Goal: Use online tool/utility: Utilize a website feature to perform a specific function

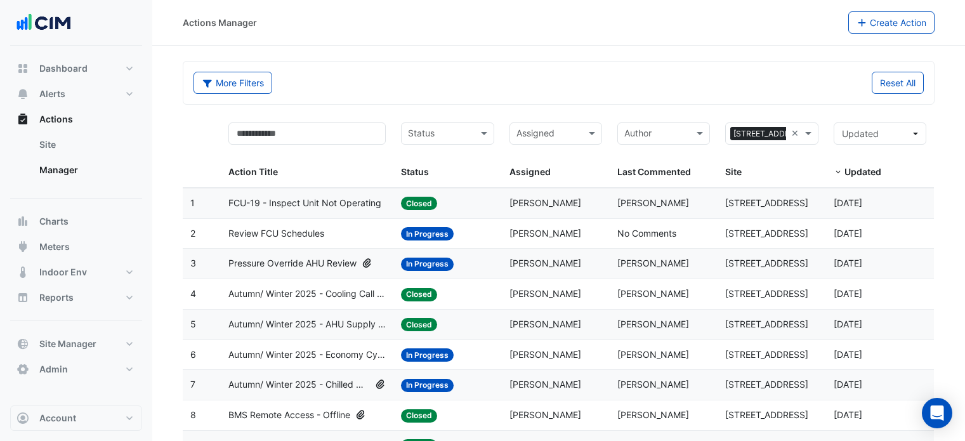
select select "***"
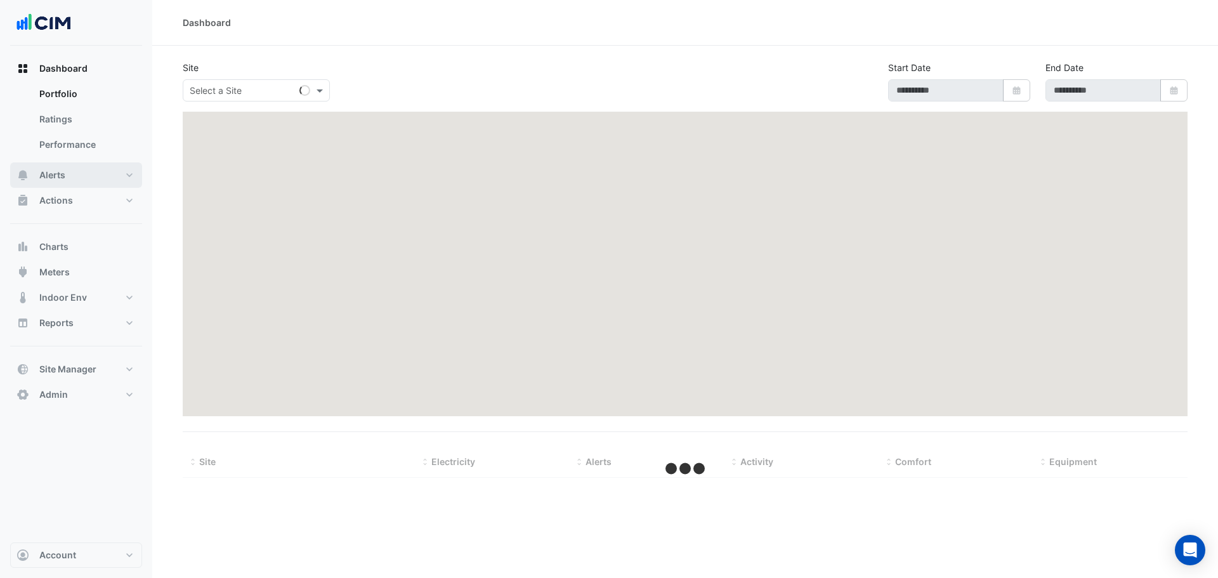
click at [61, 177] on span "Alerts" at bounding box center [52, 175] width 26 height 13
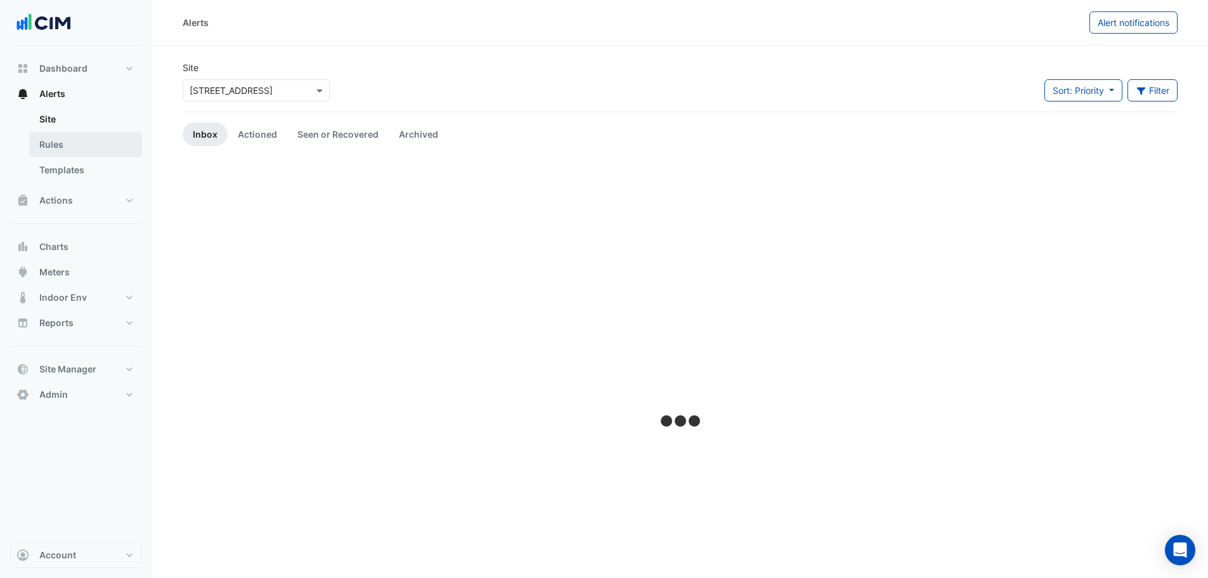
click at [57, 144] on link "Rules" at bounding box center [85, 144] width 113 height 25
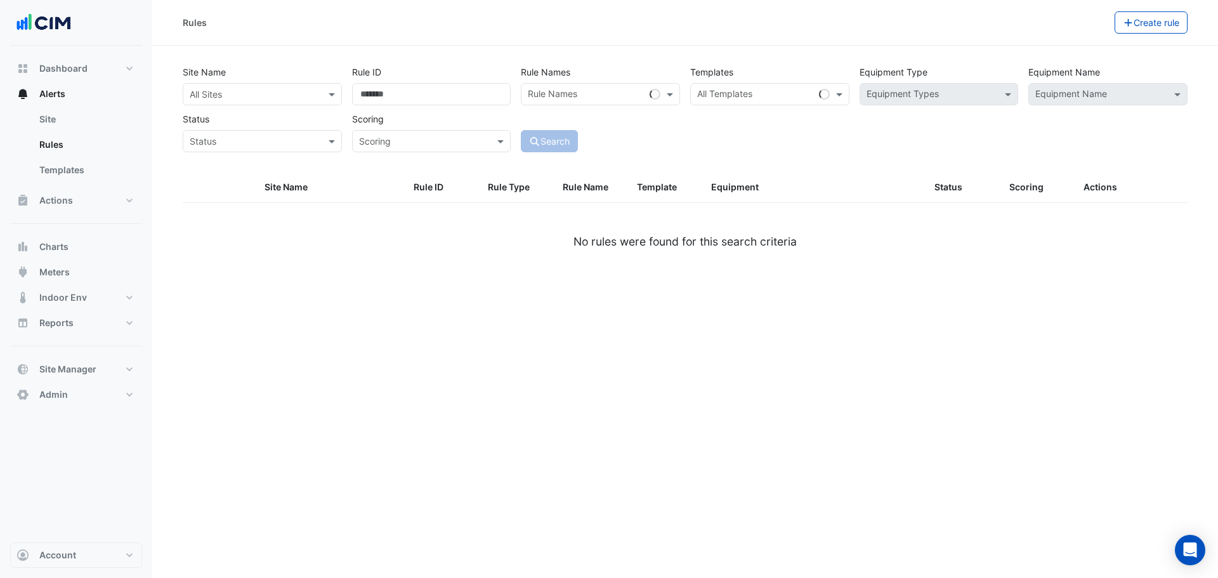
click at [242, 93] on input "text" at bounding box center [250, 94] width 120 height 13
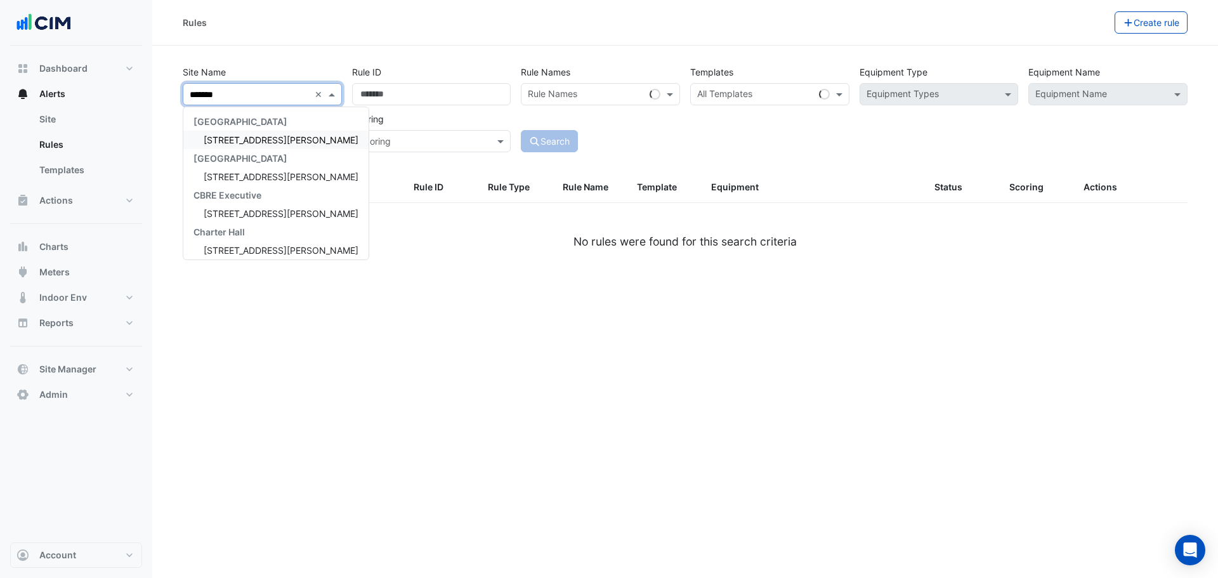
type input "********"
click at [231, 145] on span "[STREET_ADDRESS][PERSON_NAME]" at bounding box center [281, 139] width 155 height 11
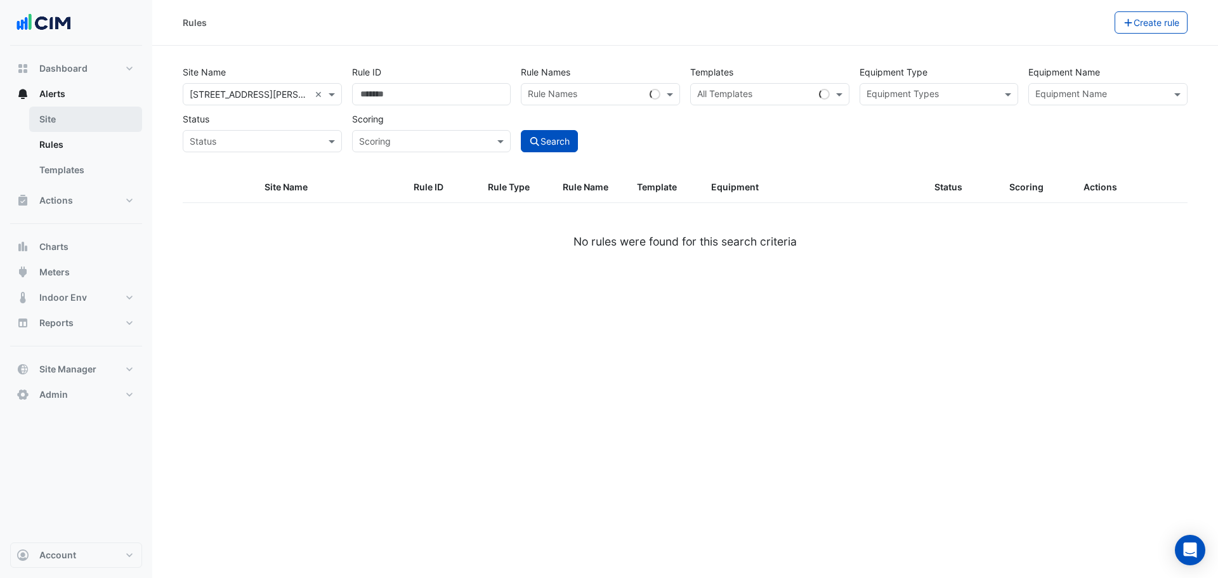
click at [102, 117] on link "Site" at bounding box center [85, 119] width 113 height 25
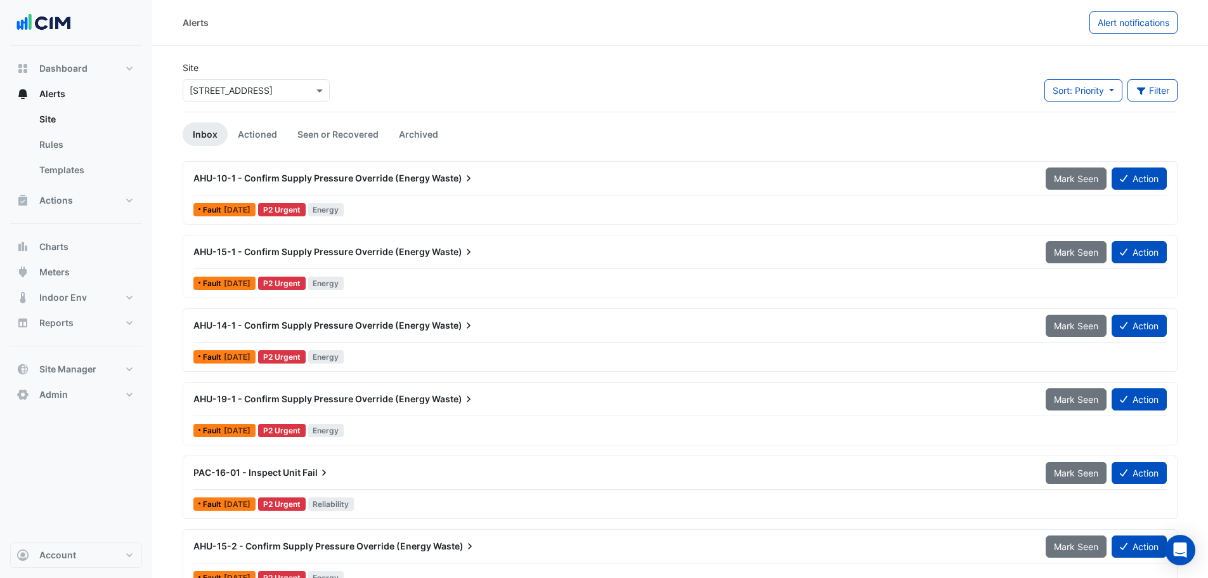
click at [225, 94] on input "text" at bounding box center [244, 90] width 108 height 13
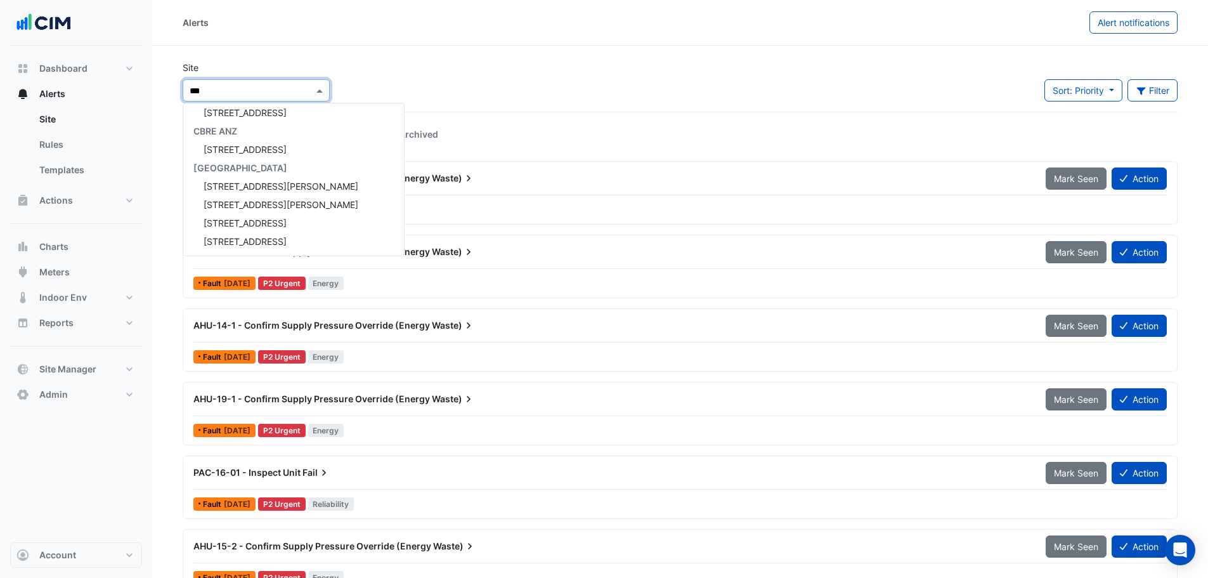
scroll to position [23, 0]
type input "*****"
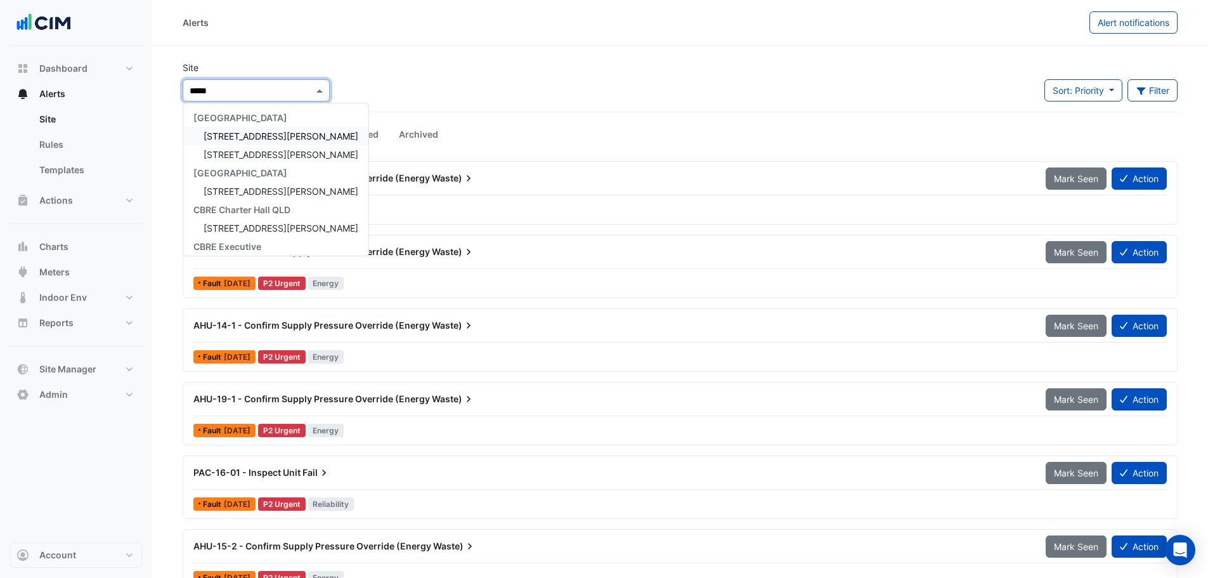
click at [211, 138] on span "[STREET_ADDRESS][PERSON_NAME]" at bounding box center [281, 136] width 155 height 11
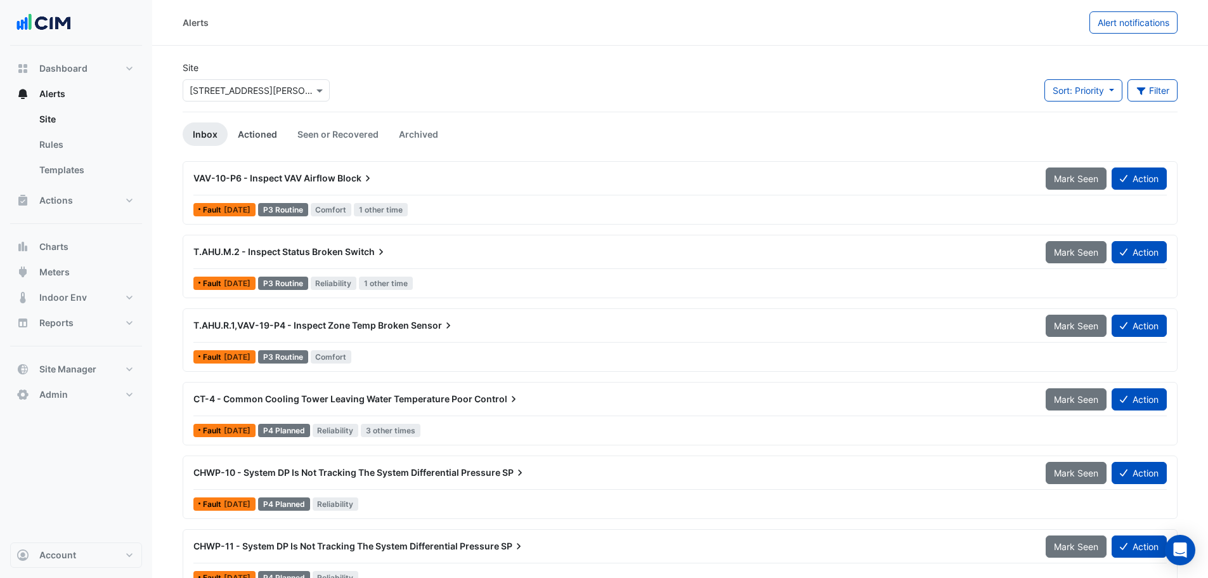
click at [266, 138] on link "Actioned" at bounding box center [258, 133] width 60 height 23
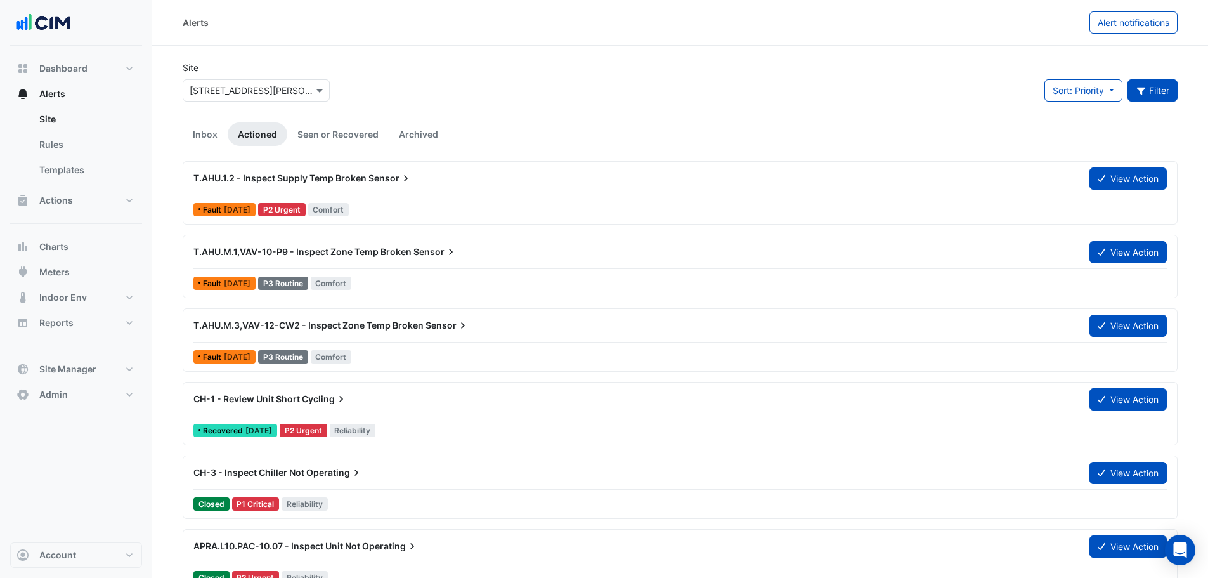
click at [1166, 86] on button "Filter" at bounding box center [1153, 90] width 51 height 22
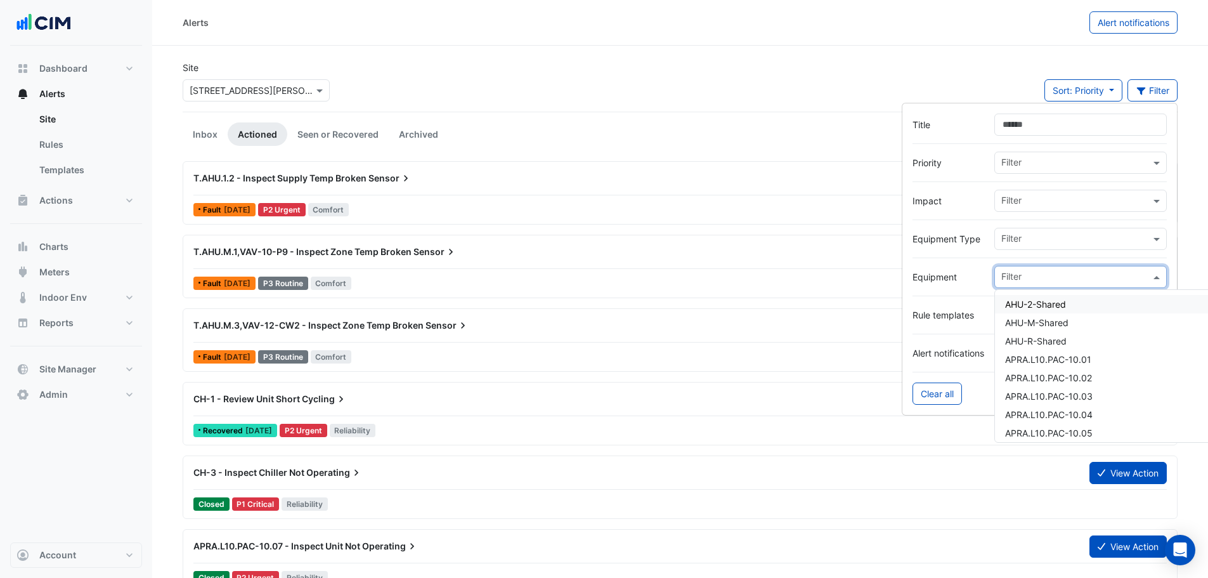
click at [1057, 277] on input "text" at bounding box center [1075, 277] width 149 height 13
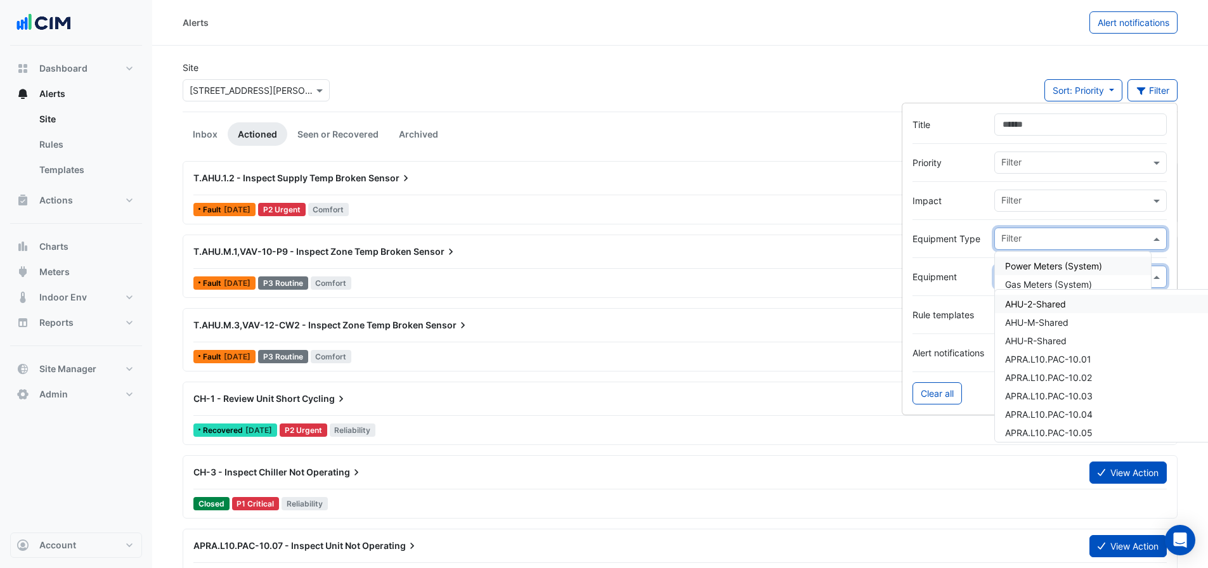
click at [1048, 240] on input "text" at bounding box center [1075, 239] width 149 height 13
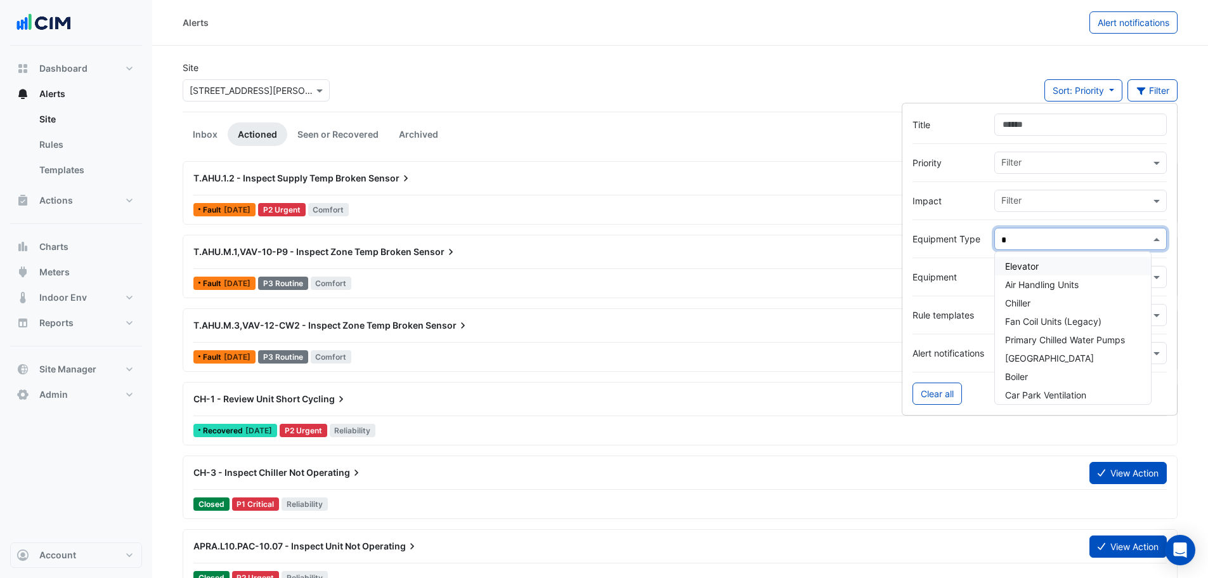
click at [1036, 274] on div "Elevator" at bounding box center [1073, 266] width 156 height 18
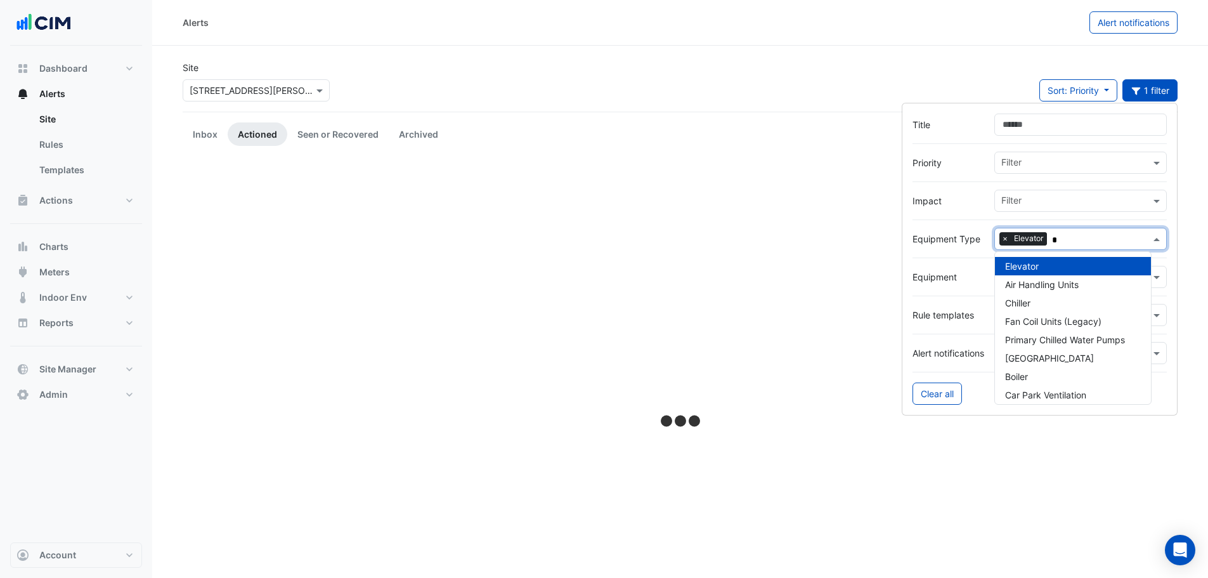
type input "*"
click at [594, 81] on div "Site × [STREET_ADDRESS][PERSON_NAME] Sort: Priority Priority Updated 1 filter" at bounding box center [680, 86] width 1010 height 51
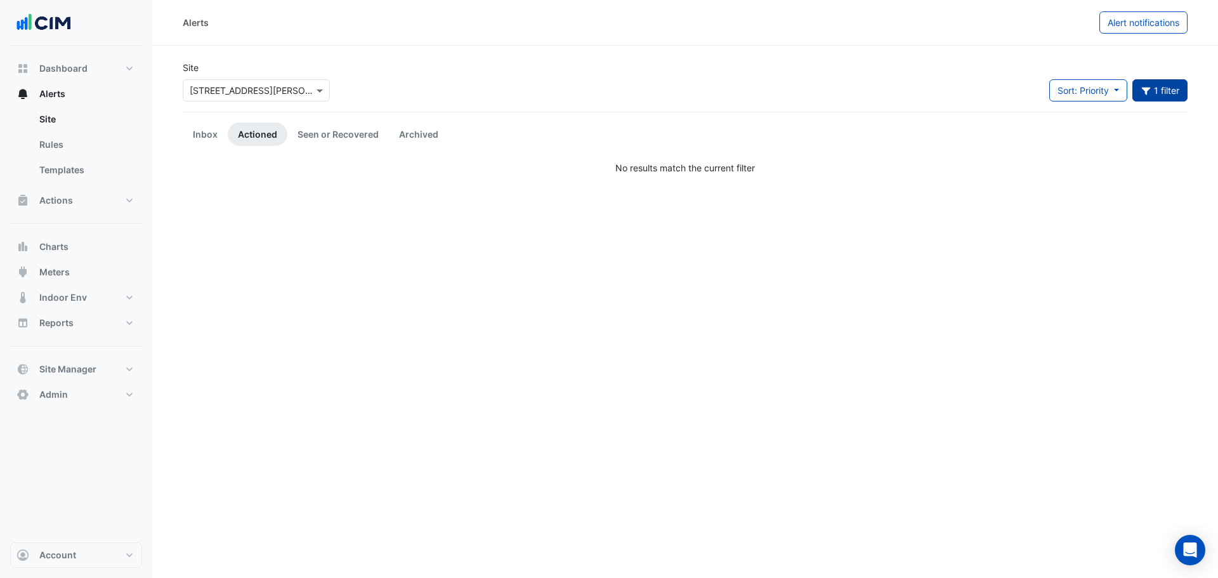
click at [1170, 89] on button "1 filter" at bounding box center [1160, 90] width 56 height 22
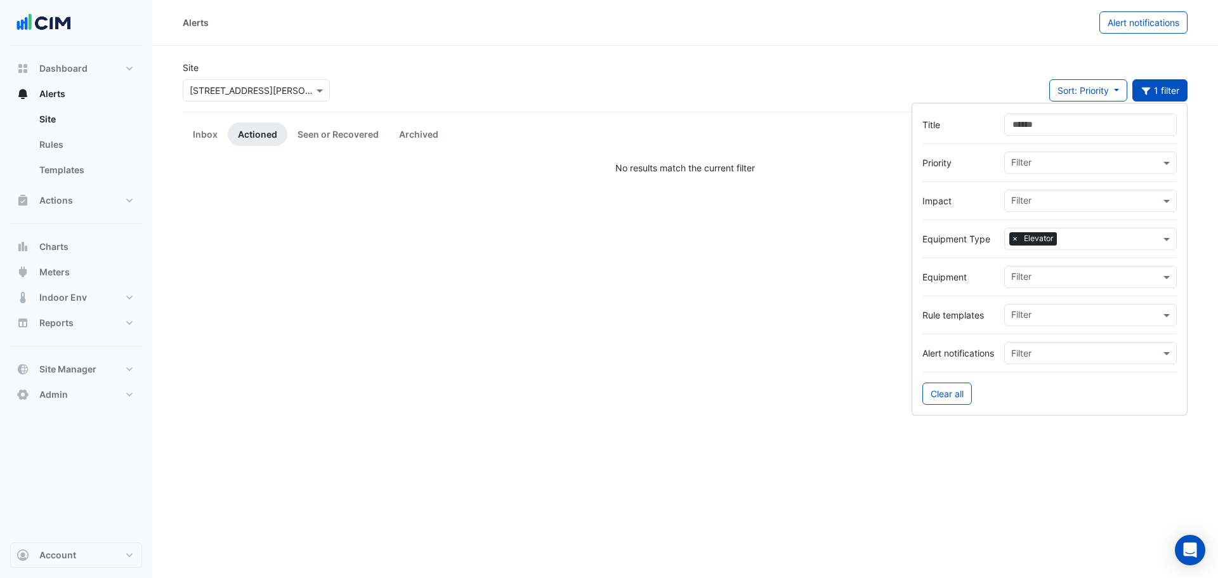
click at [1097, 243] on input "text" at bounding box center [1111, 239] width 98 height 13
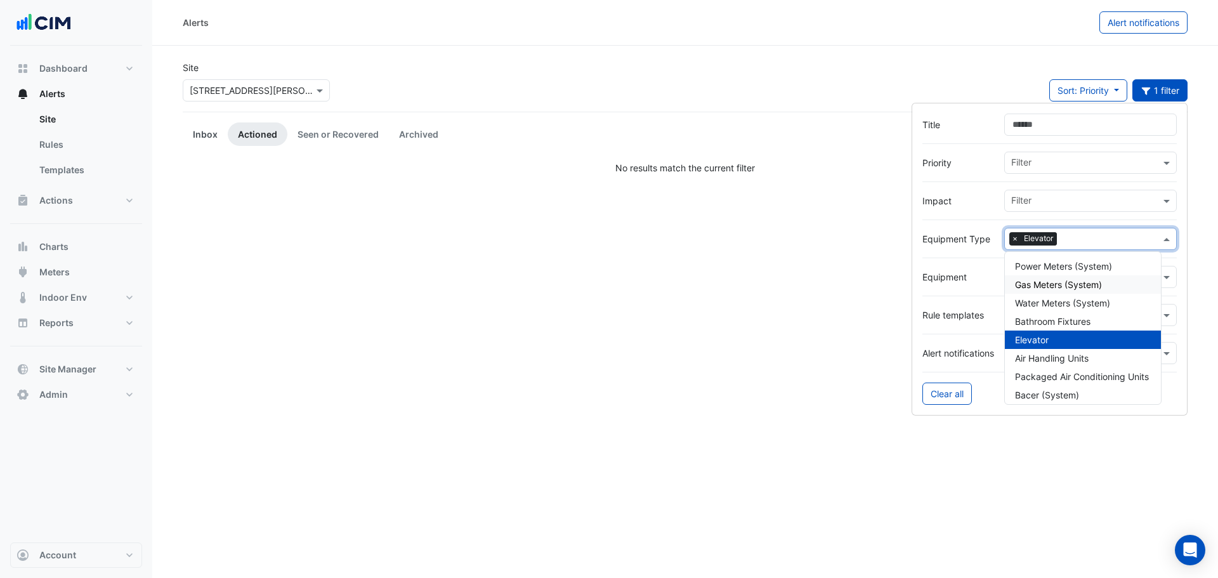
click at [223, 141] on link "Inbox" at bounding box center [205, 133] width 45 height 23
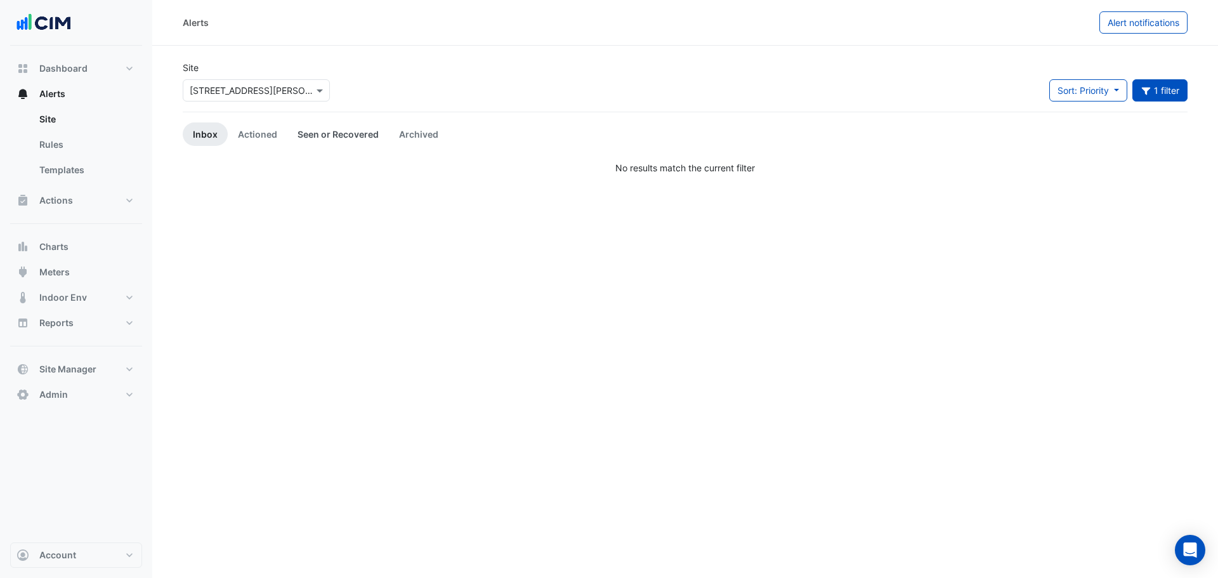
click at [348, 134] on link "Seen or Recovered" at bounding box center [337, 133] width 101 height 23
click at [406, 138] on link "Archived" at bounding box center [419, 133] width 60 height 23
click at [205, 138] on link "Inbox" at bounding box center [205, 133] width 45 height 23
click at [68, 152] on link "Rules" at bounding box center [85, 144] width 113 height 25
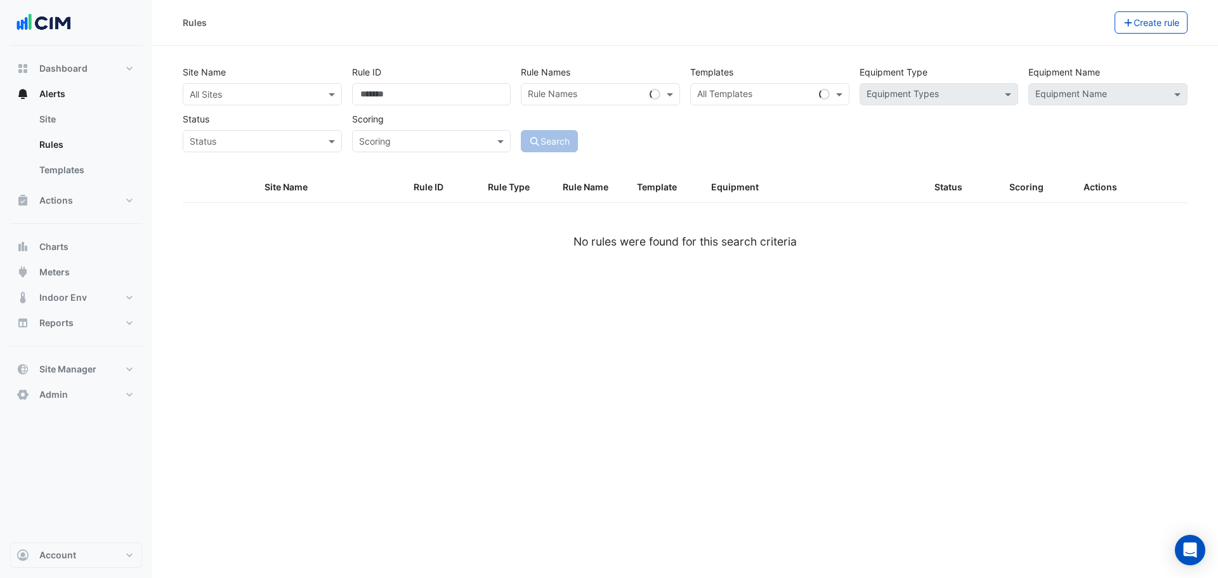
click at [261, 81] on div "Site Name All Sites" at bounding box center [262, 83] width 169 height 44
click at [244, 94] on input "text" at bounding box center [250, 94] width 120 height 13
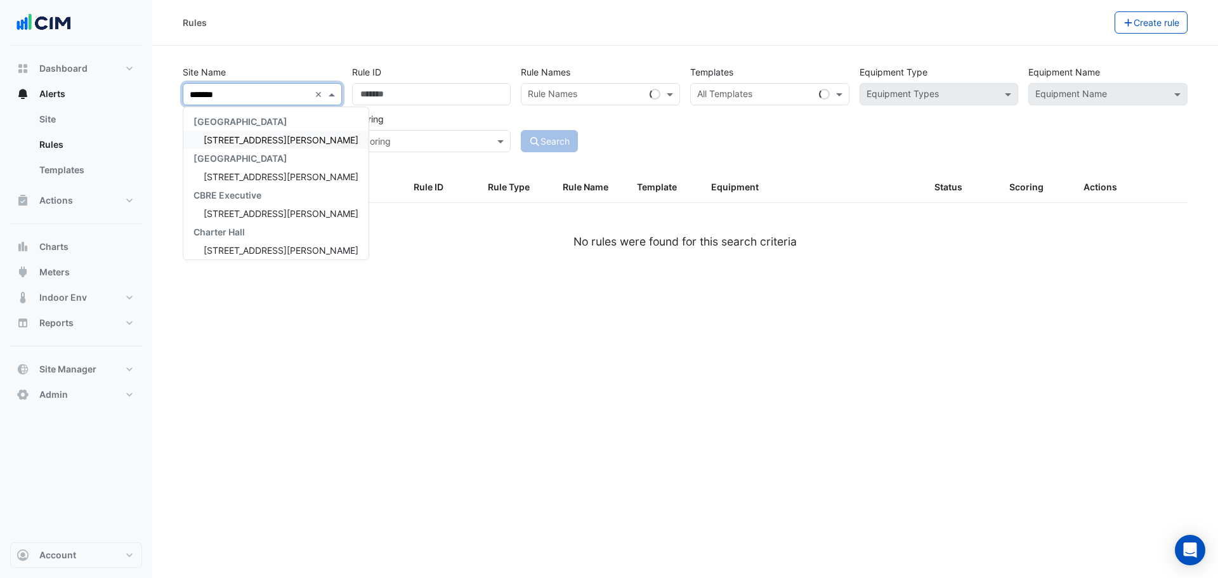
type input "********"
click at [253, 134] on div "[STREET_ADDRESS][PERSON_NAME]" at bounding box center [275, 140] width 185 height 18
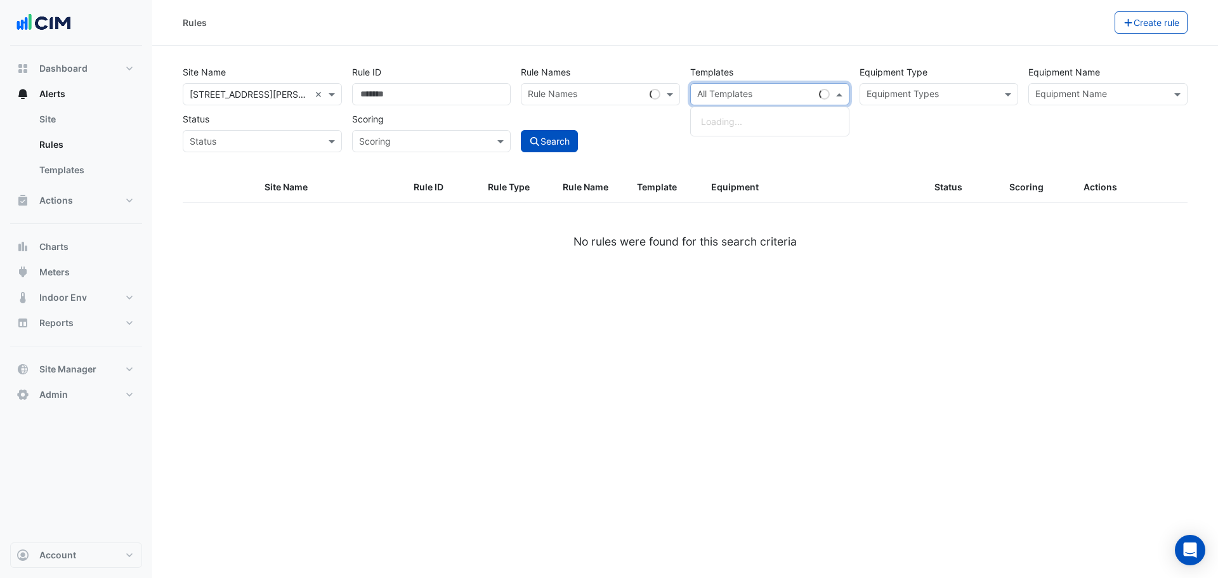
click at [720, 93] on input "text" at bounding box center [755, 95] width 117 height 13
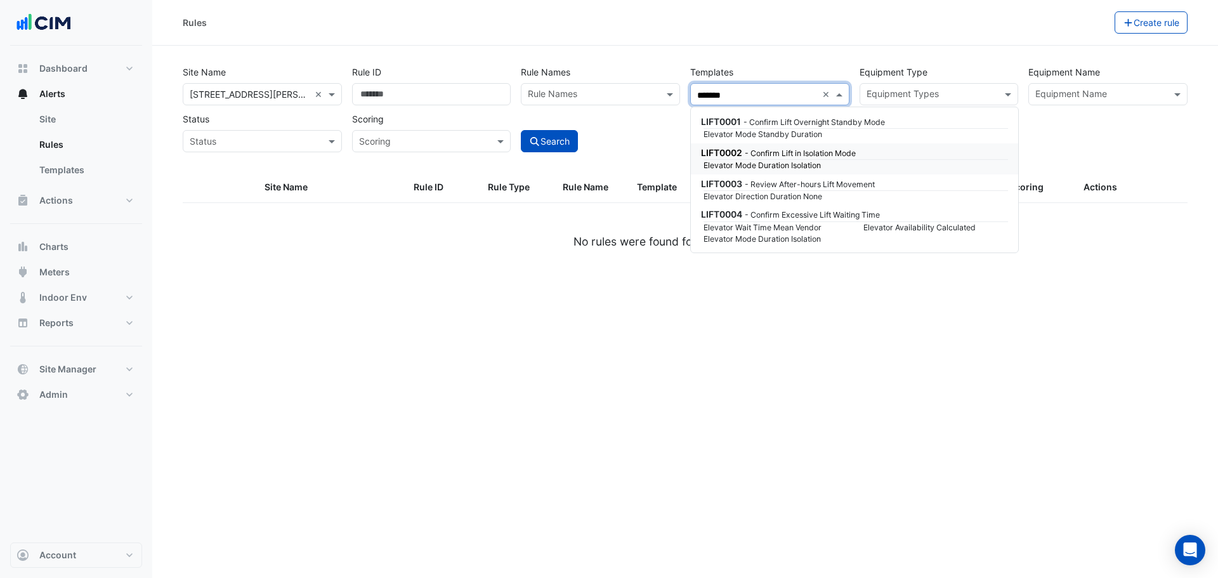
click at [838, 160] on small "Elevator Mode Duration Isolation" at bounding box center [776, 165] width 160 height 11
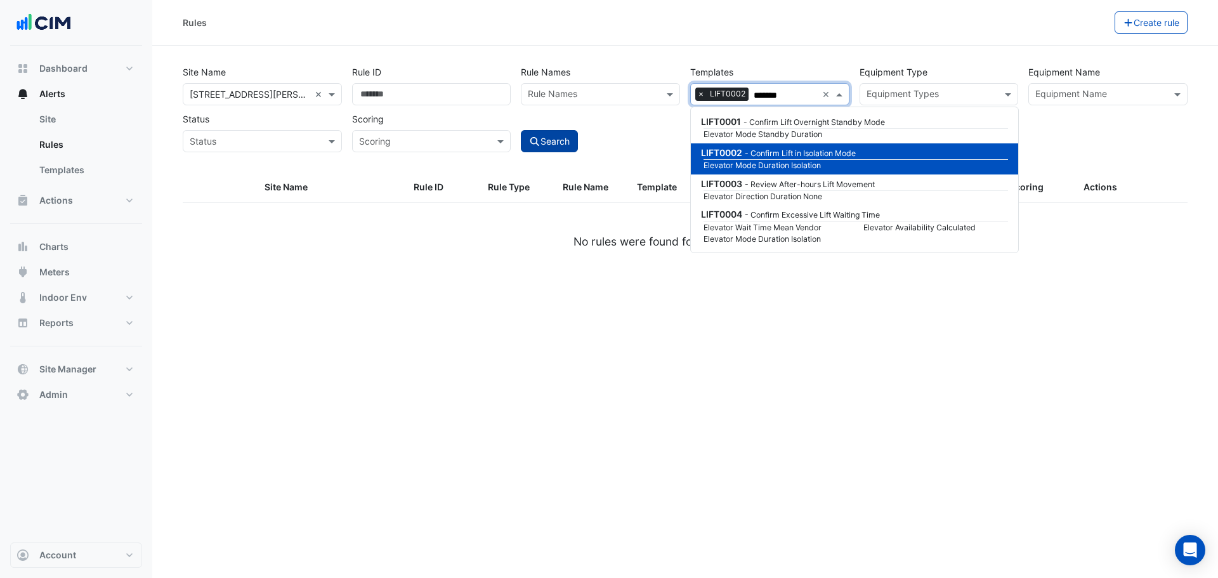
type input "*******"
click at [556, 140] on button "Search" at bounding box center [549, 141] width 57 height 22
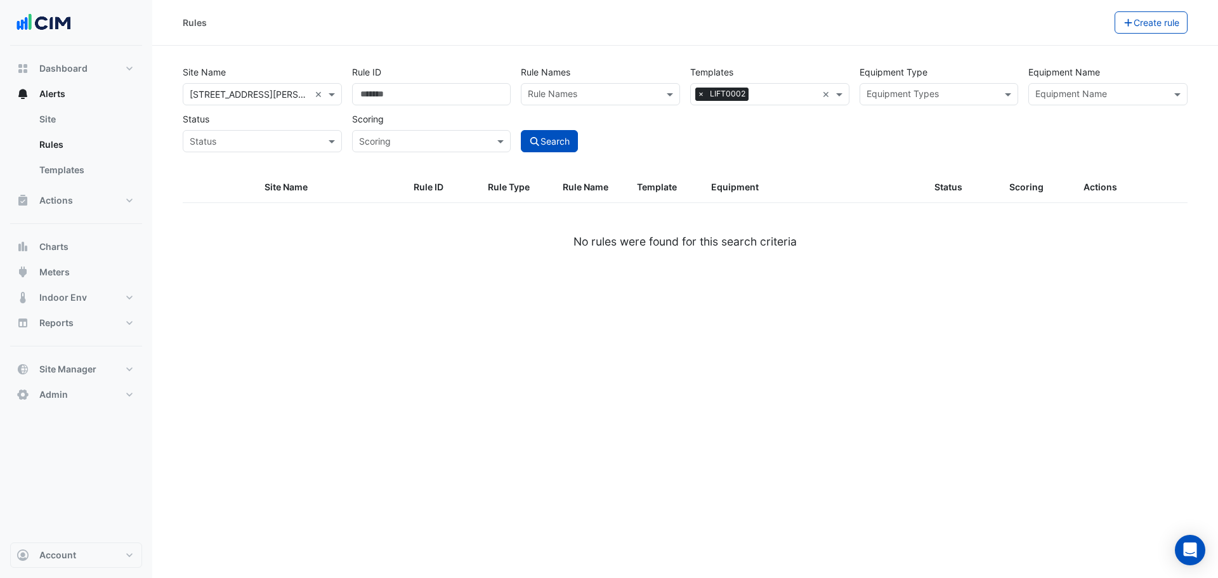
click at [701, 94] on span "×" at bounding box center [700, 94] width 11 height 13
click at [653, 135] on div "Search" at bounding box center [600, 130] width 169 height 44
click at [86, 249] on button "Charts" at bounding box center [76, 246] width 132 height 25
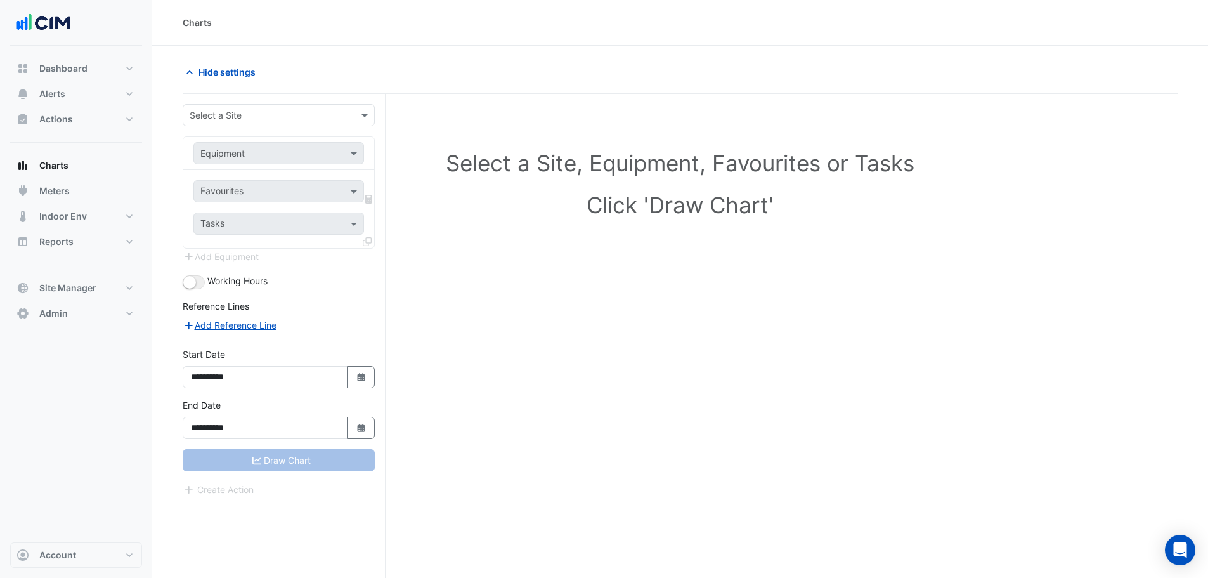
click at [291, 105] on div "Select a Site" at bounding box center [279, 115] width 192 height 22
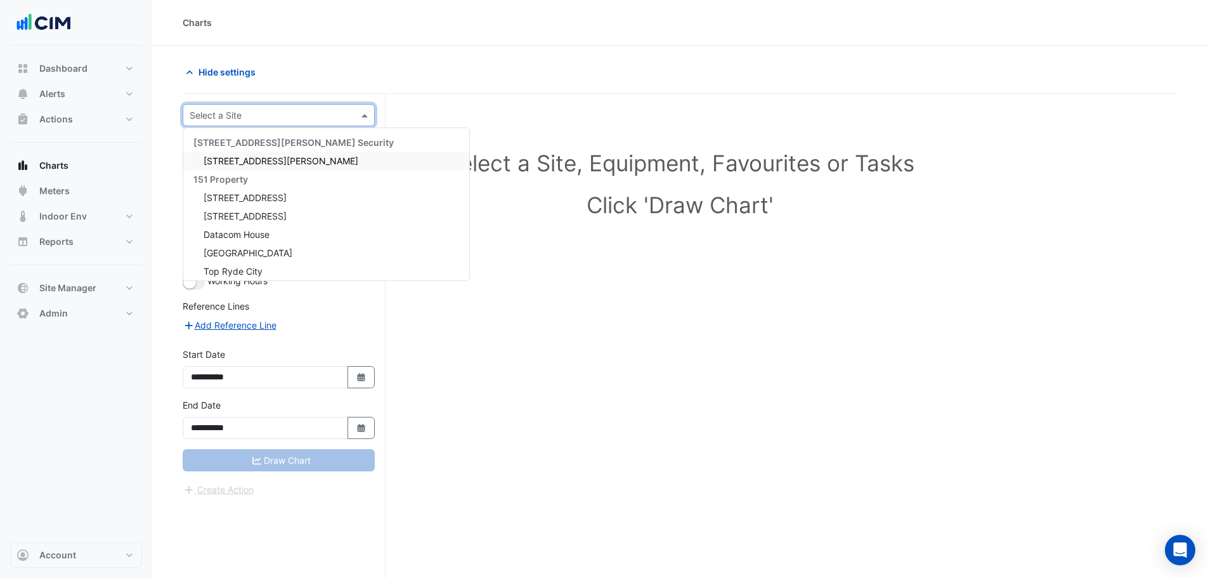
type input "*"
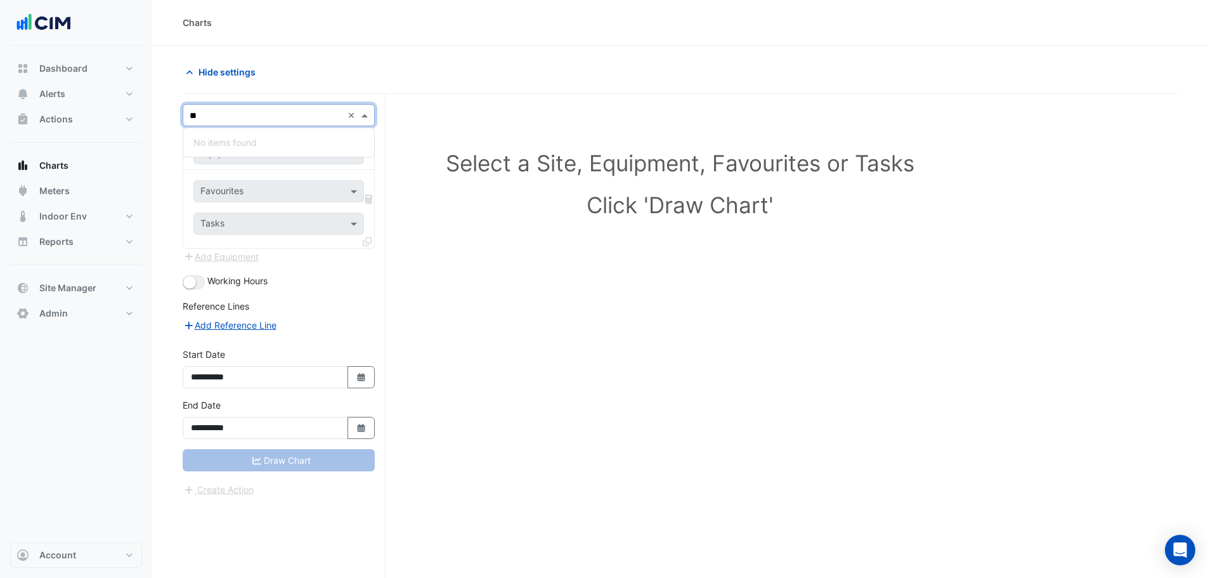
type input "*"
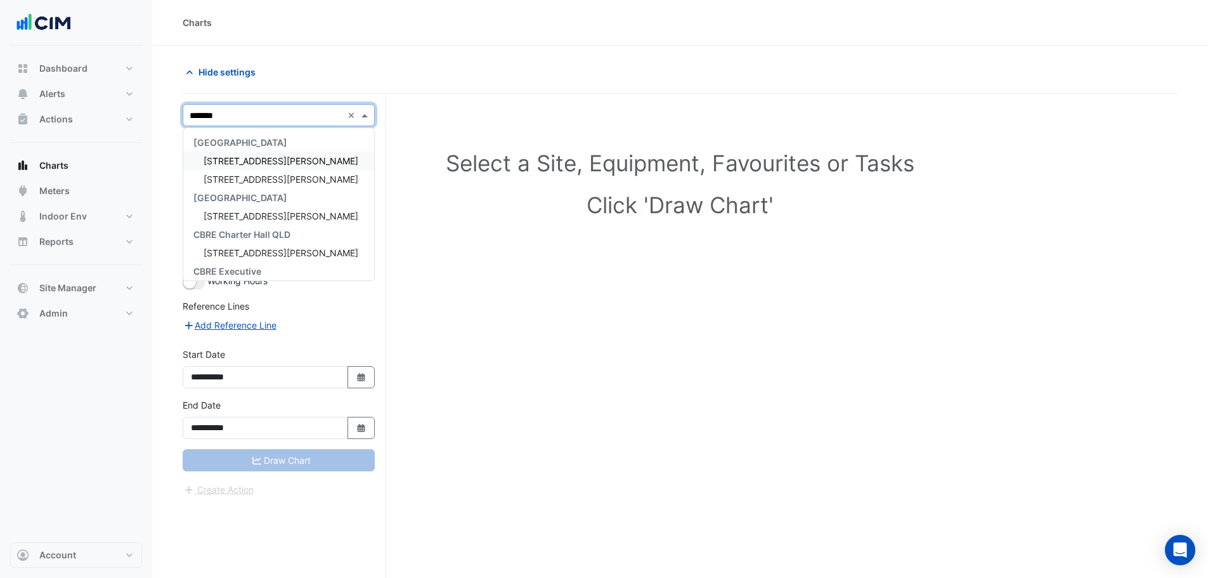
type input "********"
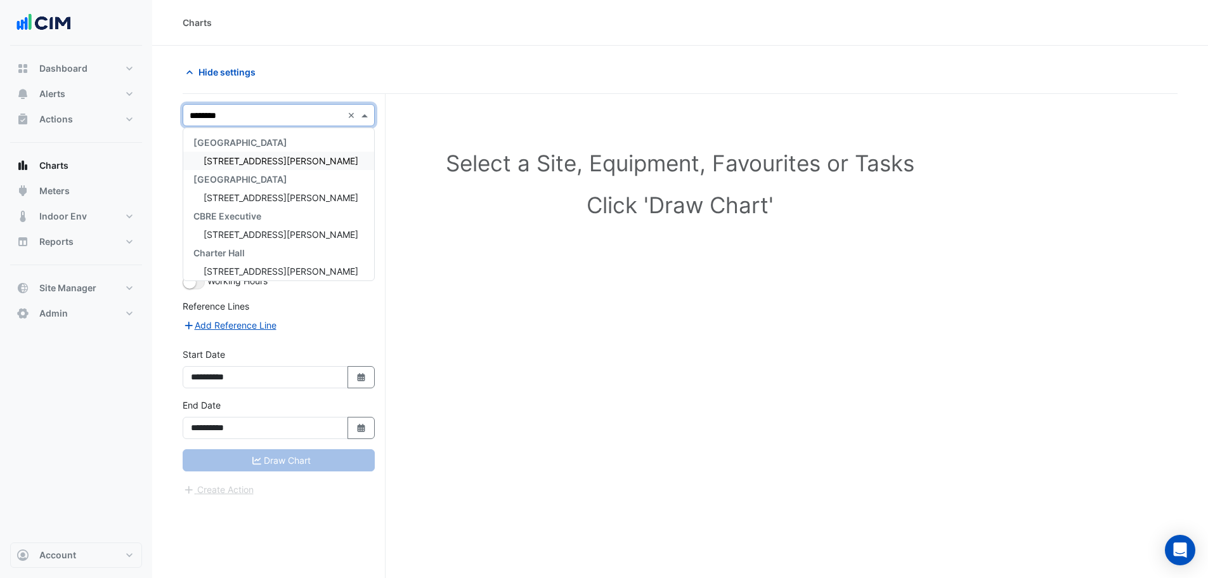
click at [241, 157] on span "[STREET_ADDRESS][PERSON_NAME]" at bounding box center [281, 160] width 155 height 11
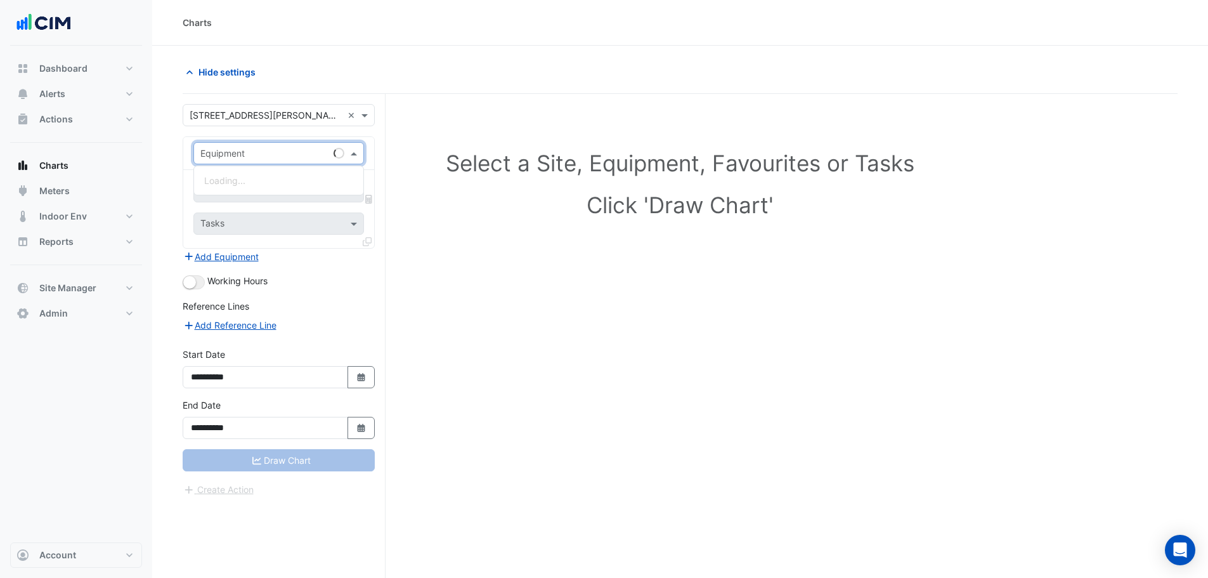
click at [235, 158] on input "text" at bounding box center [265, 153] width 131 height 13
type input "****"
click at [256, 187] on div "LIFT-14-GOODS (CRITICAL)" at bounding box center [278, 180] width 169 height 18
click at [249, 185] on div "Favourites" at bounding box center [261, 191] width 134 height 20
type input "****"
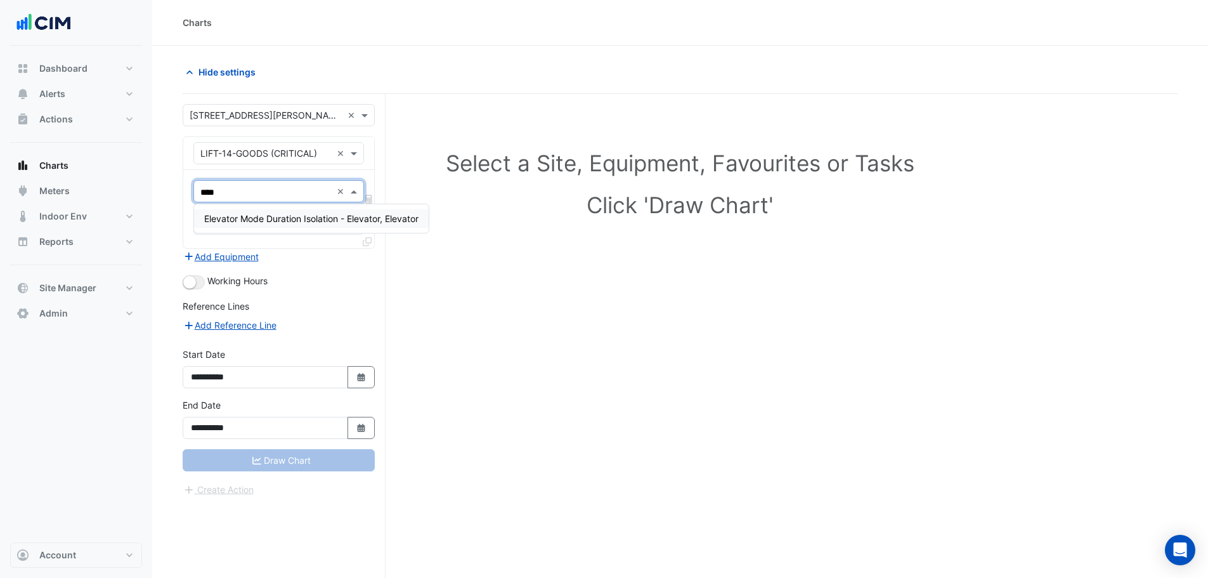
click at [304, 217] on span "Elevator Mode Duration Isolation - Elevator, Elevator" at bounding box center [311, 218] width 214 height 11
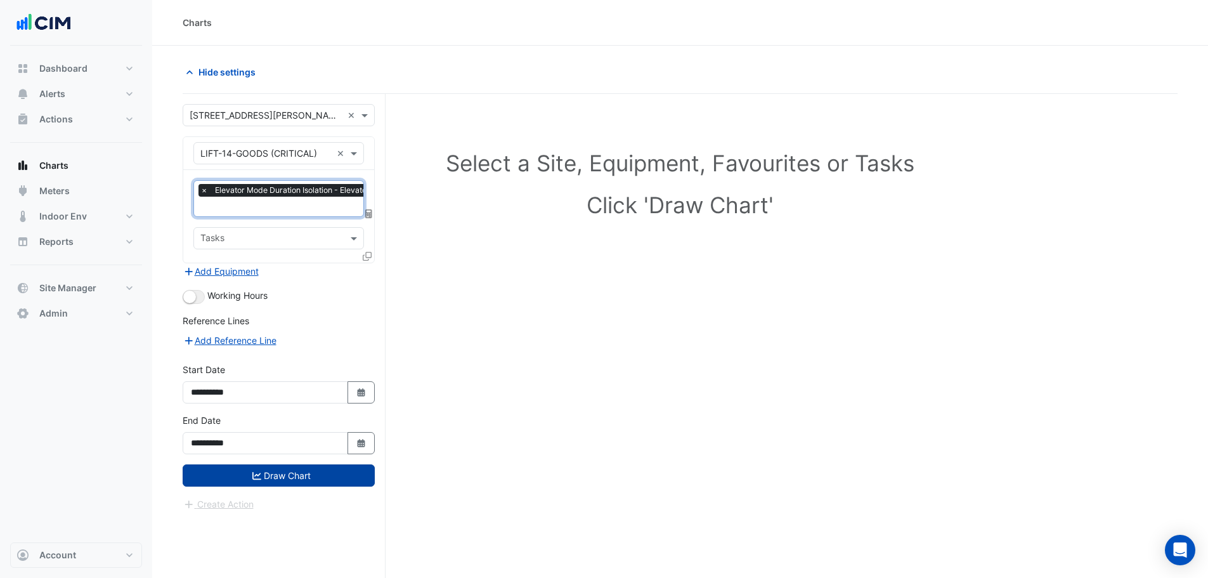
click at [261, 472] on button "Draw Chart" at bounding box center [279, 475] width 192 height 22
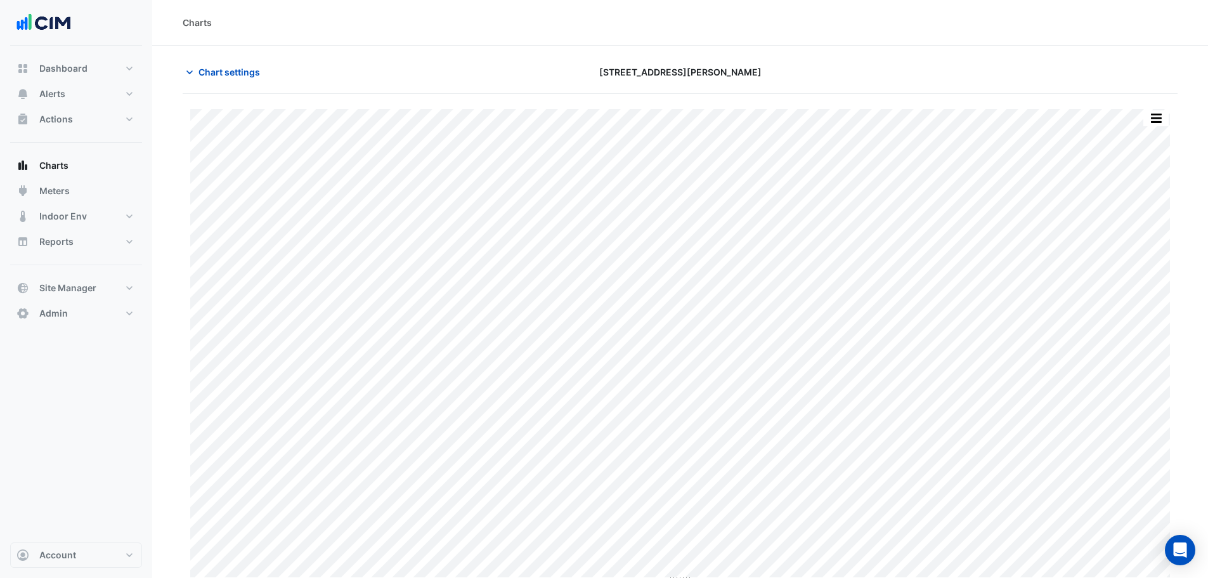
click at [223, 89] on div "Chart settings [STREET_ADDRESS][PERSON_NAME]" at bounding box center [680, 77] width 995 height 33
click at [227, 76] on span "Chart settings" at bounding box center [230, 71] width 62 height 13
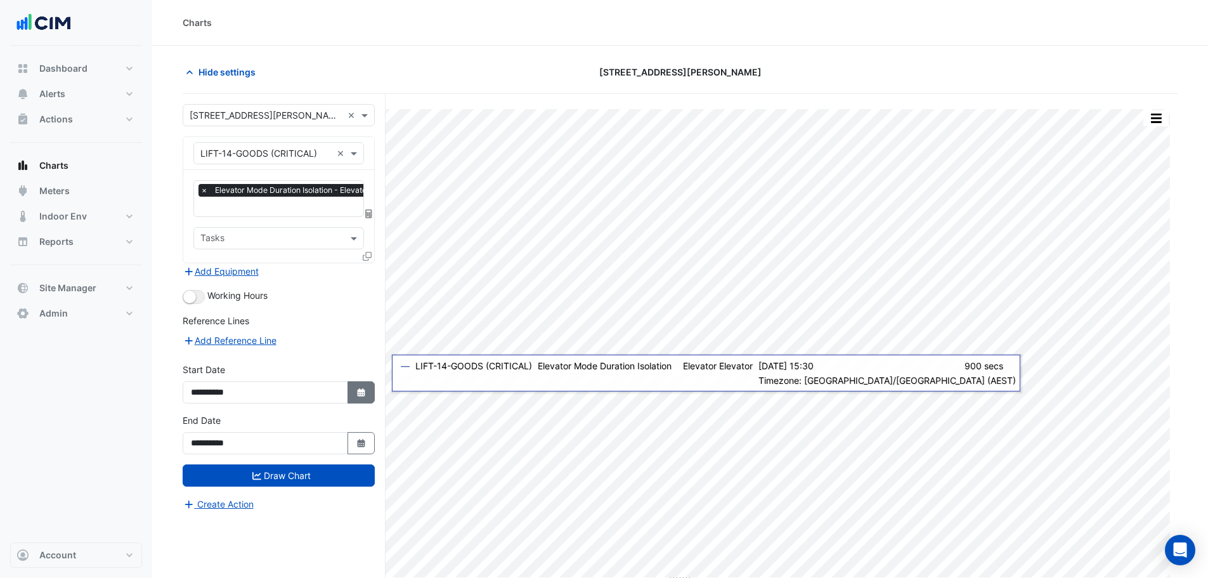
click at [356, 390] on icon "Select Date" at bounding box center [361, 392] width 11 height 9
select select "*"
select select "****"
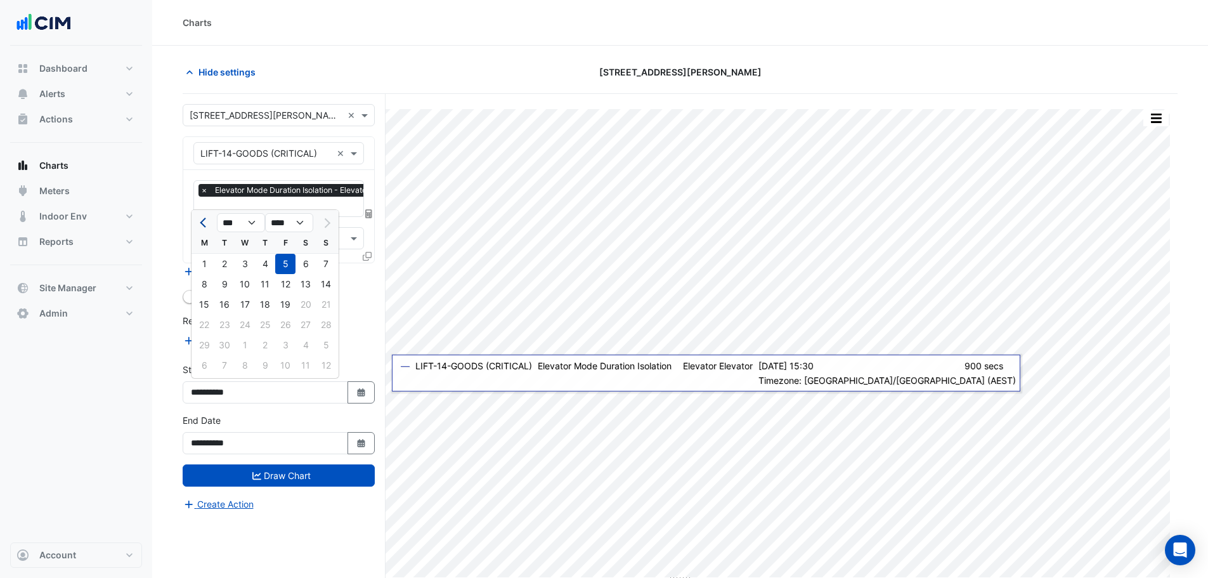
click at [197, 218] on button "Previous month" at bounding box center [204, 222] width 15 height 20
select select "*"
click at [285, 263] on div "1" at bounding box center [285, 264] width 20 height 20
type input "**********"
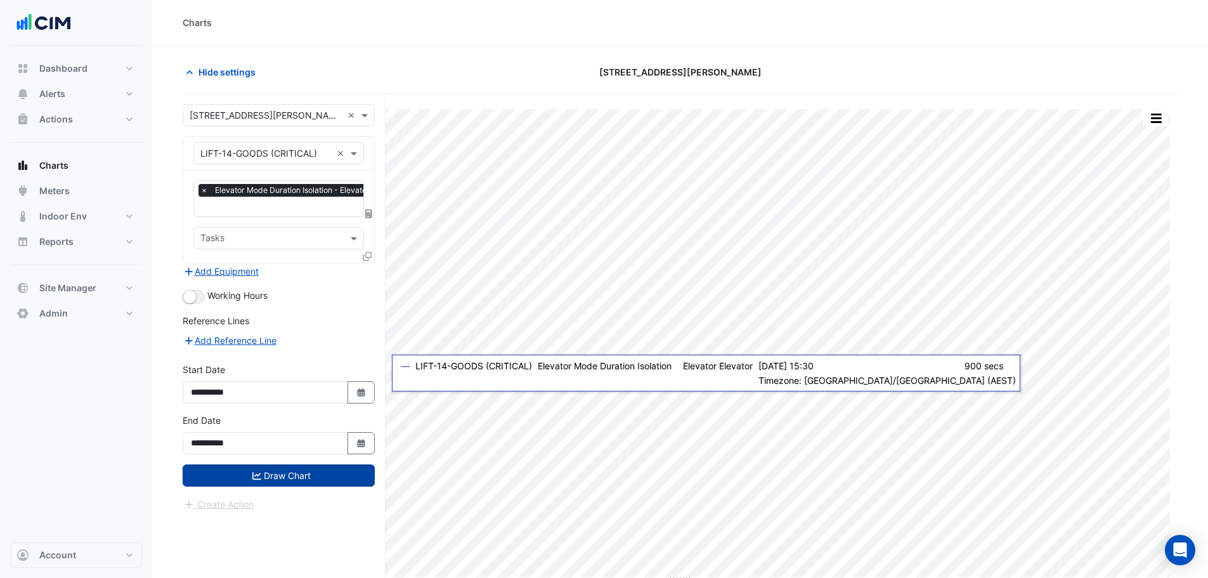
click at [294, 464] on button "Draw Chart" at bounding box center [279, 475] width 192 height 22
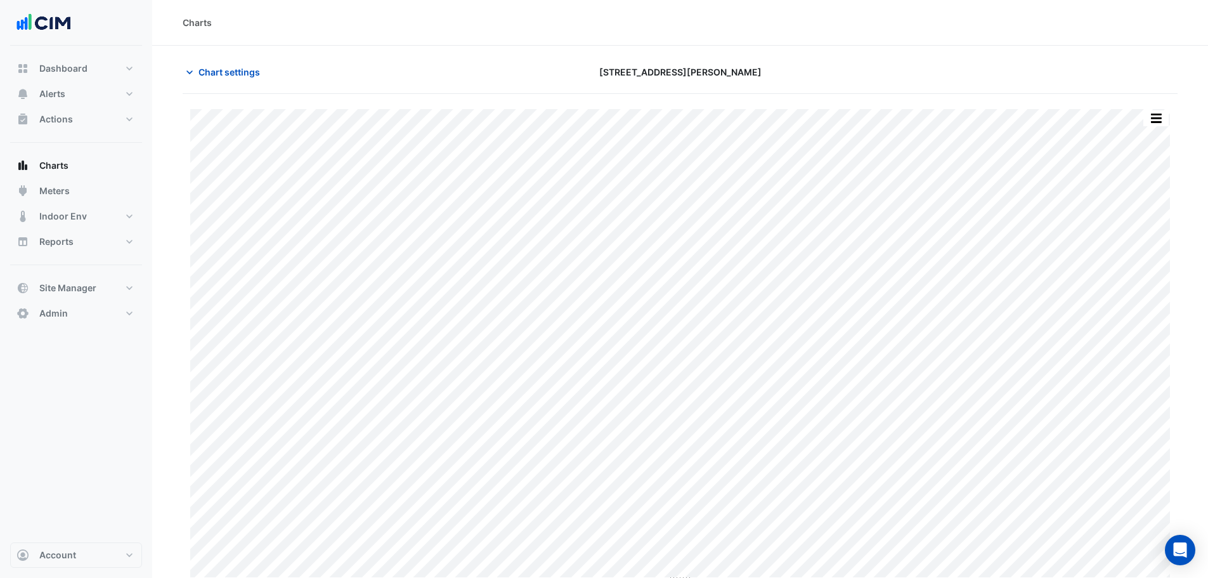
click at [256, 60] on section "Chart settings [STREET_ADDRESS][PERSON_NAME] Print Save as JPEG Save as PNG Piv…" at bounding box center [680, 315] width 1056 height 538
click at [251, 72] on span "Chart settings" at bounding box center [230, 71] width 62 height 13
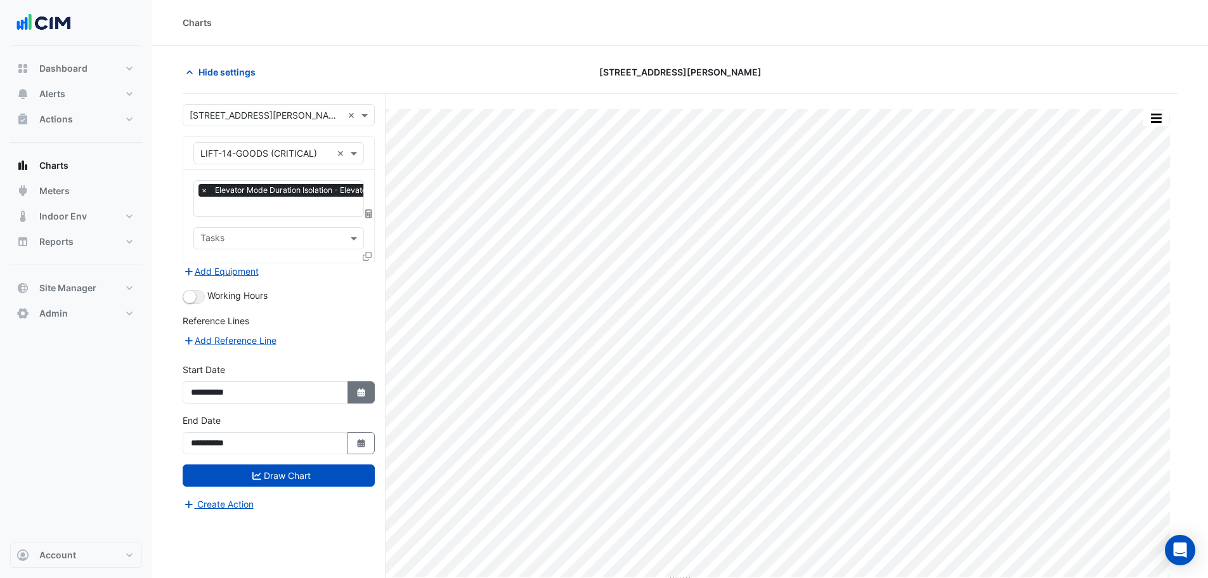
click at [358, 389] on icon "button" at bounding box center [361, 392] width 8 height 8
select select "*"
select select "****"
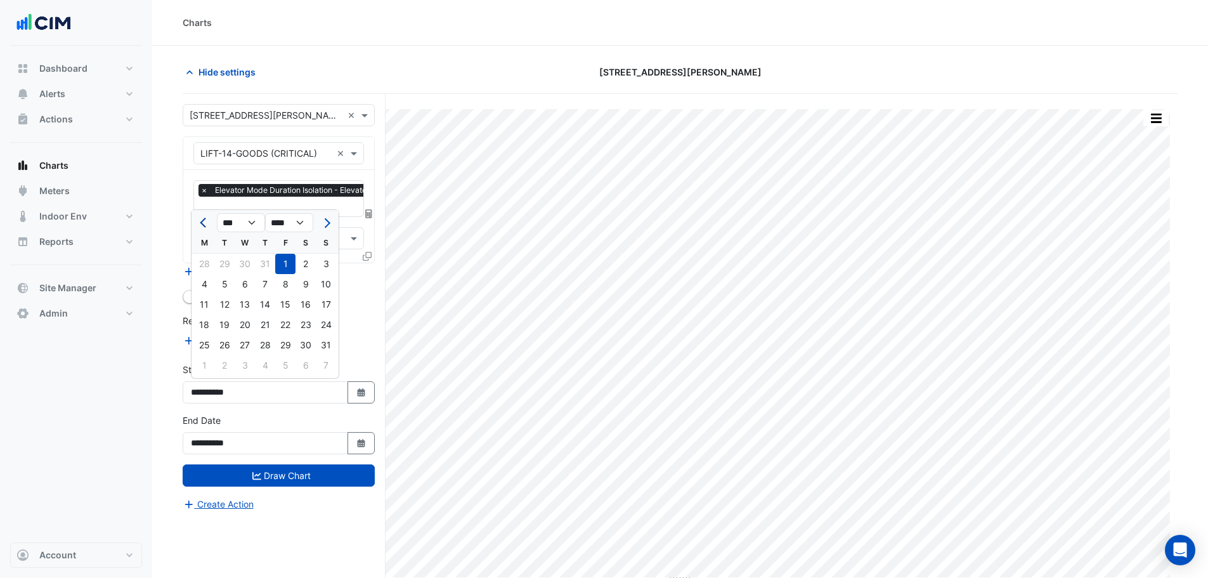
click at [199, 219] on button "Previous month" at bounding box center [204, 222] width 15 height 20
select select "*"
click at [331, 266] on div "1" at bounding box center [326, 264] width 20 height 20
type input "**********"
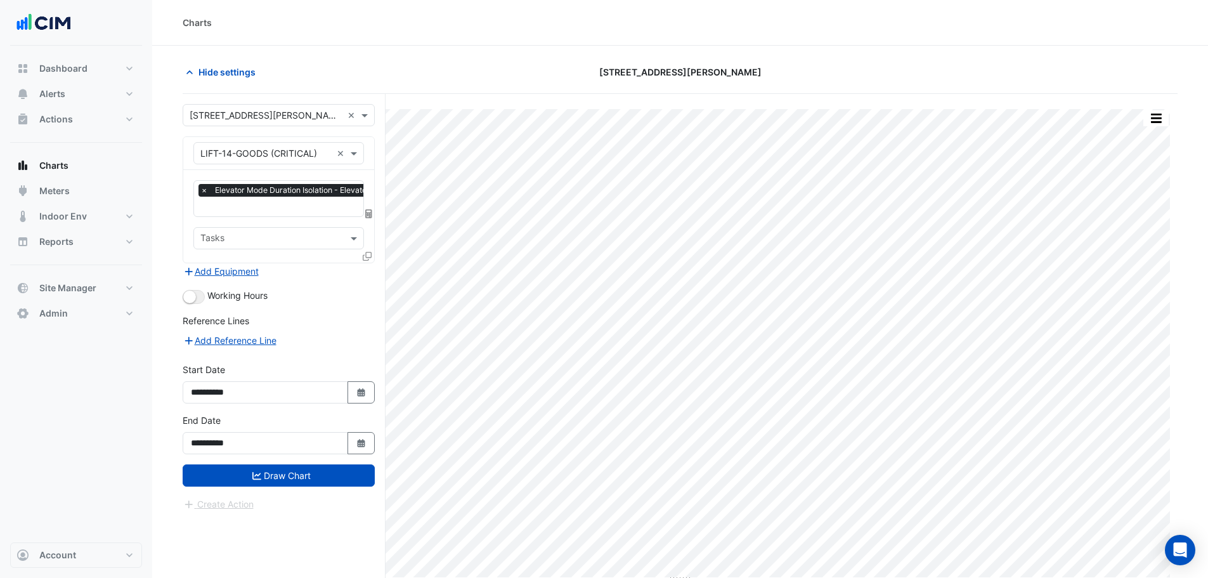
click at [272, 476] on button "Draw Chart" at bounding box center [279, 475] width 192 height 22
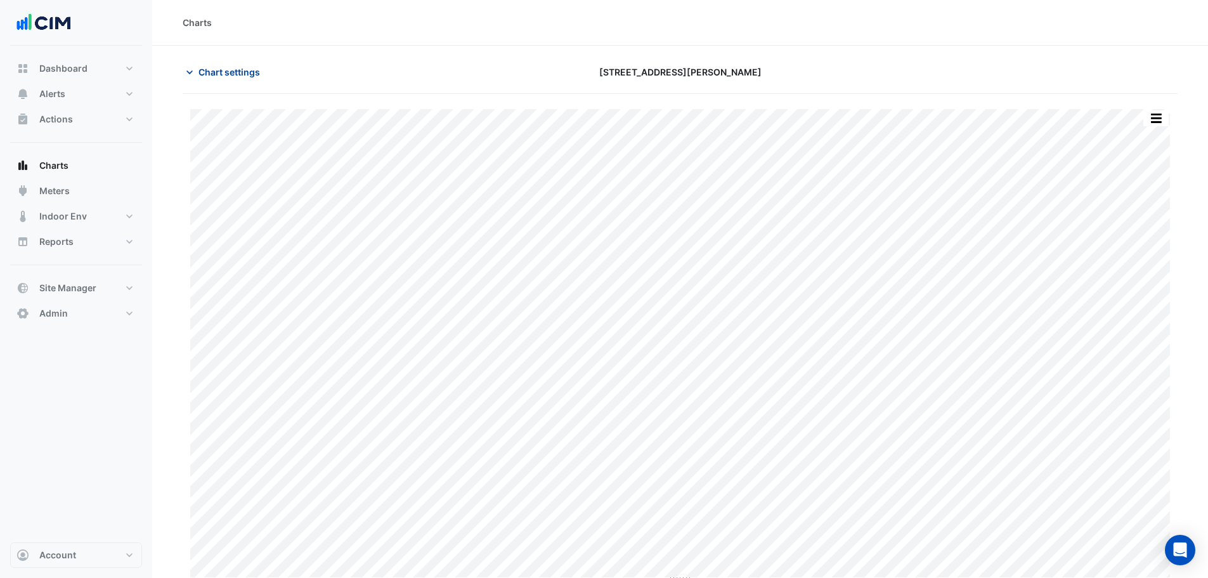
click at [250, 70] on span "Chart settings" at bounding box center [230, 71] width 62 height 13
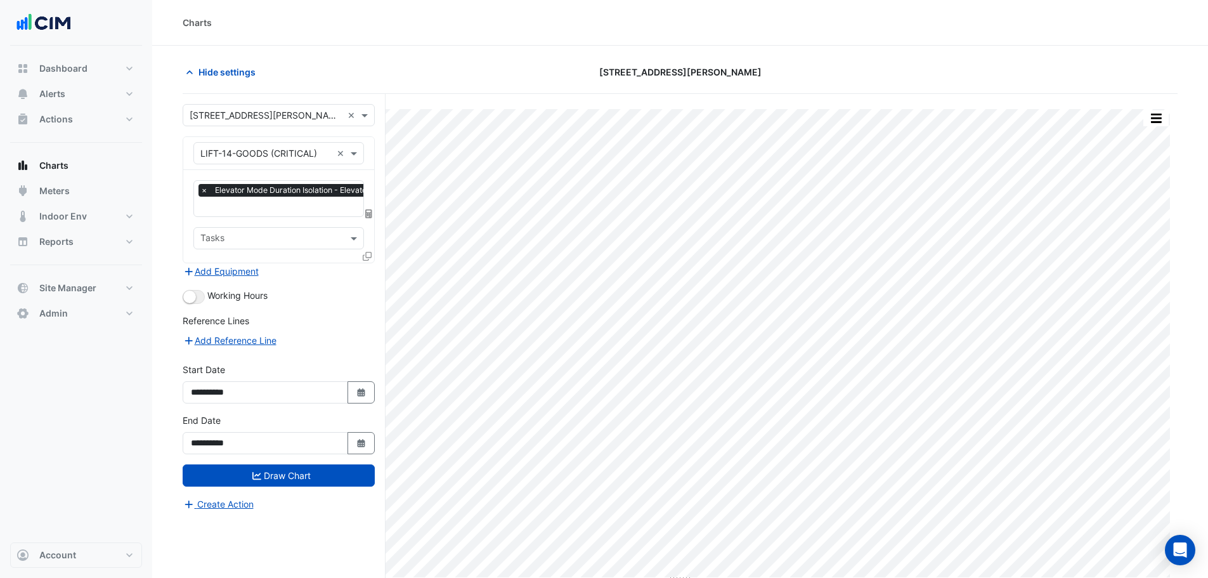
click at [264, 204] on input "text" at bounding box center [304, 207] width 209 height 13
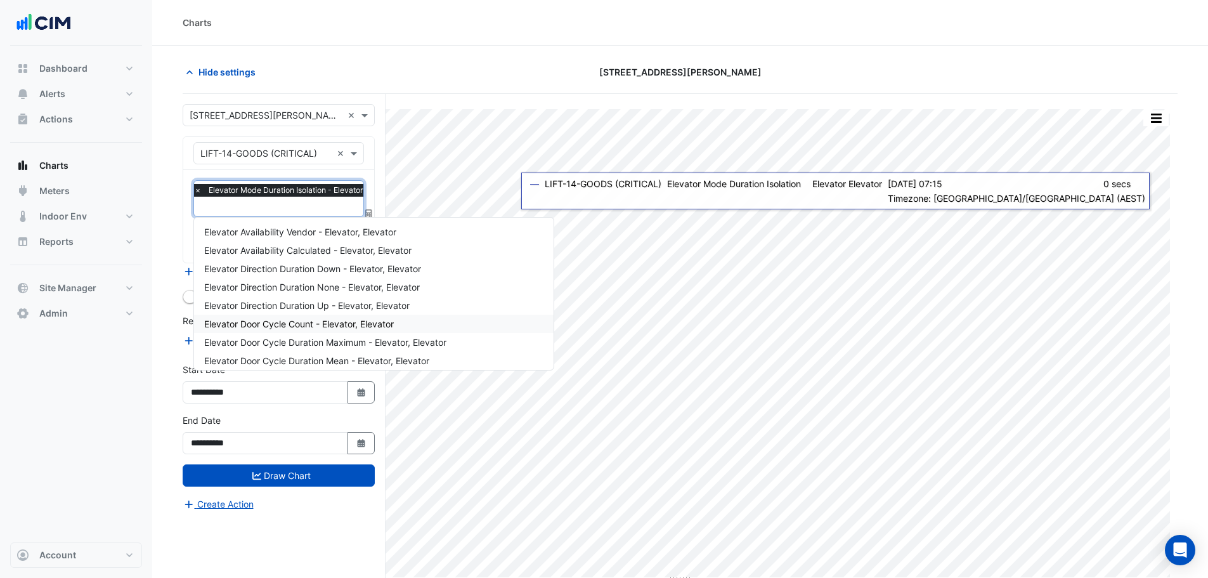
click at [471, 316] on div "Elevator Door Cycle Count - Elevator, Elevator" at bounding box center [374, 324] width 360 height 18
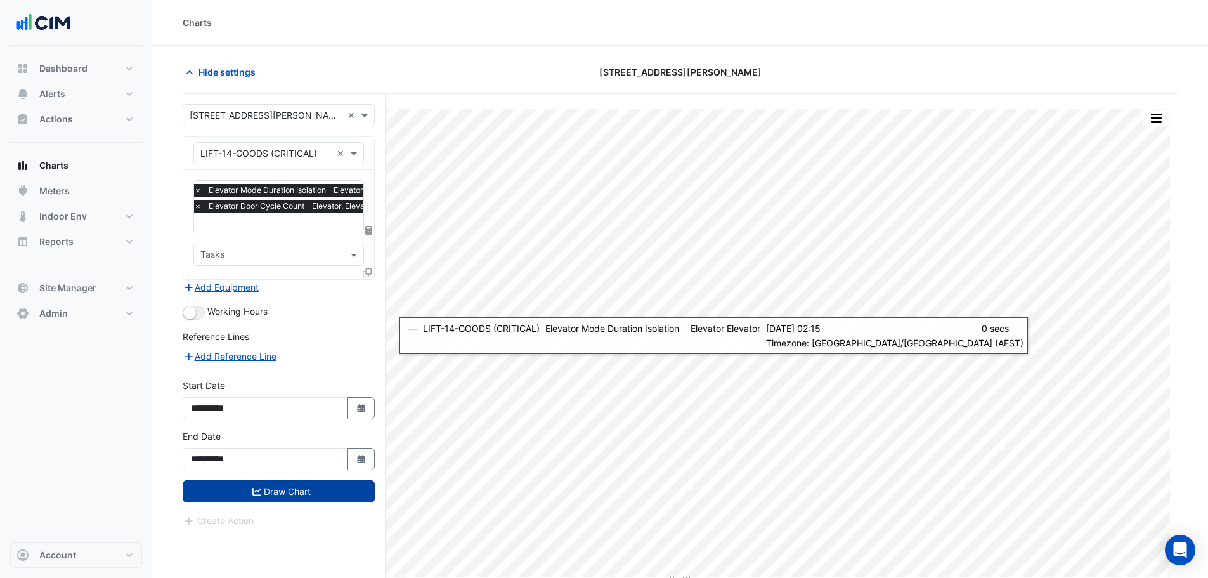
click at [314, 488] on button "Draw Chart" at bounding box center [279, 491] width 192 height 22
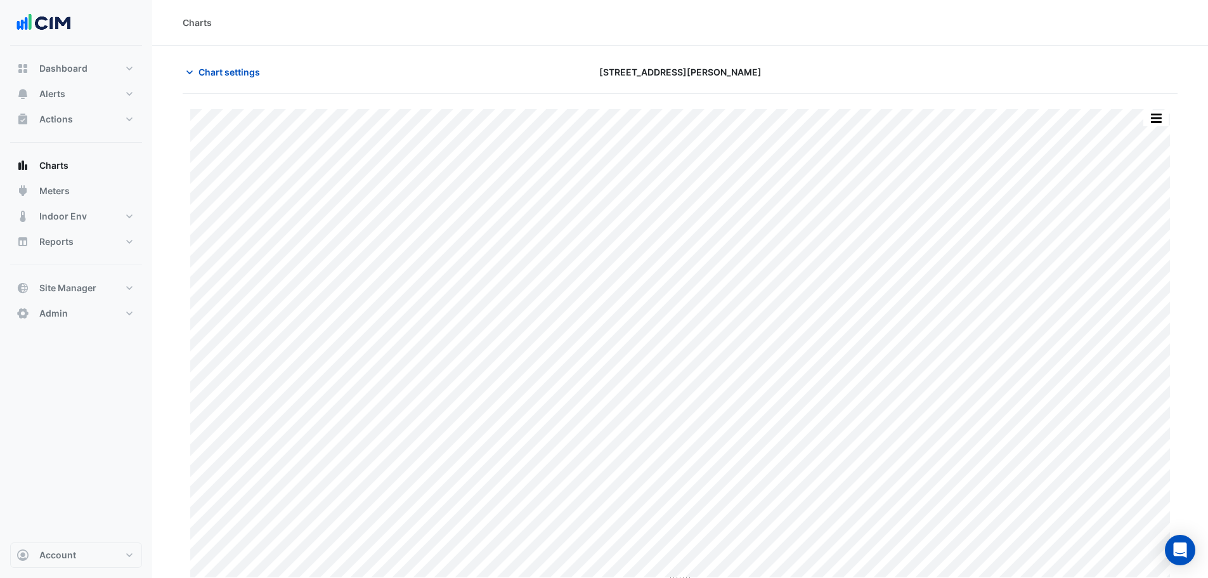
click at [229, 84] on div "Chart settings [STREET_ADDRESS][PERSON_NAME]" at bounding box center [680, 77] width 995 height 33
click at [237, 74] on span "Chart settings" at bounding box center [230, 71] width 62 height 13
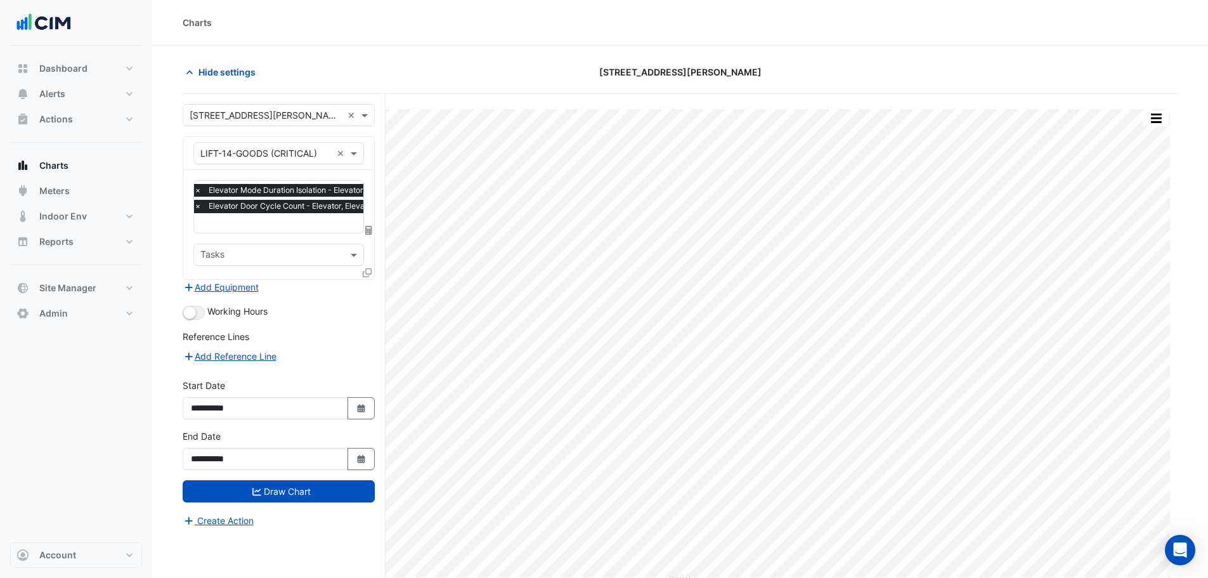
click at [279, 230] on div at bounding box center [297, 224] width 211 height 16
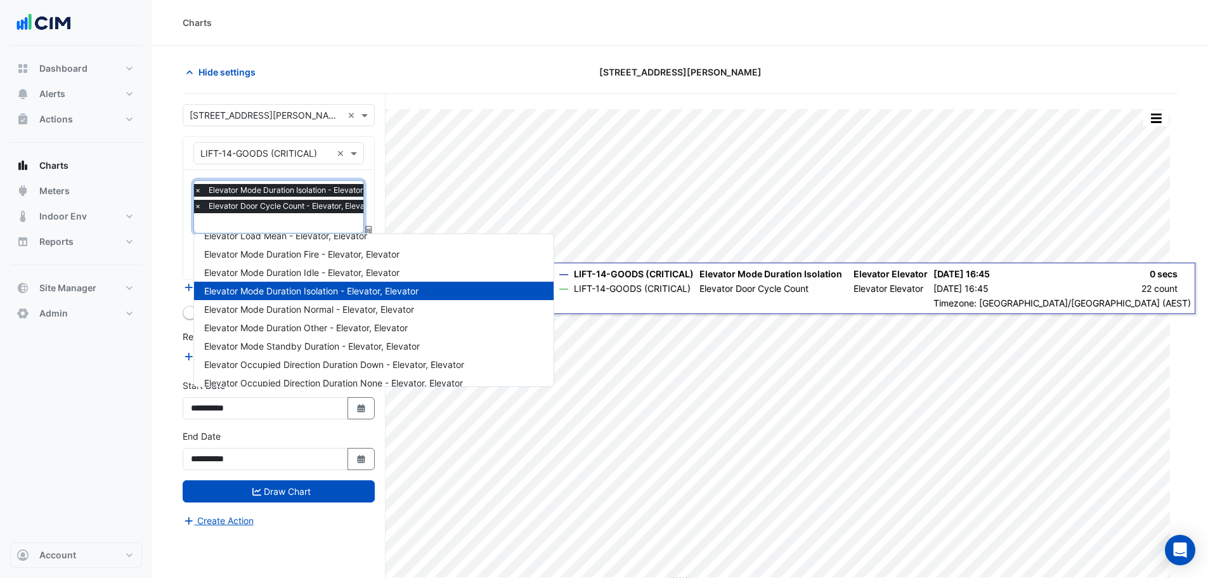
scroll to position [254, 0]
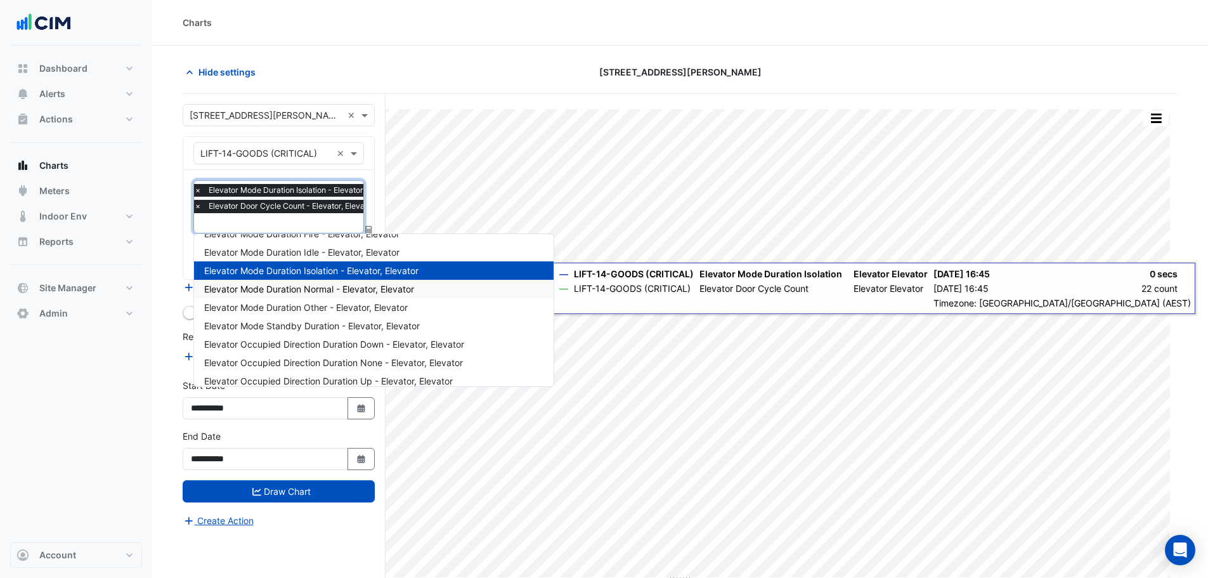
click at [379, 293] on span "Elevator Mode Duration Normal - Elevator, Elevator" at bounding box center [309, 288] width 210 height 11
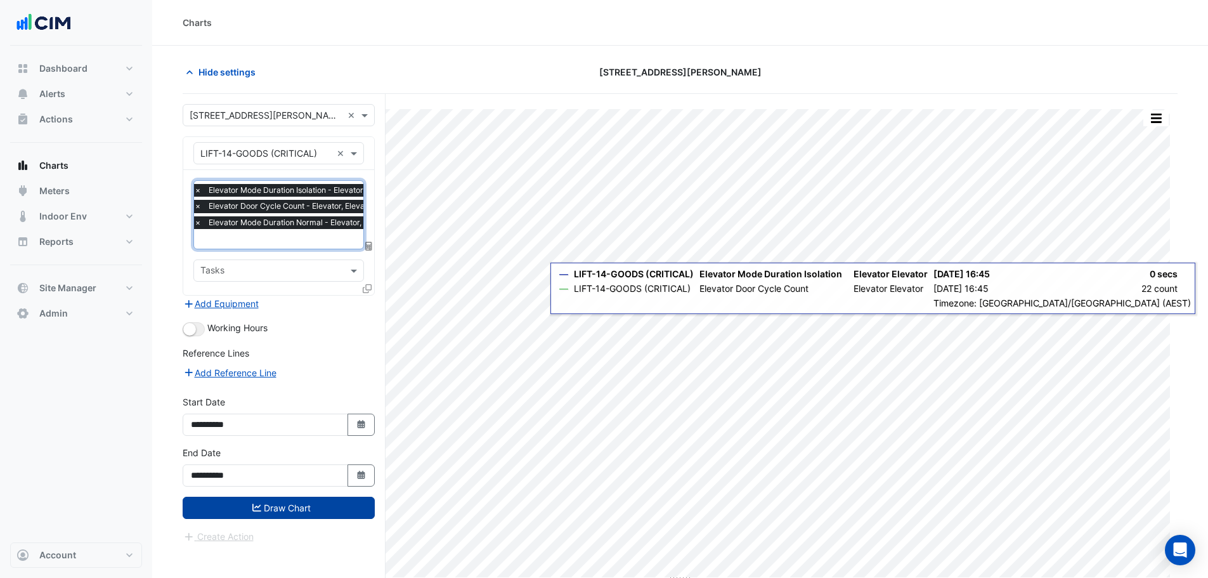
click at [257, 503] on icon "submit" at bounding box center [256, 507] width 9 height 9
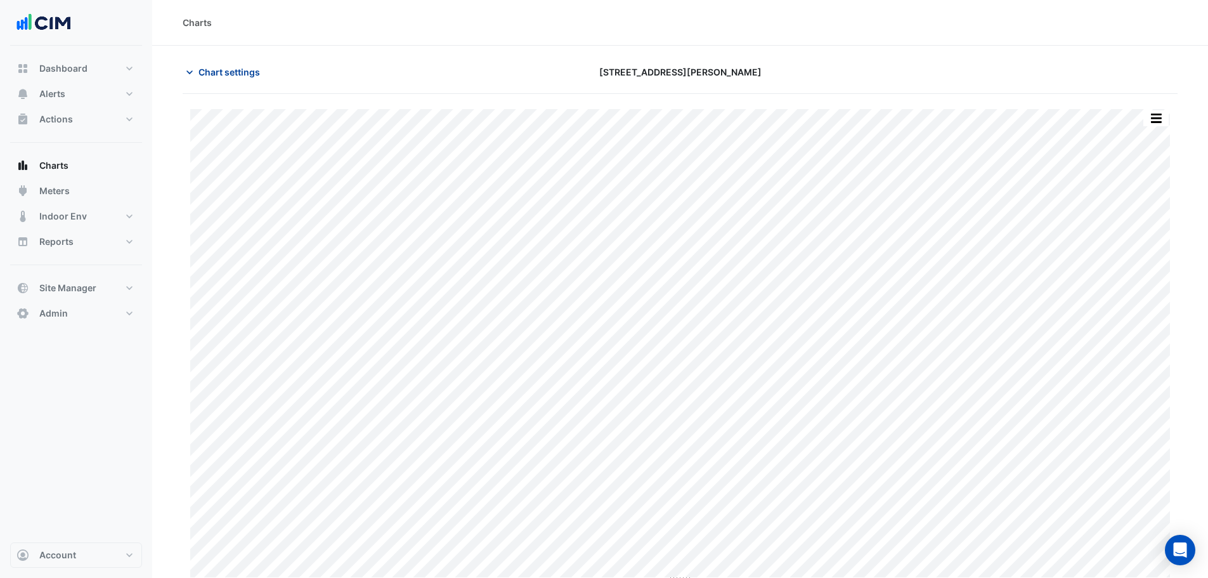
drag, startPoint x: 212, startPoint y: 85, endPoint x: 231, endPoint y: 75, distance: 21.3
click at [226, 80] on div "Chart settings [STREET_ADDRESS][PERSON_NAME]" at bounding box center [680, 77] width 995 height 33
click at [231, 75] on span "Chart settings" at bounding box center [230, 71] width 62 height 13
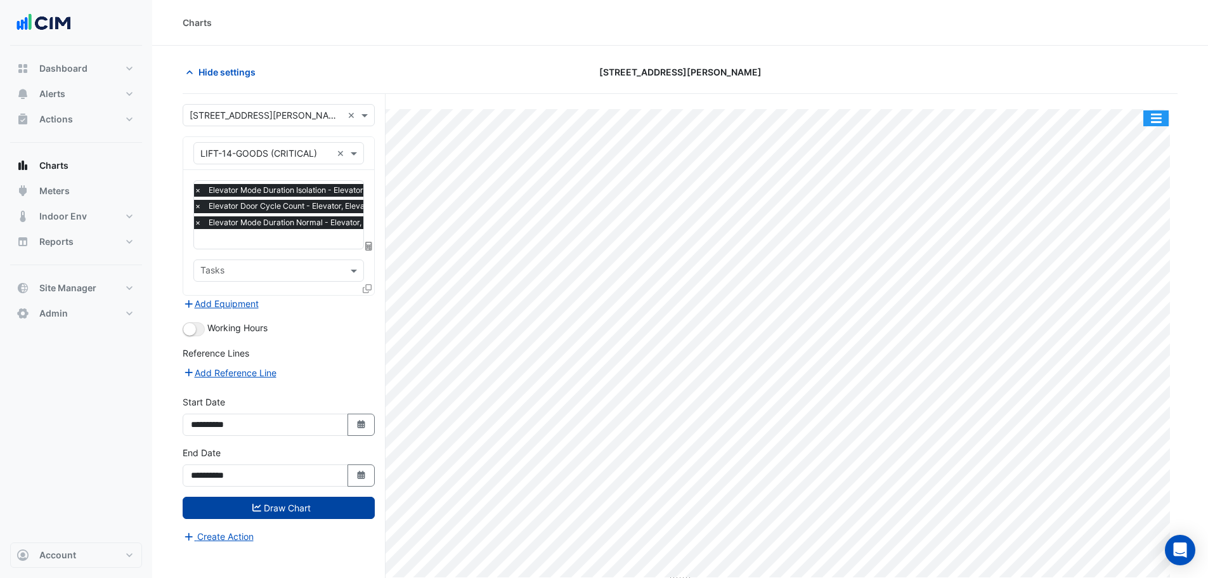
click at [1155, 122] on button "button" at bounding box center [1156, 118] width 25 height 16
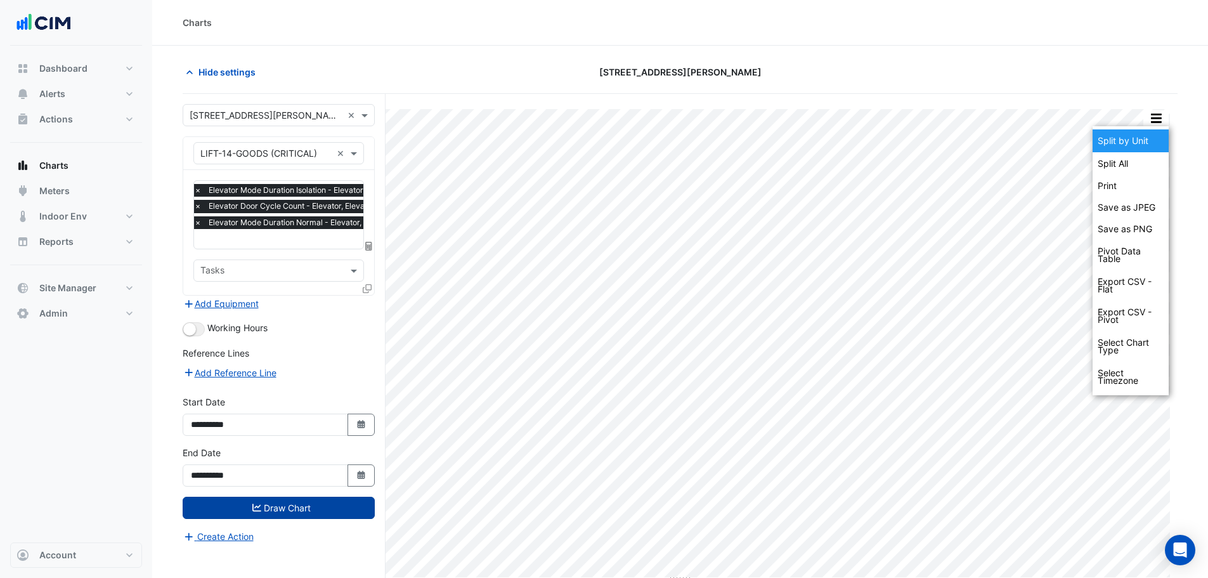
click at [1147, 143] on div "Split by Unit" at bounding box center [1131, 140] width 76 height 23
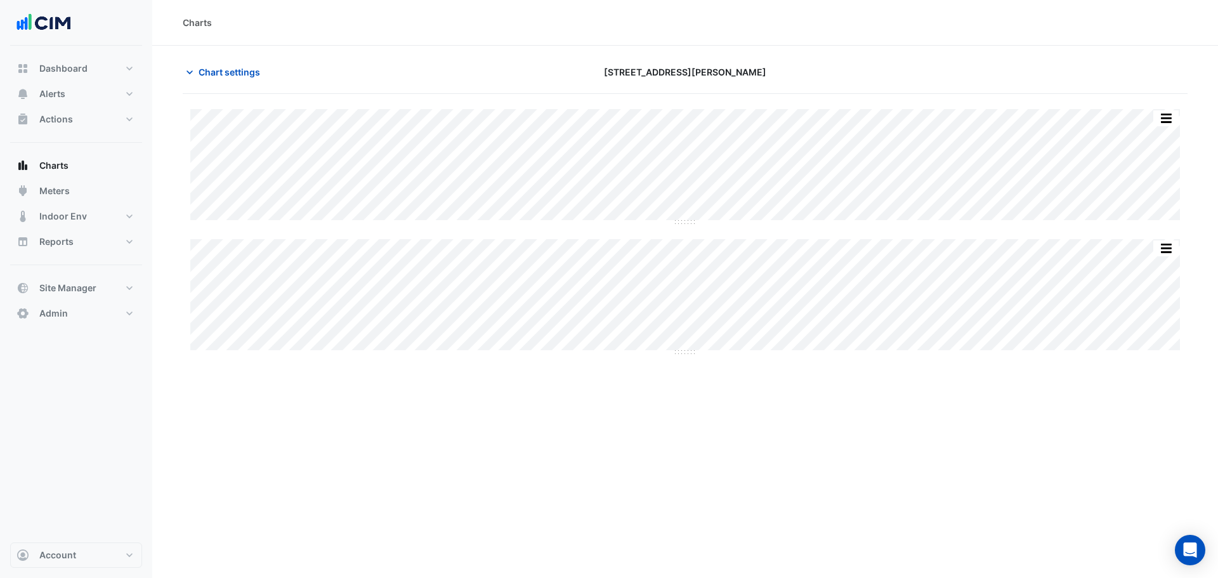
click at [686, 224] on div "Split All Split None Print Save as JPEG Save as PNG Pivot Data Table Export CSV…" at bounding box center [685, 231] width 1005 height 245
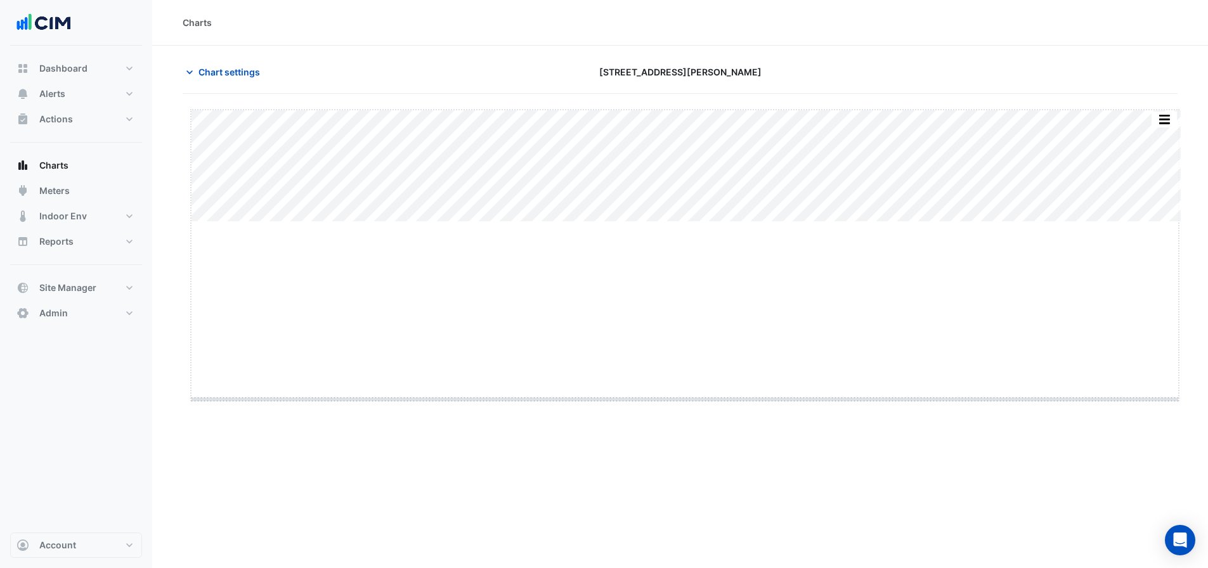
drag, startPoint x: 686, startPoint y: 221, endPoint x: 686, endPoint y: 401, distance: 180.1
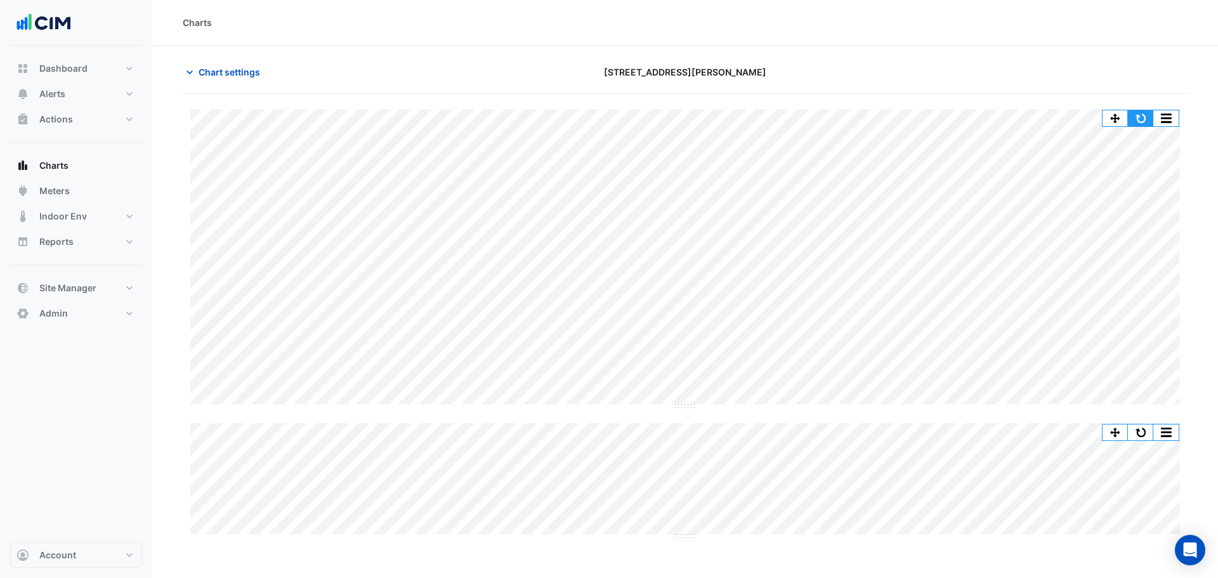
click at [1143, 119] on button "button" at bounding box center [1140, 118] width 25 height 16
click at [227, 74] on span "Chart settings" at bounding box center [230, 71] width 62 height 13
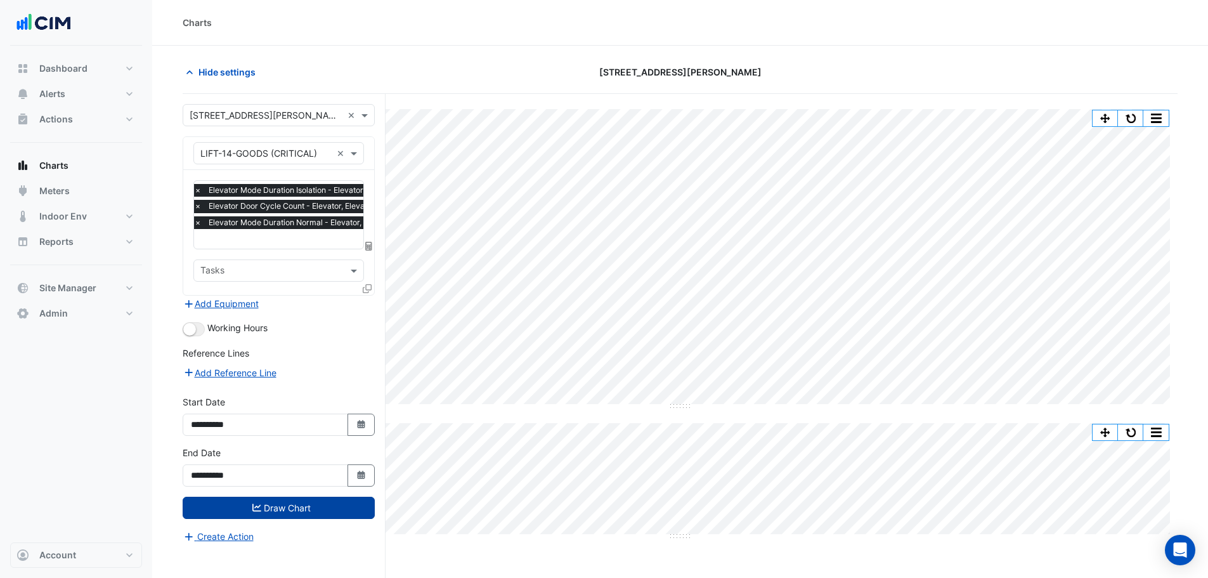
click at [264, 240] on input "text" at bounding box center [298, 239] width 209 height 13
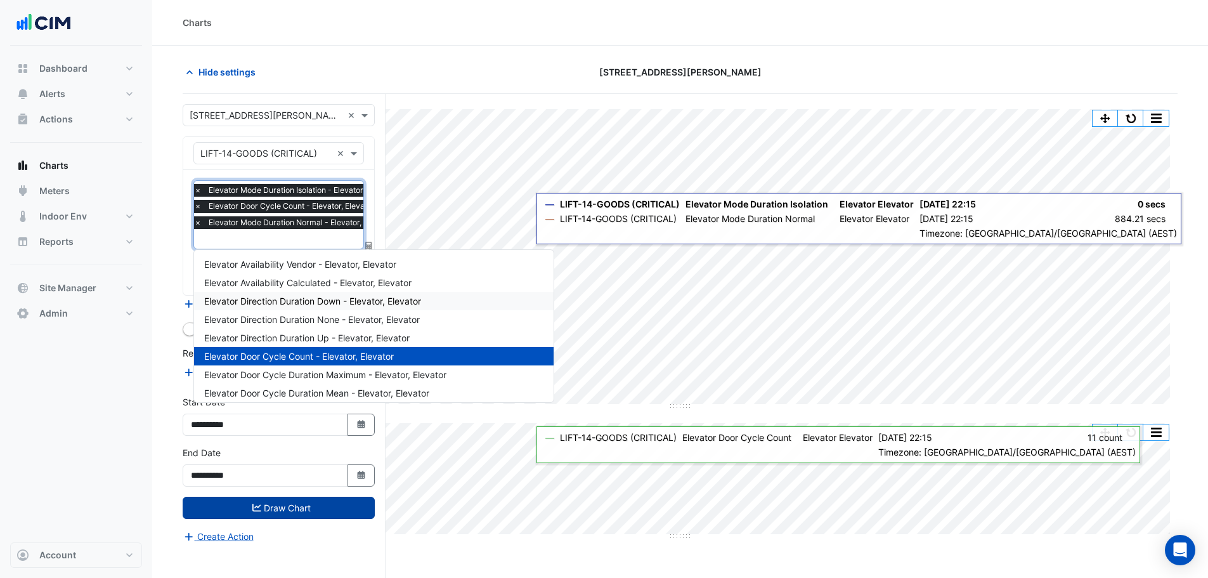
click at [323, 299] on span "Elevator Direction Duration Down - Elevator, Elevator" at bounding box center [312, 301] width 217 height 11
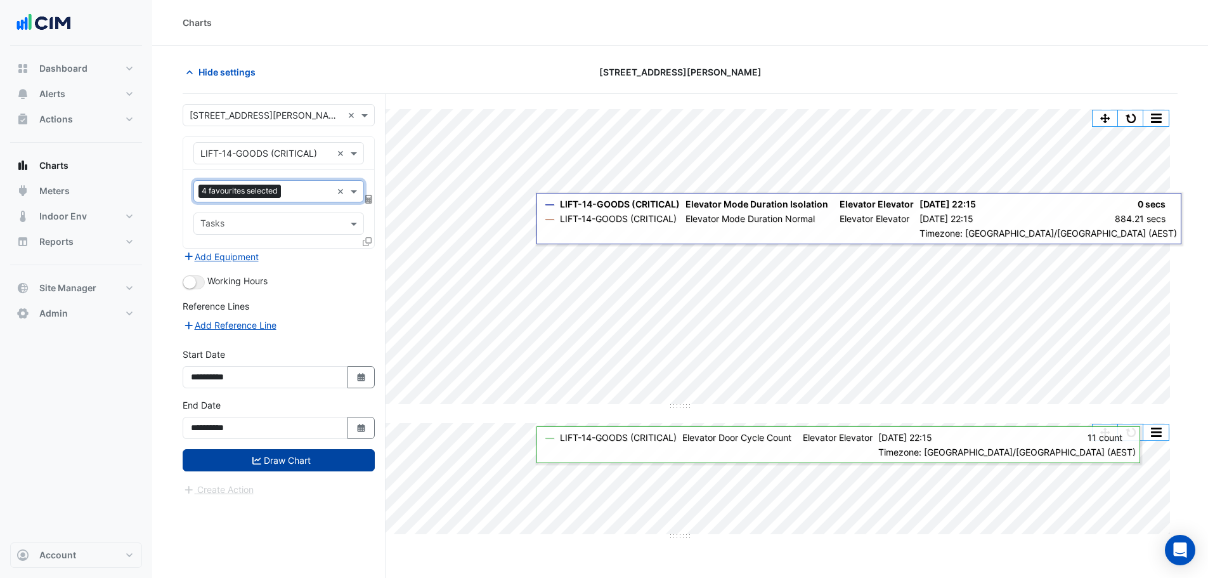
click at [308, 195] on input "text" at bounding box center [309, 192] width 46 height 13
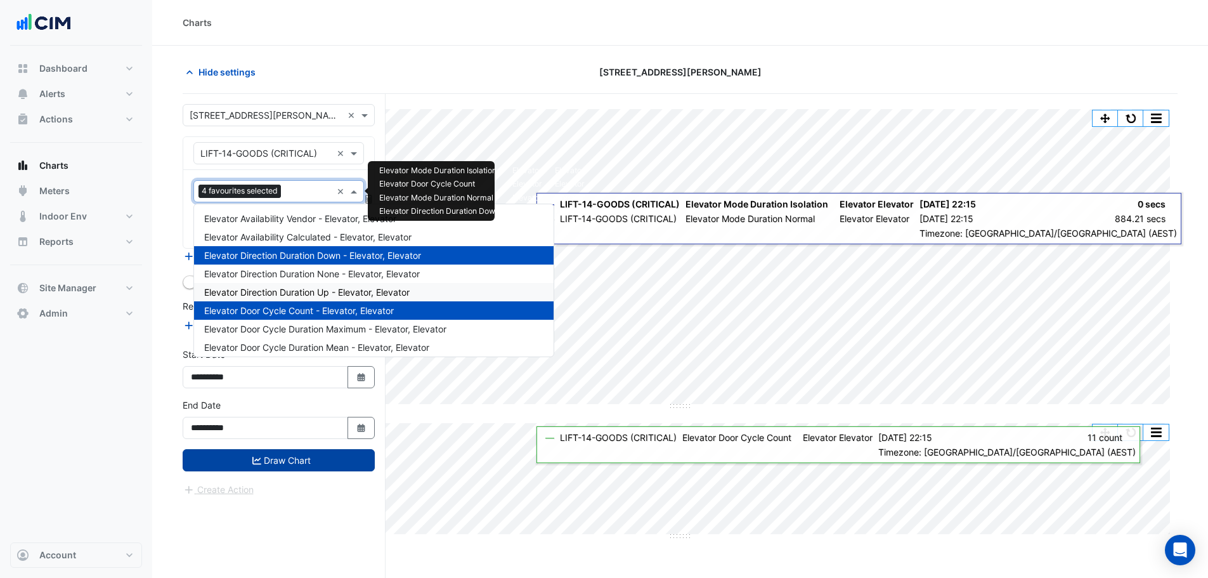
drag, startPoint x: 318, startPoint y: 292, endPoint x: 313, endPoint y: 301, distance: 10.2
click at [315, 292] on span "Elevator Direction Duration Up - Elevator, Elevator" at bounding box center [306, 292] width 205 height 11
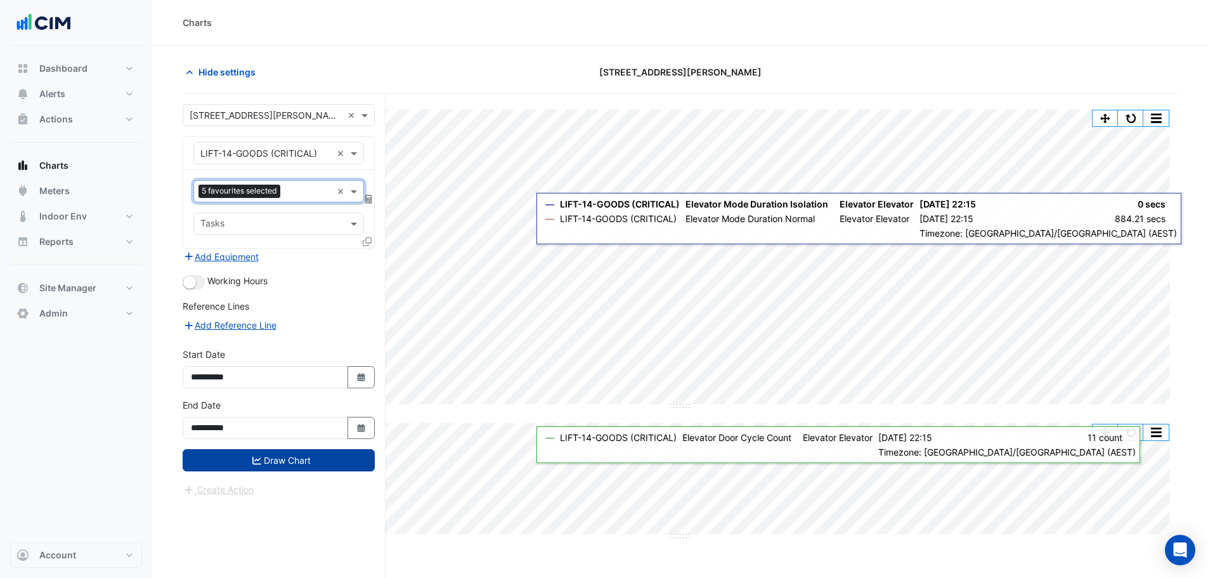
click at [286, 457] on button "Draw Chart" at bounding box center [279, 460] width 192 height 22
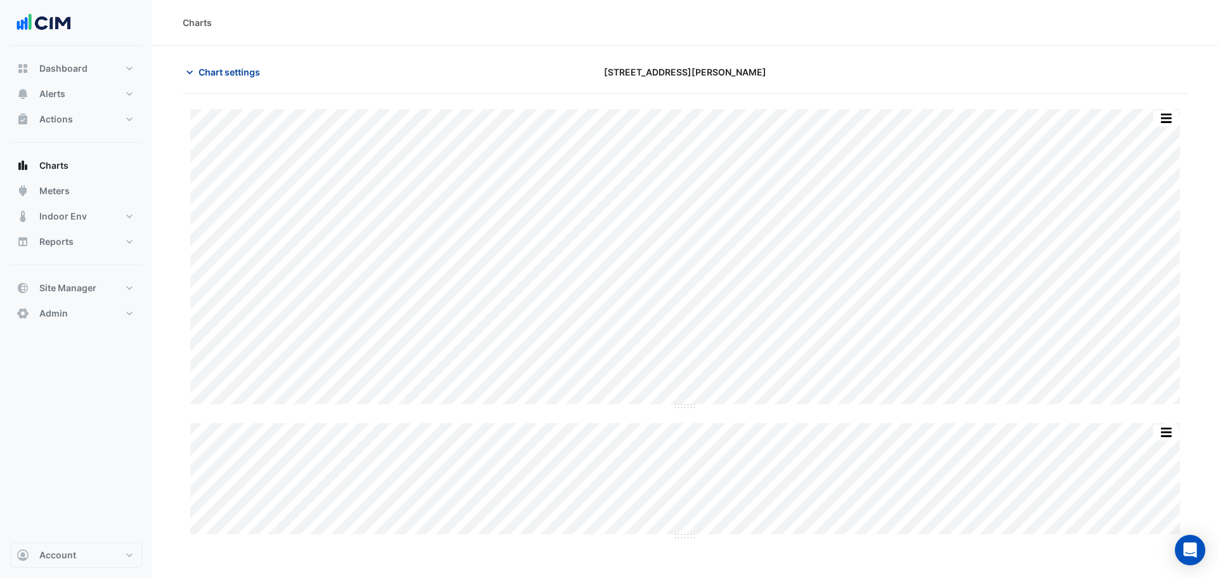
click at [221, 70] on span "Chart settings" at bounding box center [230, 71] width 62 height 13
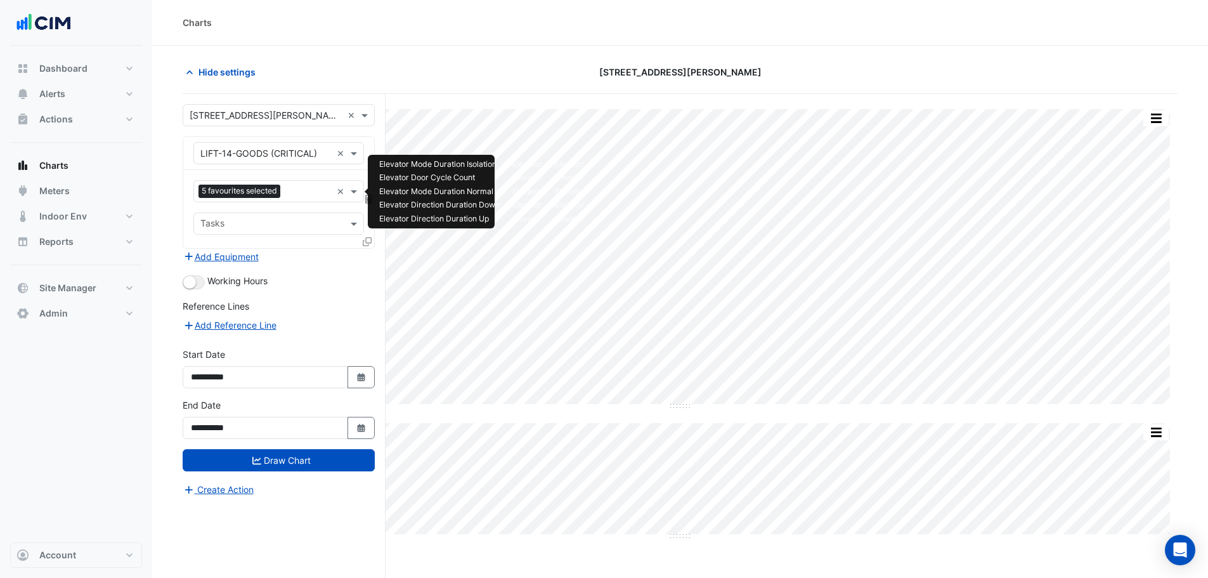
click at [301, 189] on input "text" at bounding box center [308, 192] width 46 height 13
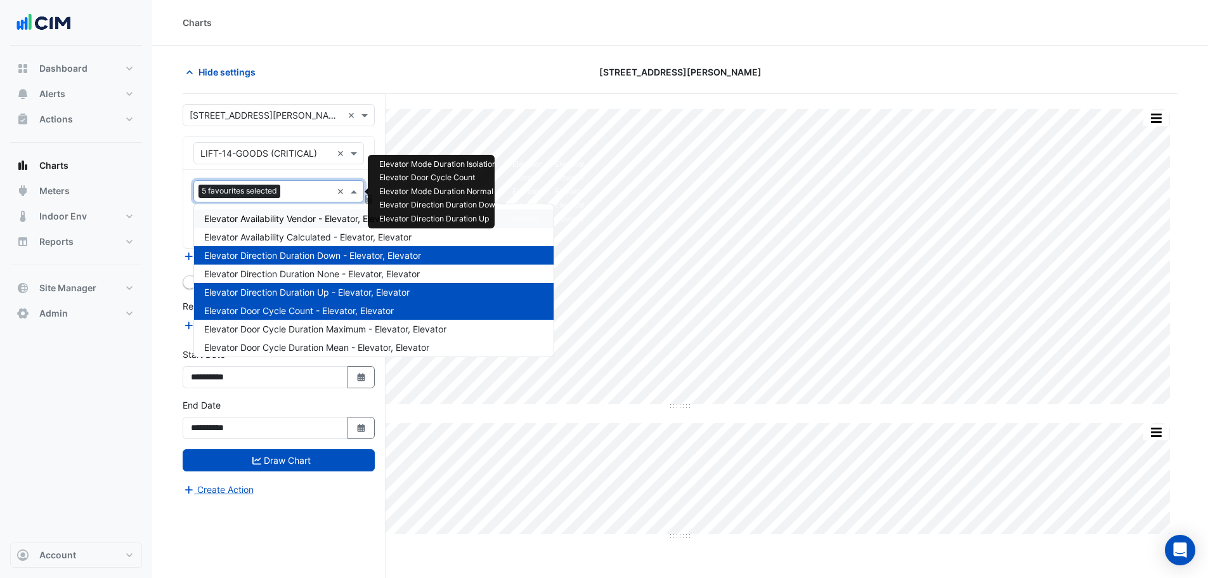
click at [301, 219] on span "Elevator Availability Vendor - Elevator, Elevator" at bounding box center [300, 218] width 192 height 11
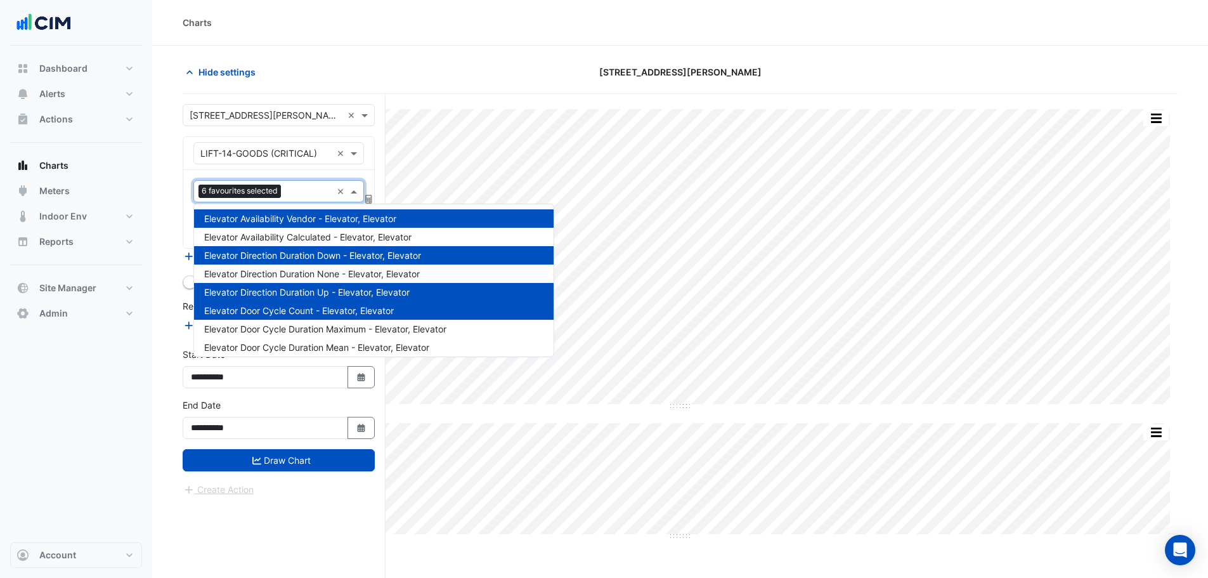
click at [303, 183] on div "6 favourites selected" at bounding box center [263, 191] width 138 height 20
click at [310, 235] on span "Elevator Availability Calculated - Elevator, Elevator" at bounding box center [307, 236] width 207 height 11
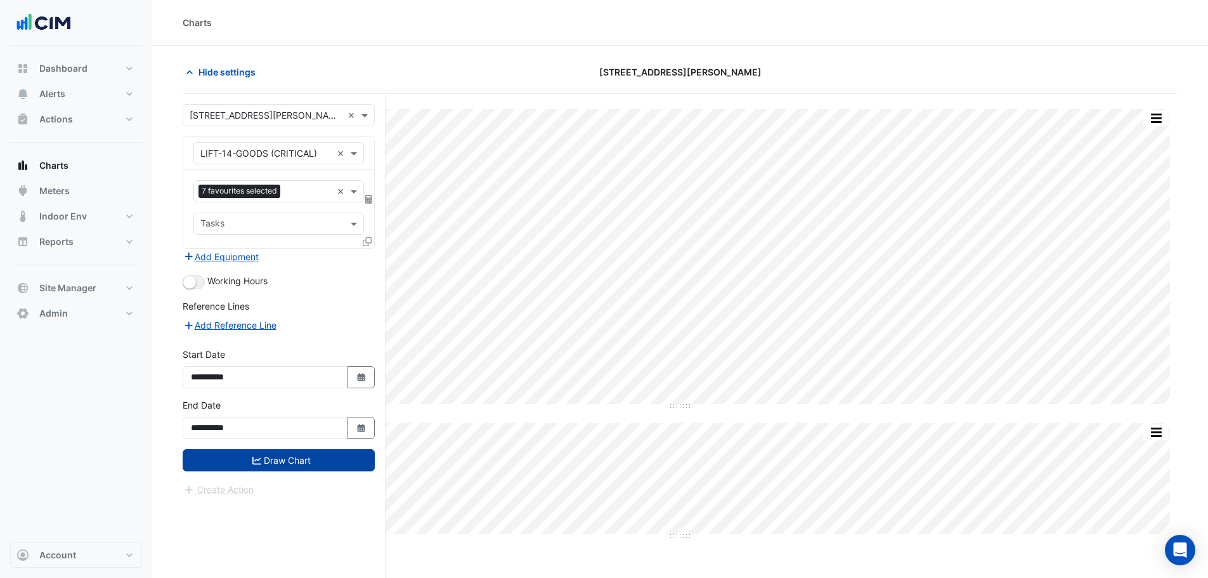
click at [266, 457] on button "Draw Chart" at bounding box center [279, 460] width 192 height 22
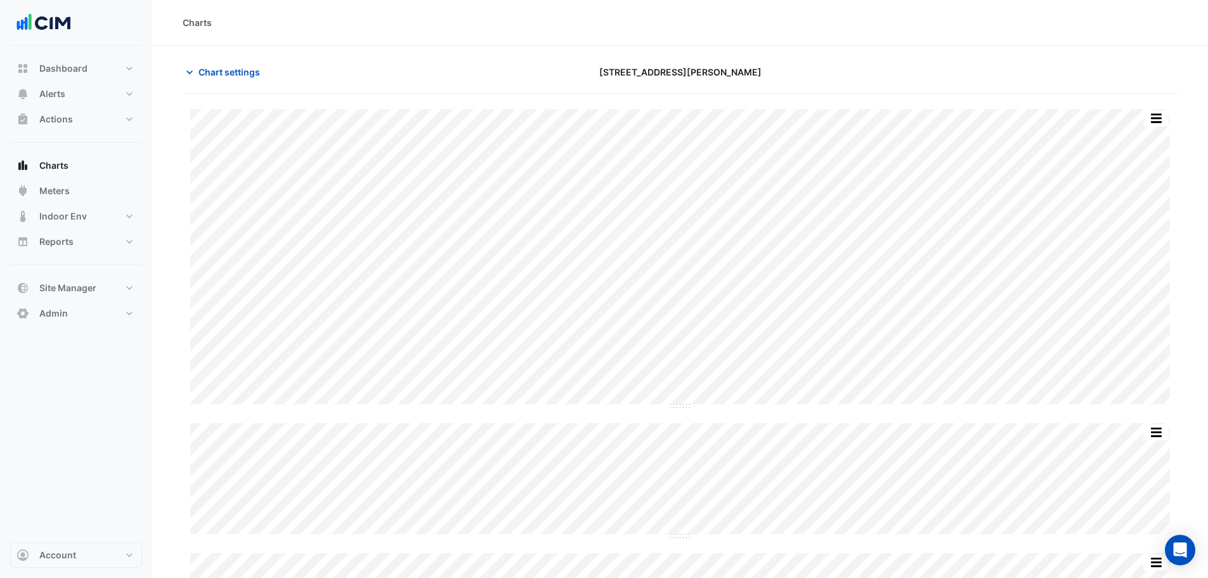
click at [161, 339] on section "Chart settings [STREET_ADDRESS][PERSON_NAME] Split All Split None Print Save as…" at bounding box center [680, 364] width 1056 height 637
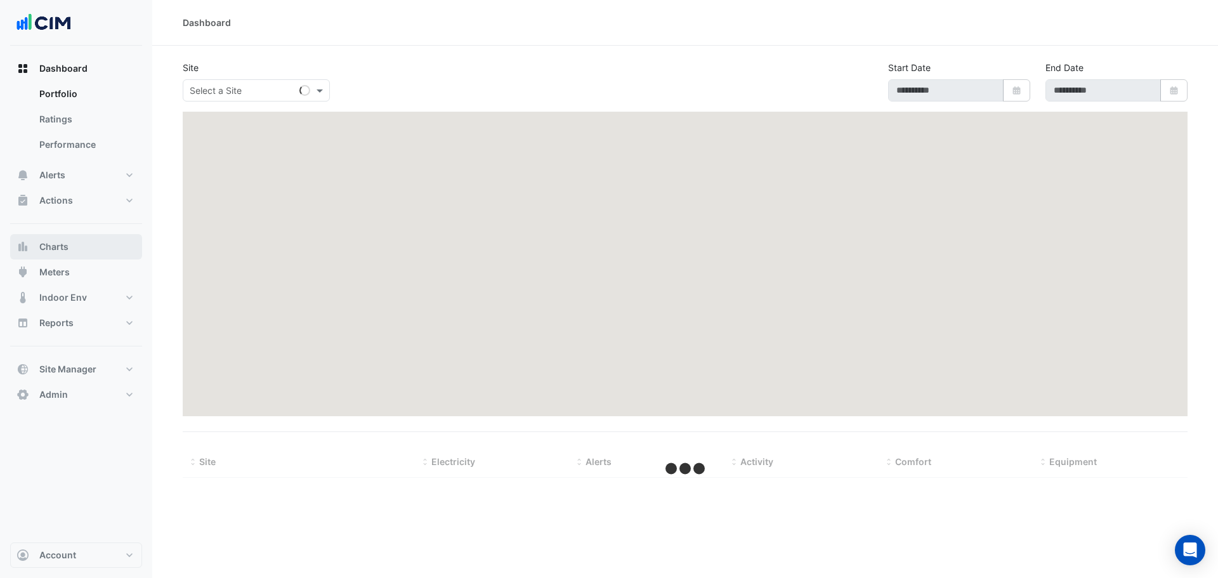
click at [70, 245] on button "Charts" at bounding box center [76, 246] width 132 height 25
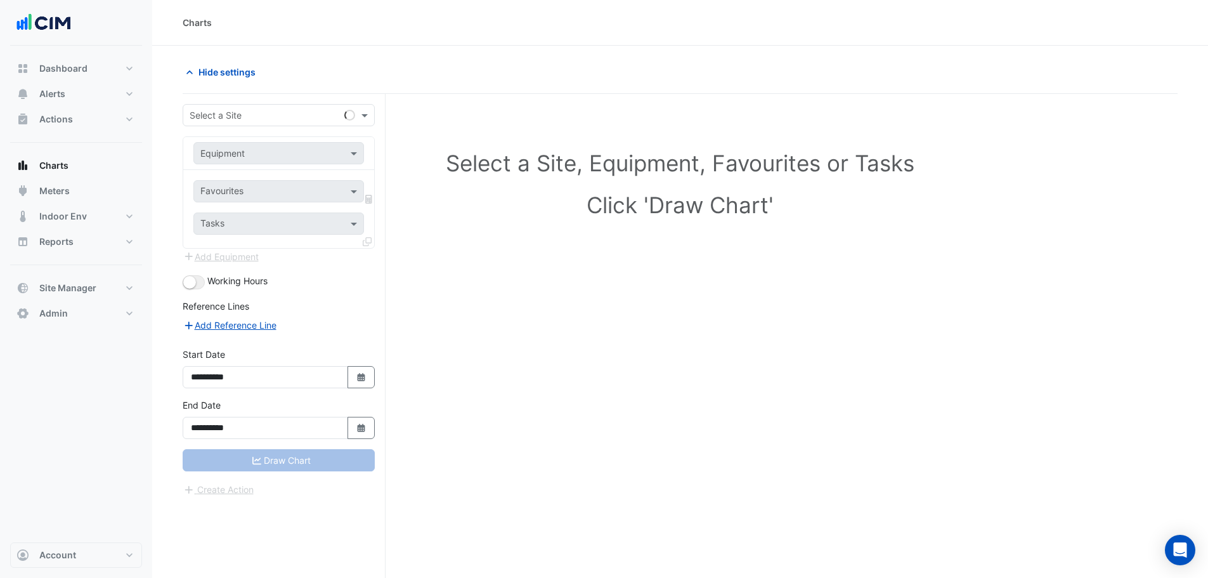
click at [228, 117] on input "text" at bounding box center [266, 115] width 153 height 13
type input "********"
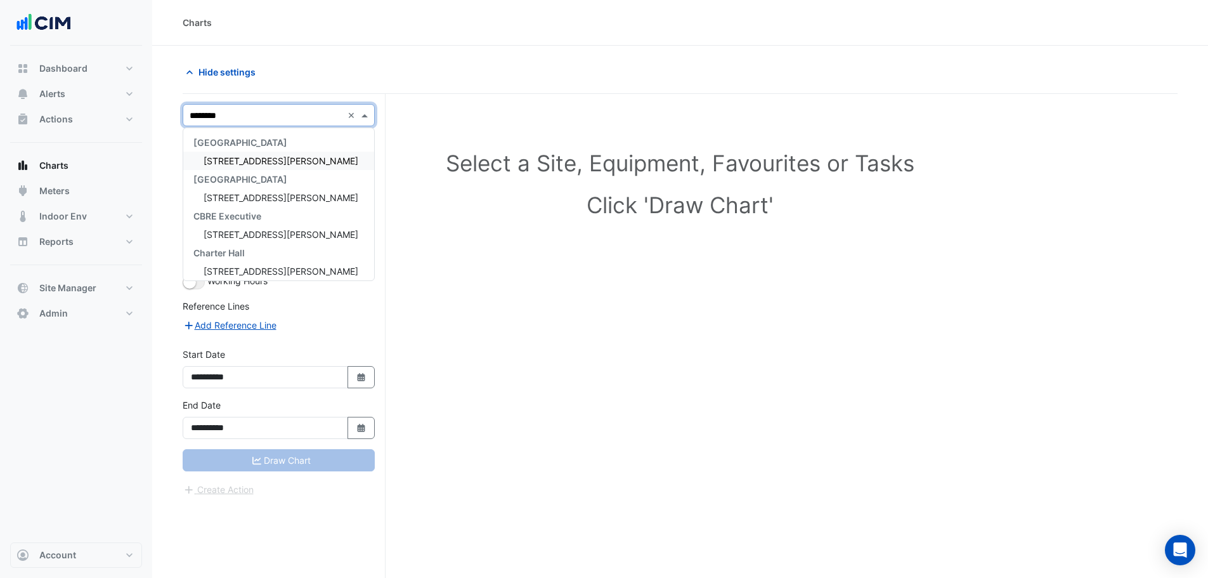
click at [224, 163] on span "[STREET_ADDRESS][PERSON_NAME]" at bounding box center [281, 160] width 155 height 11
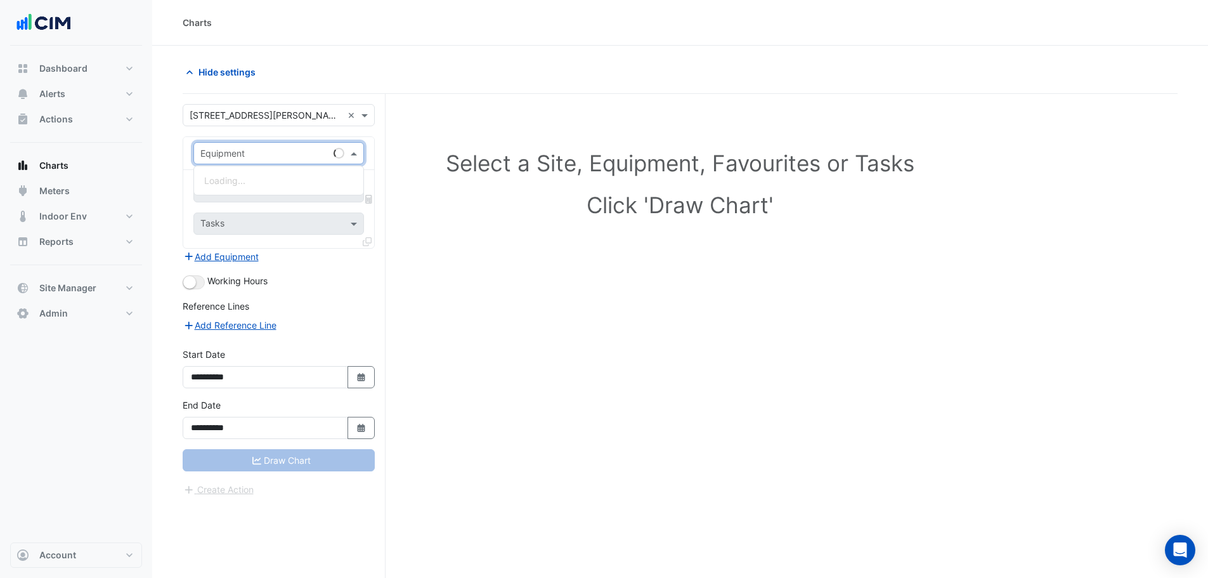
click at [222, 153] on input "text" at bounding box center [265, 153] width 131 height 13
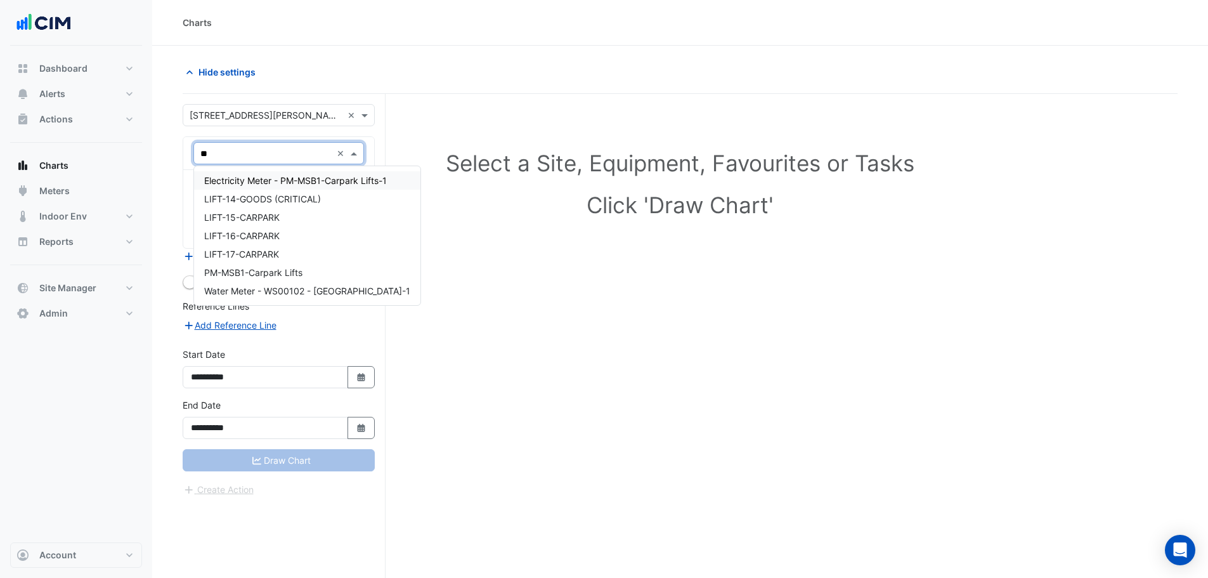
type input "***"
drag, startPoint x: 221, startPoint y: 146, endPoint x: 167, endPoint y: 158, distance: 55.2
click at [167, 158] on section "**********" at bounding box center [680, 336] width 1056 height 580
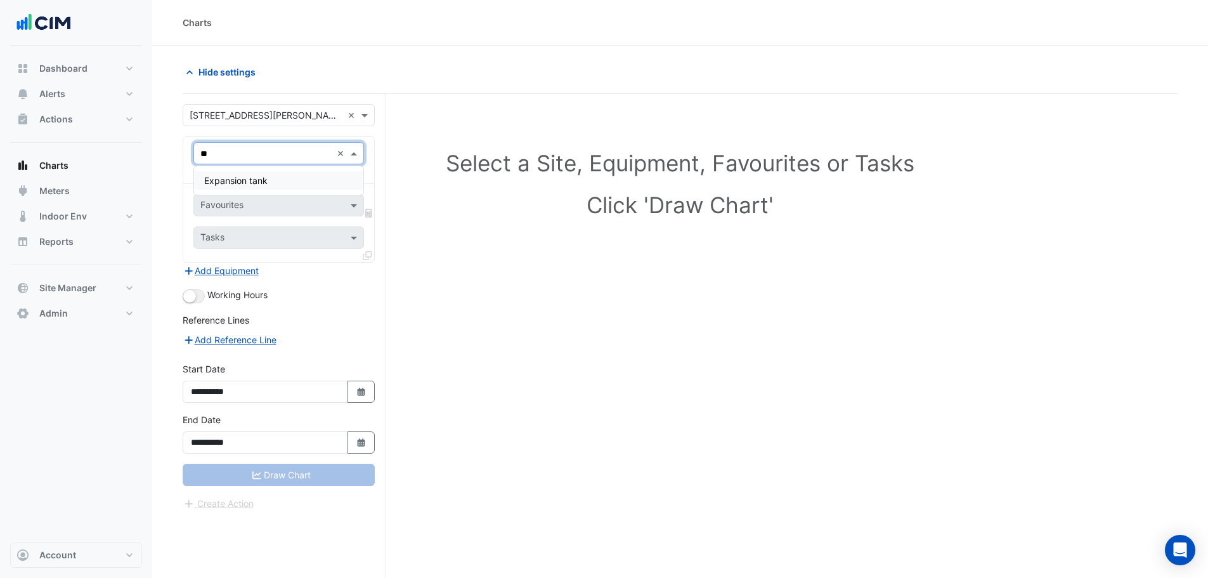
type input "*"
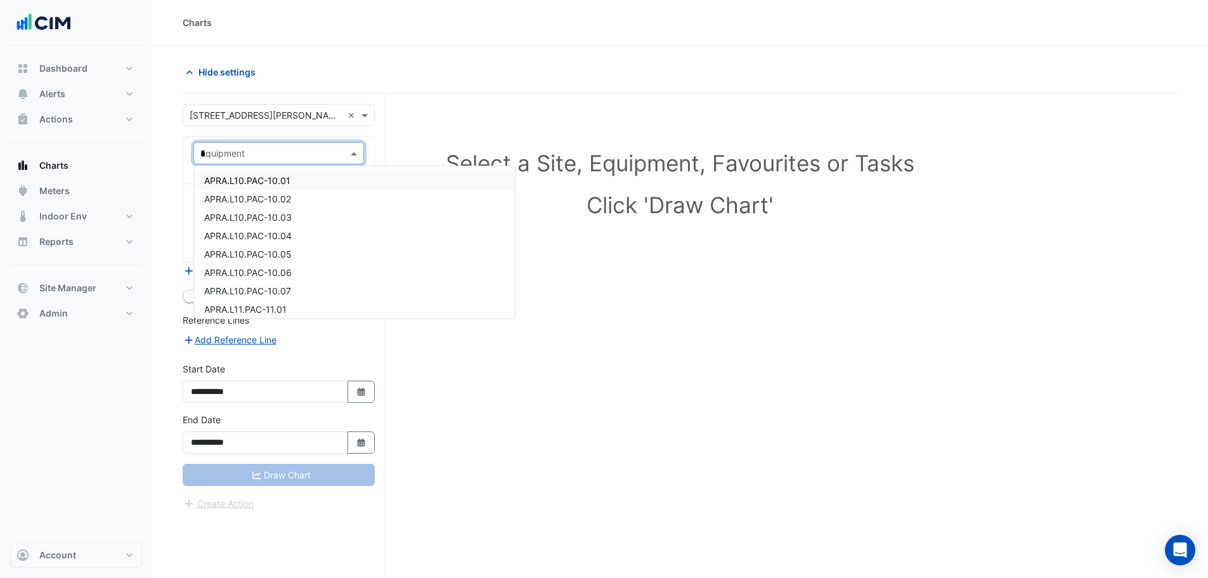
type input "**"
click at [282, 225] on div "CP-SAF.B3.1" at bounding box center [278, 227] width 169 height 18
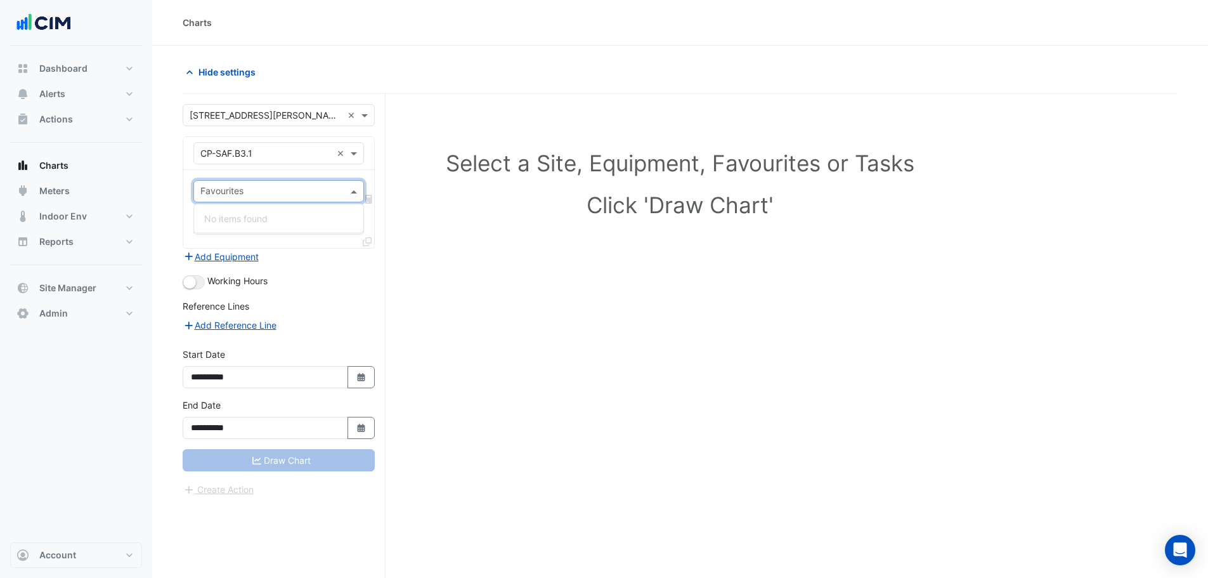
click at [259, 198] on input "text" at bounding box center [271, 192] width 142 height 13
type input "*"
click at [242, 148] on input "text" at bounding box center [265, 153] width 131 height 13
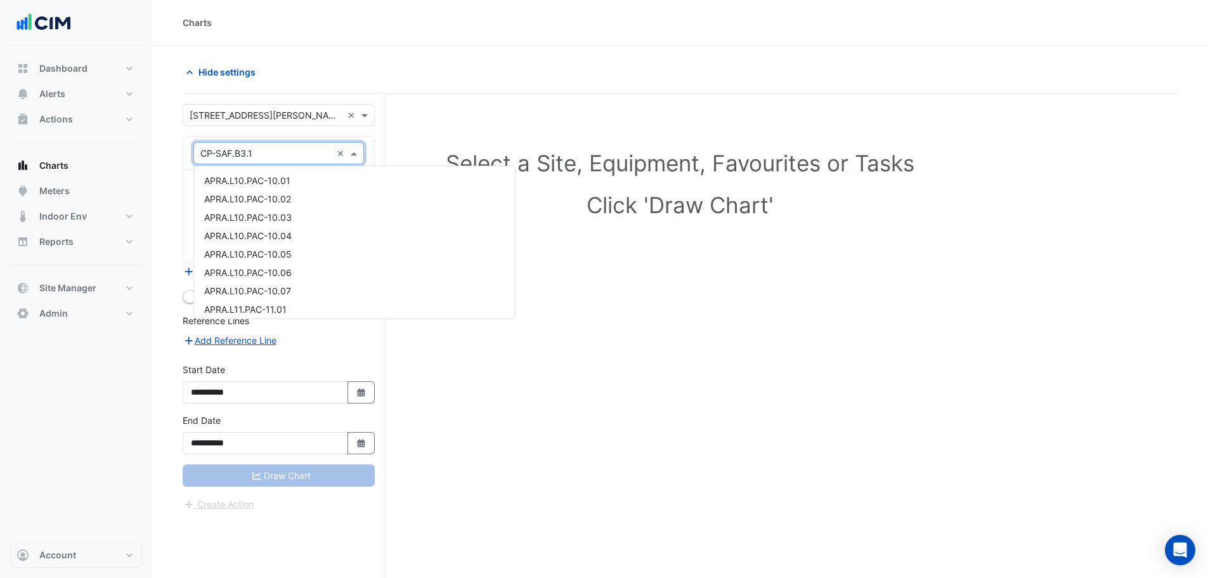
scroll to position [1568, 0]
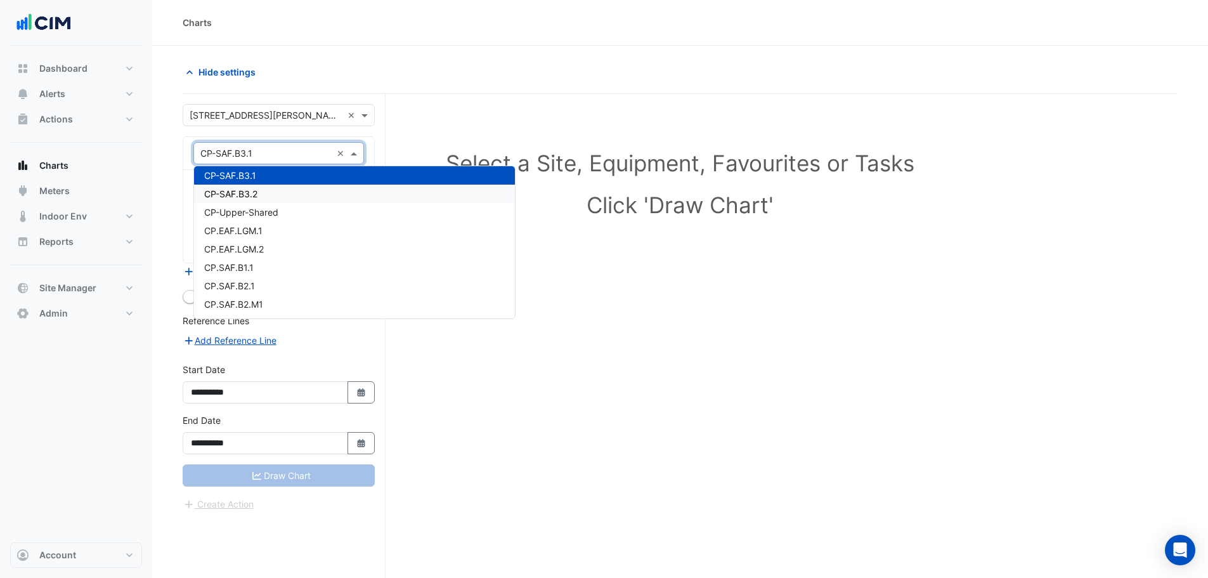
click at [257, 199] on span "CP-SAF.B3.2" at bounding box center [230, 193] width 53 height 11
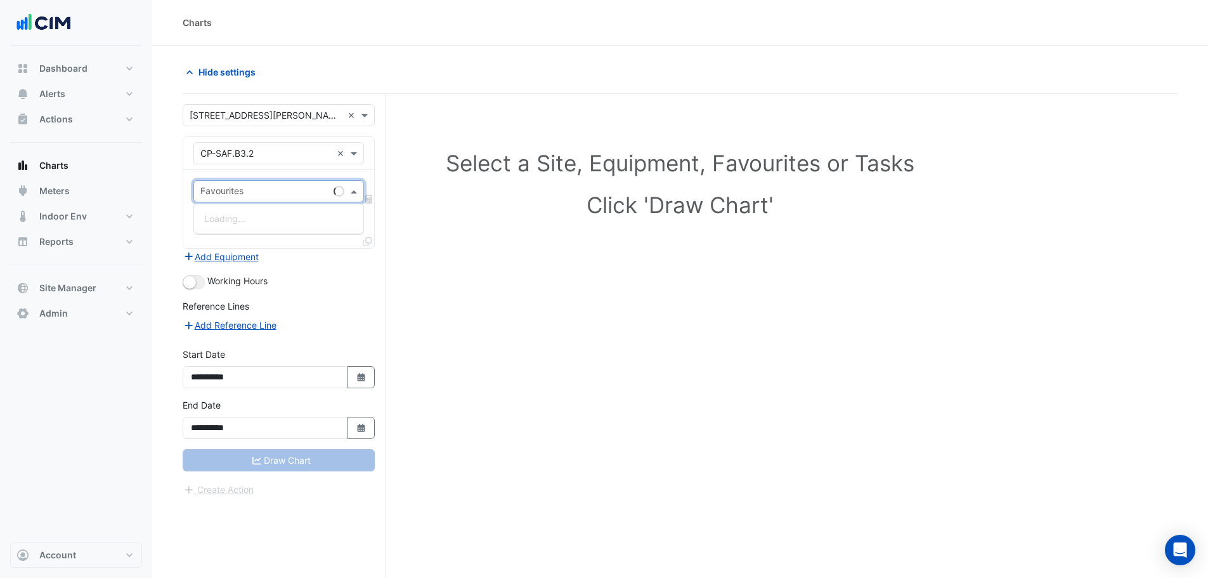
click at [249, 180] on div "Favourites" at bounding box center [278, 191] width 171 height 22
click at [245, 209] on div "Car Park Supply Air Fan Status - B03, All" at bounding box center [288, 218] width 189 height 18
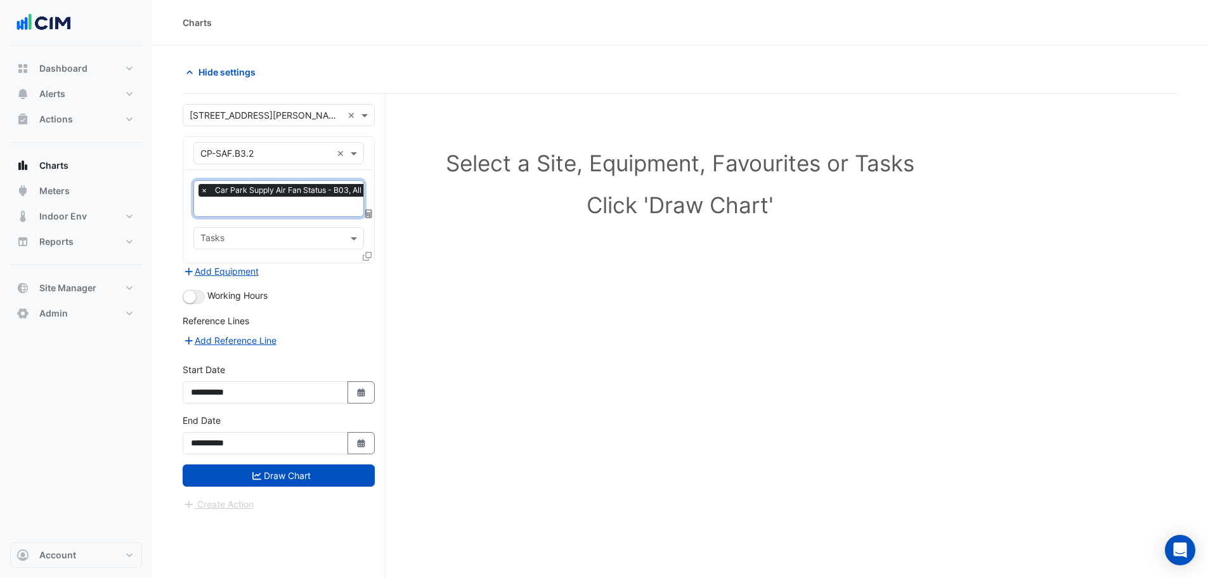
click at [360, 257] on div "× Car Park Supply Air Fan Status - B03, All × Tasks" at bounding box center [278, 216] width 191 height 93
click at [367, 257] on icon at bounding box center [367, 256] width 9 height 9
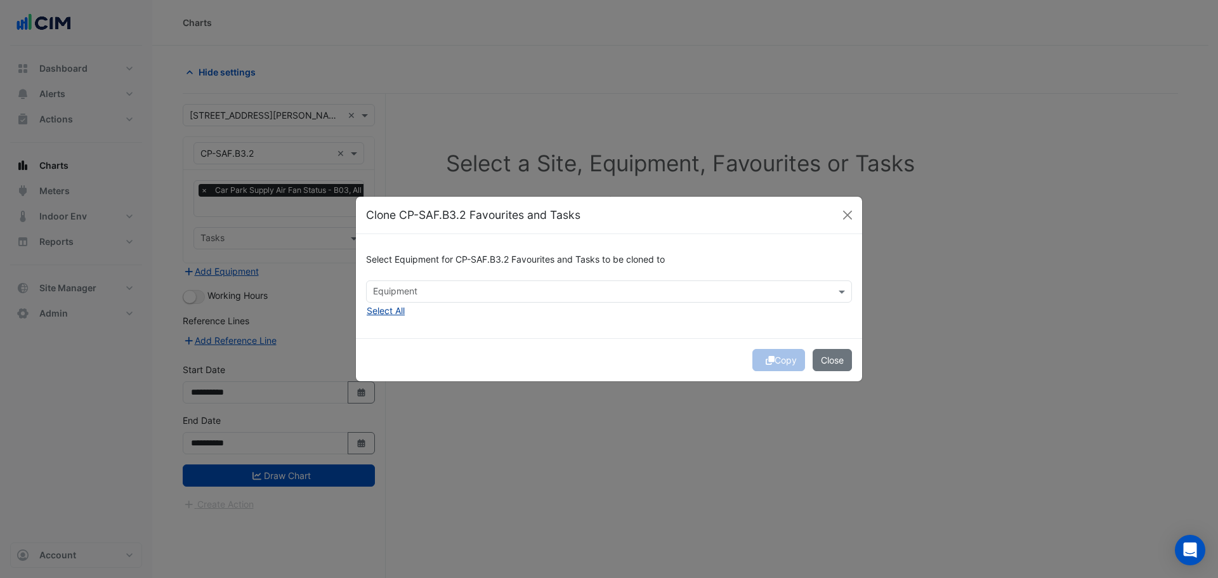
click at [400, 309] on button "Select All" at bounding box center [385, 310] width 39 height 15
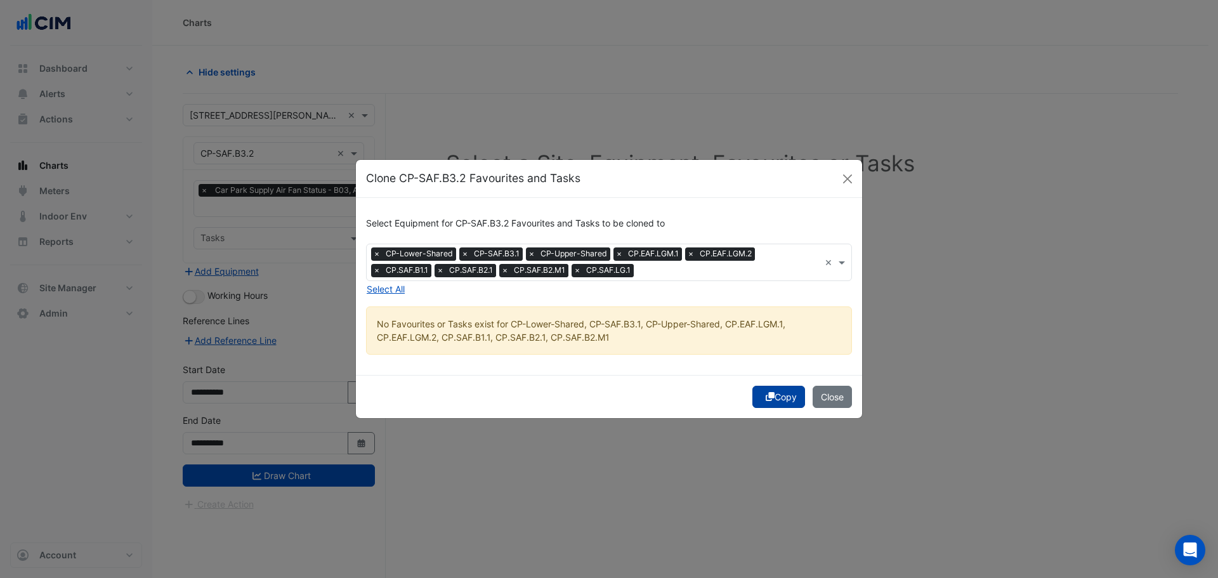
click at [778, 394] on button "Copy" at bounding box center [778, 397] width 53 height 22
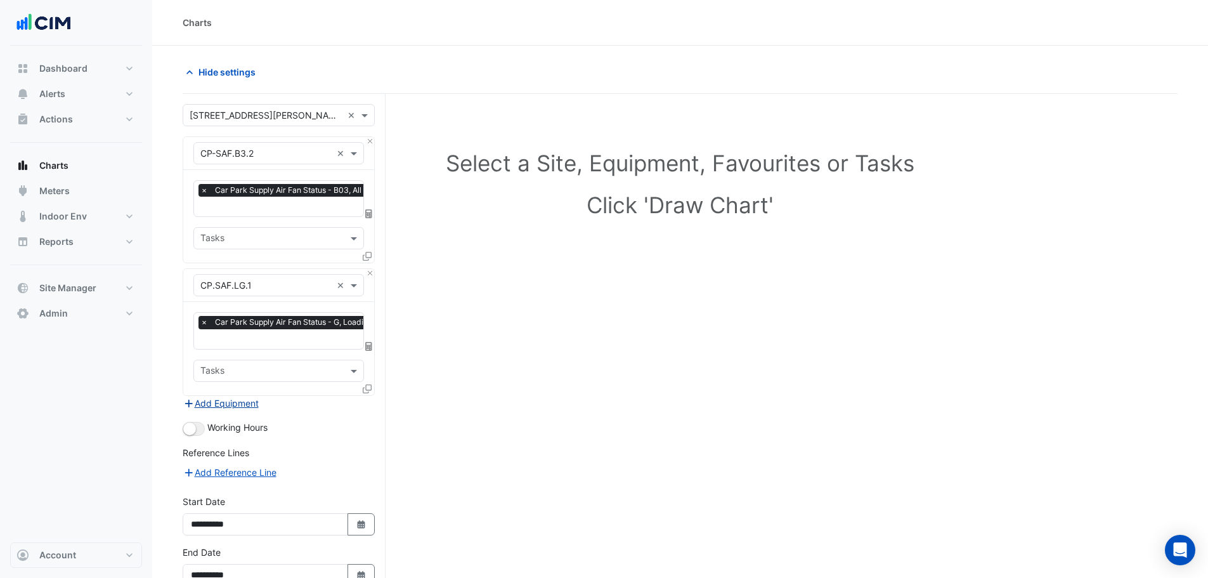
click at [241, 401] on button "Add Equipment" at bounding box center [221, 403] width 77 height 15
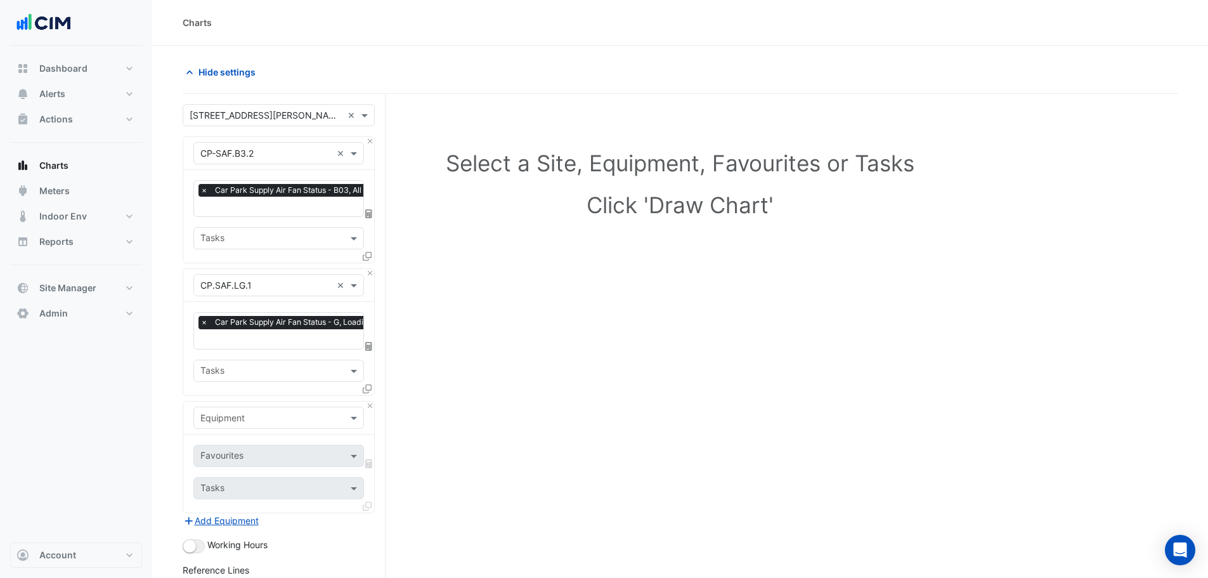
click at [242, 415] on input "text" at bounding box center [265, 418] width 131 height 13
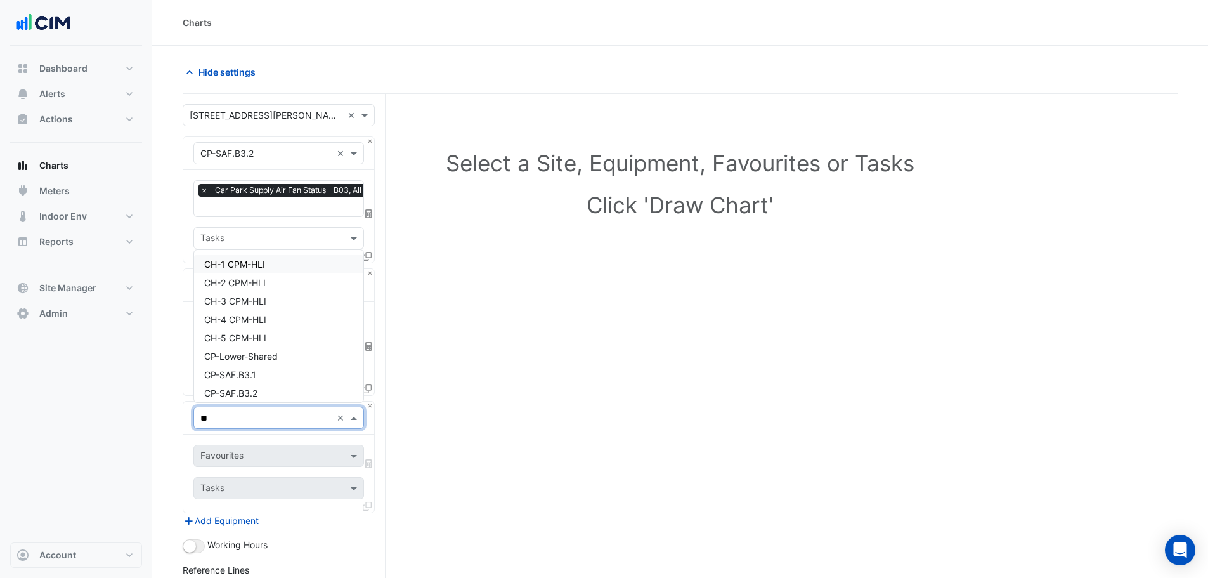
type input "***"
click at [271, 301] on div "CP.EAF.LGM.1" at bounding box center [278, 296] width 169 height 18
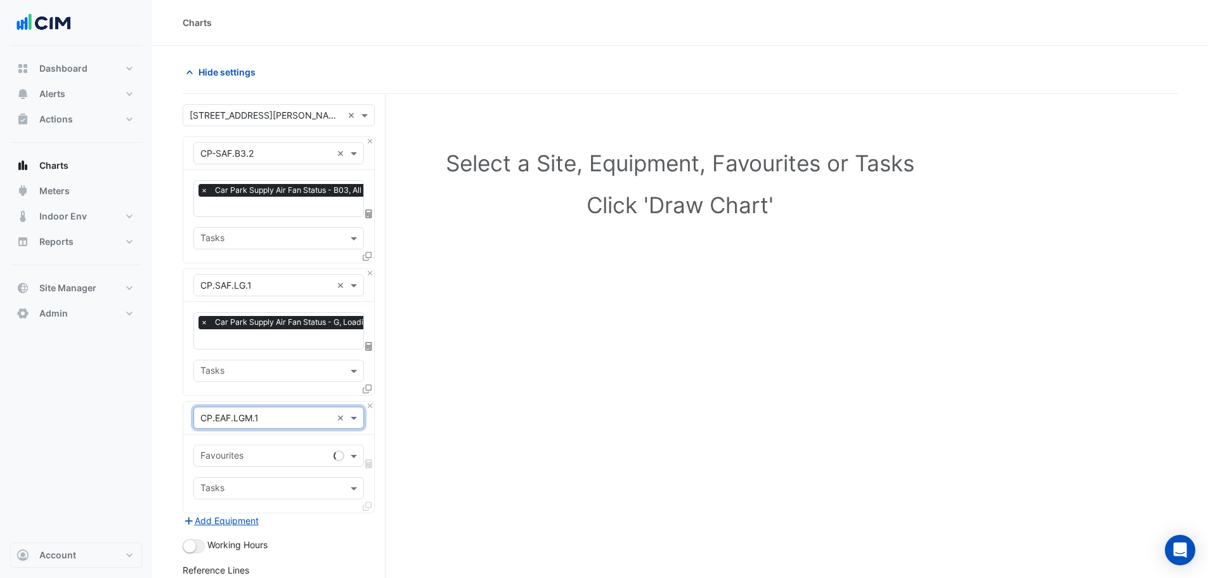
click at [237, 464] on div "Favourites" at bounding box center [278, 456] width 171 height 22
type input "*"
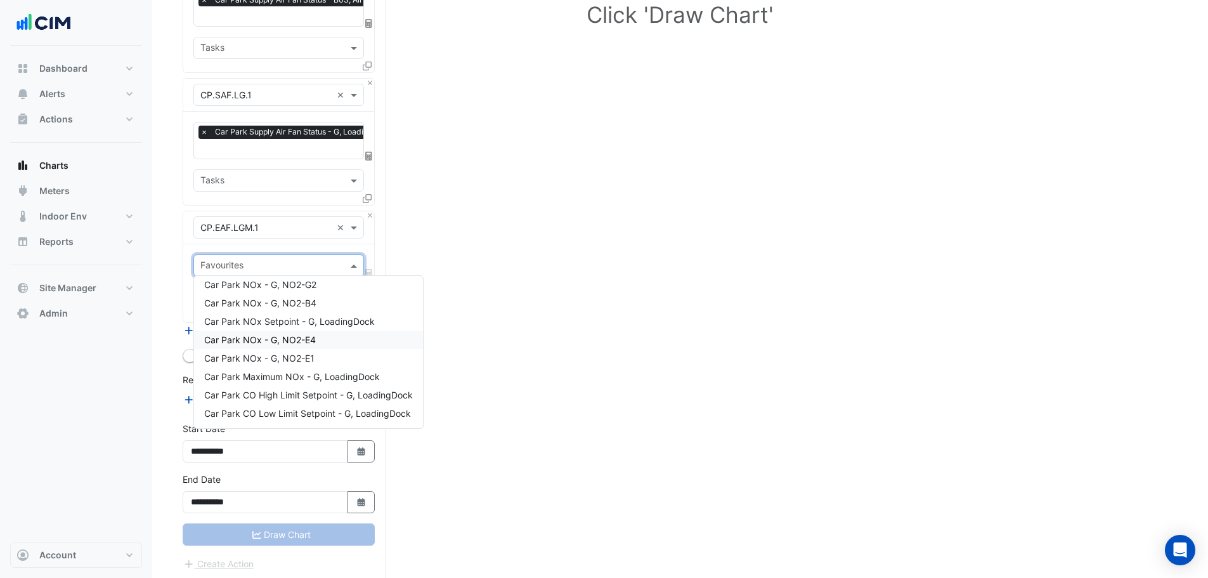
scroll to position [115, 0]
click at [300, 418] on span "Car Park Exhaust Air Fan Status - G, LoadingDock" at bounding box center [307, 413] width 207 height 11
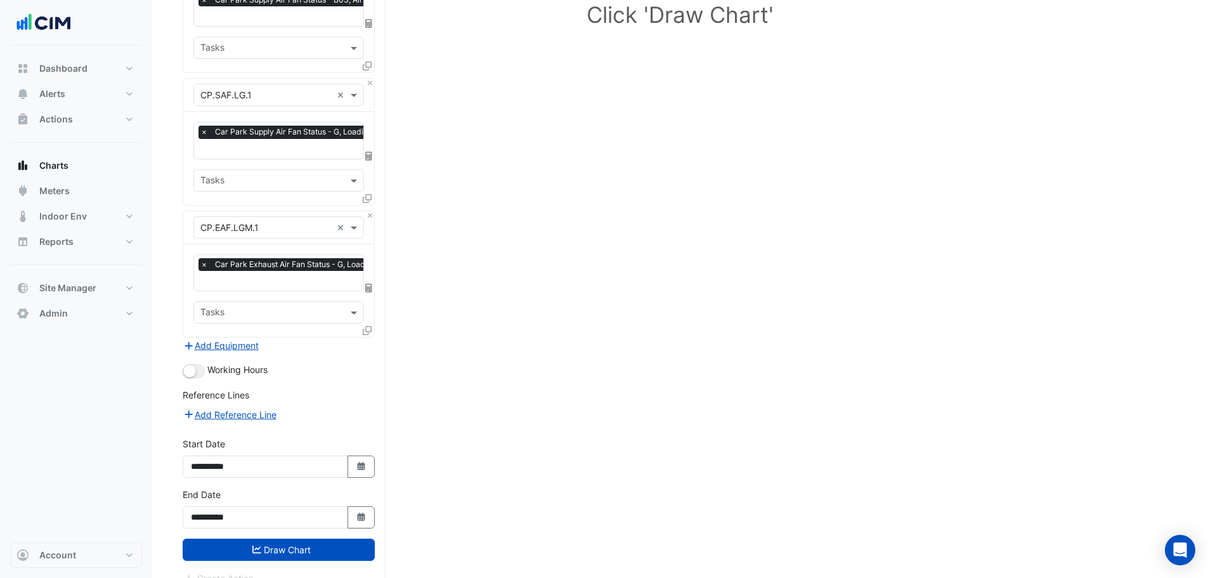
click at [367, 331] on fa-icon at bounding box center [367, 330] width 9 height 11
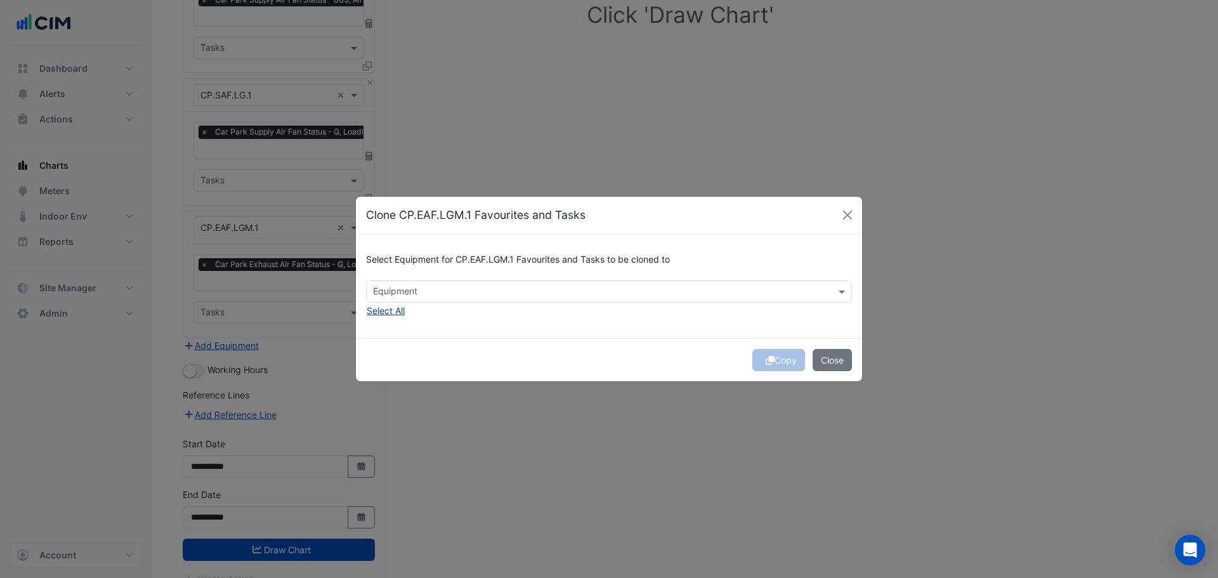
click at [396, 316] on button "Select All" at bounding box center [385, 310] width 39 height 15
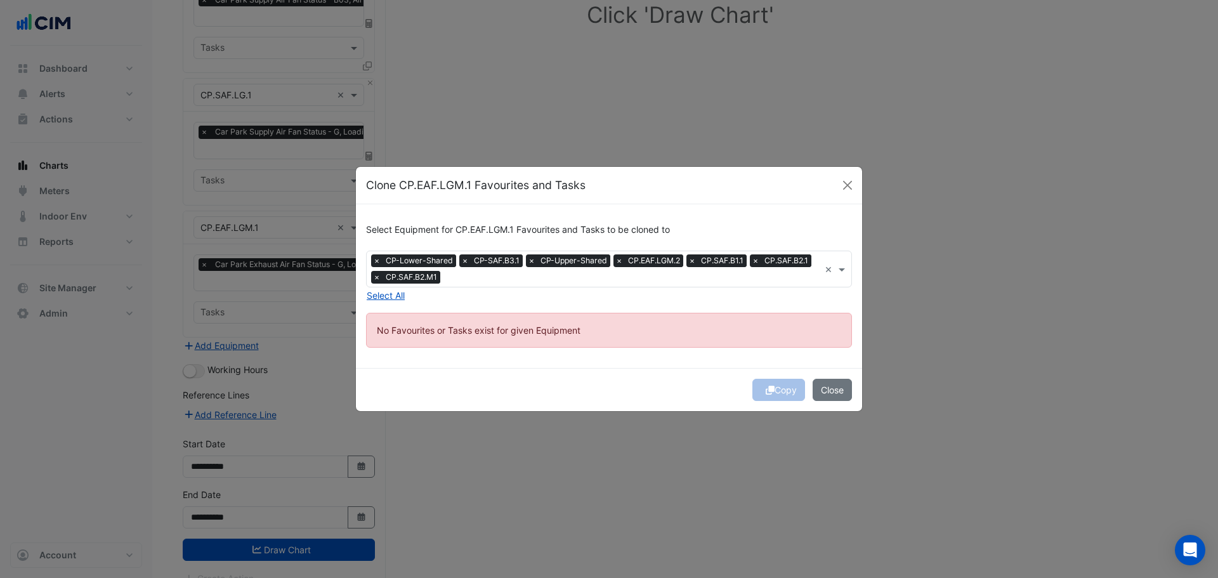
click at [777, 388] on div "Copy Close" at bounding box center [609, 389] width 506 height 43
click at [786, 389] on div "Copy Close" at bounding box center [609, 389] width 506 height 43
click at [832, 387] on button "Close" at bounding box center [831, 390] width 39 height 22
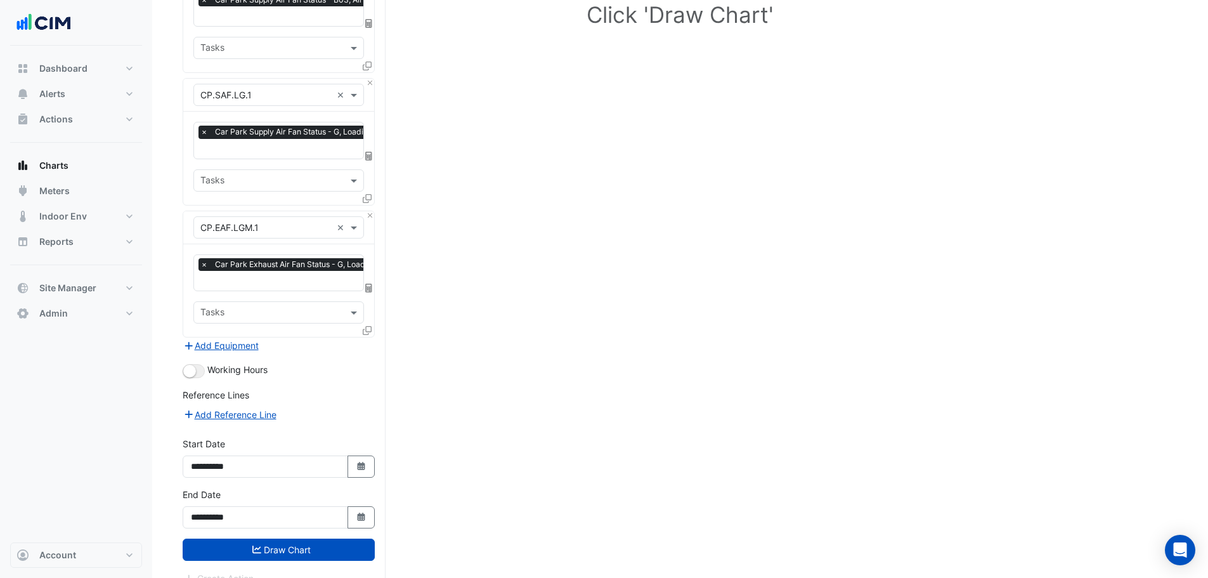
click at [365, 330] on icon at bounding box center [367, 330] width 9 height 9
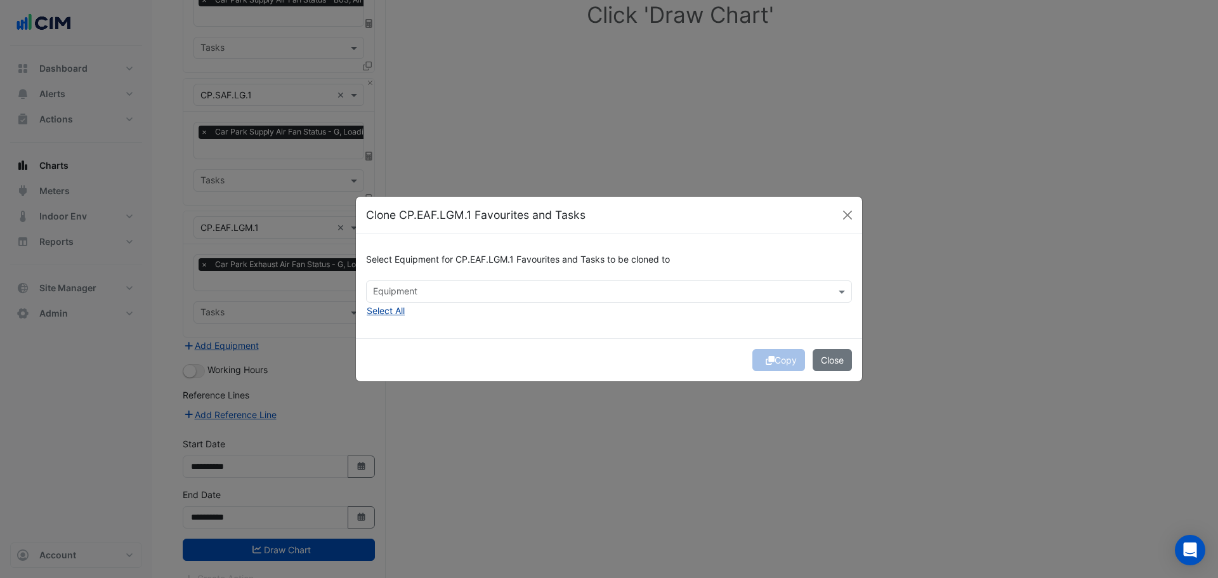
drag, startPoint x: 384, startPoint y: 308, endPoint x: 391, endPoint y: 316, distance: 10.8
click at [383, 308] on button "Select All" at bounding box center [385, 310] width 39 height 15
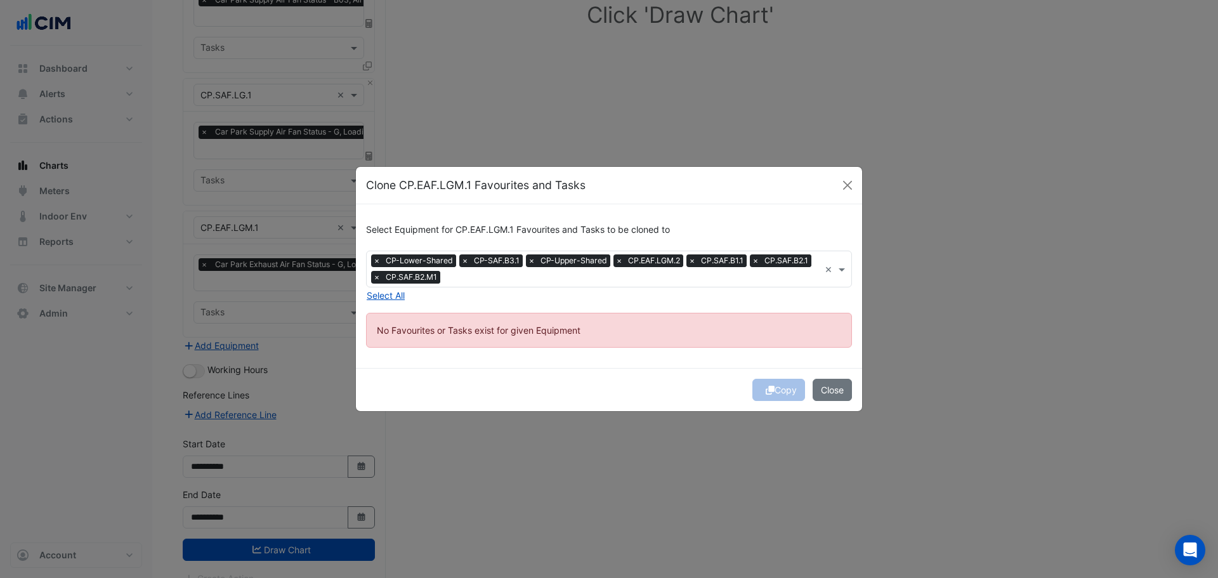
drag, startPoint x: 771, startPoint y: 386, endPoint x: 788, endPoint y: 385, distance: 16.5
click at [774, 386] on div "Copy Close" at bounding box center [609, 389] width 506 height 43
click at [819, 384] on button "Close" at bounding box center [831, 390] width 39 height 22
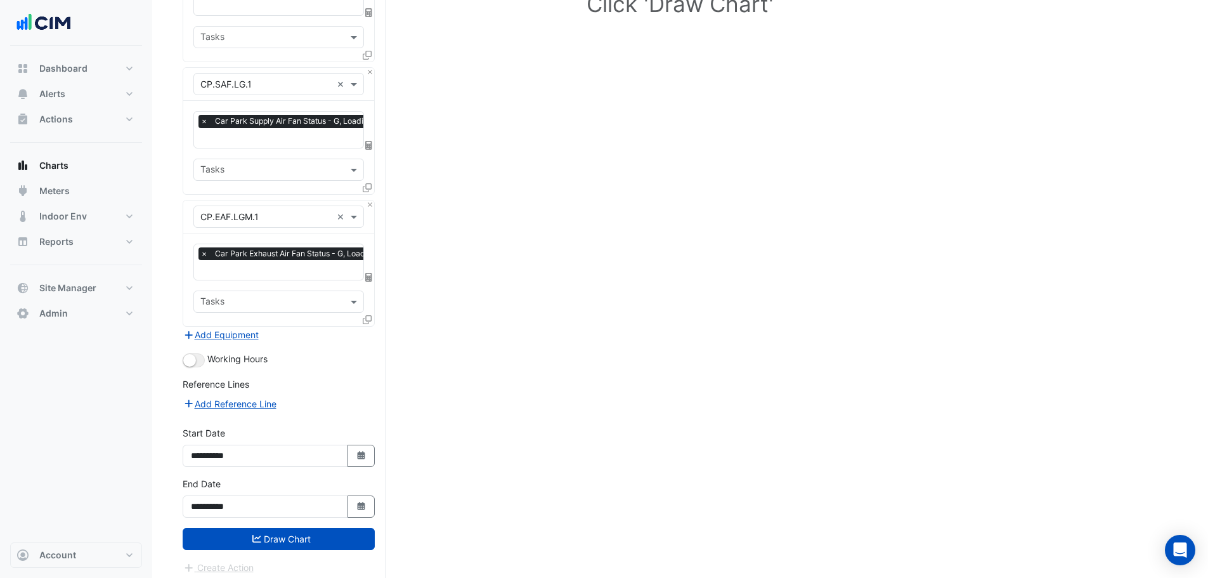
scroll to position [204, 0]
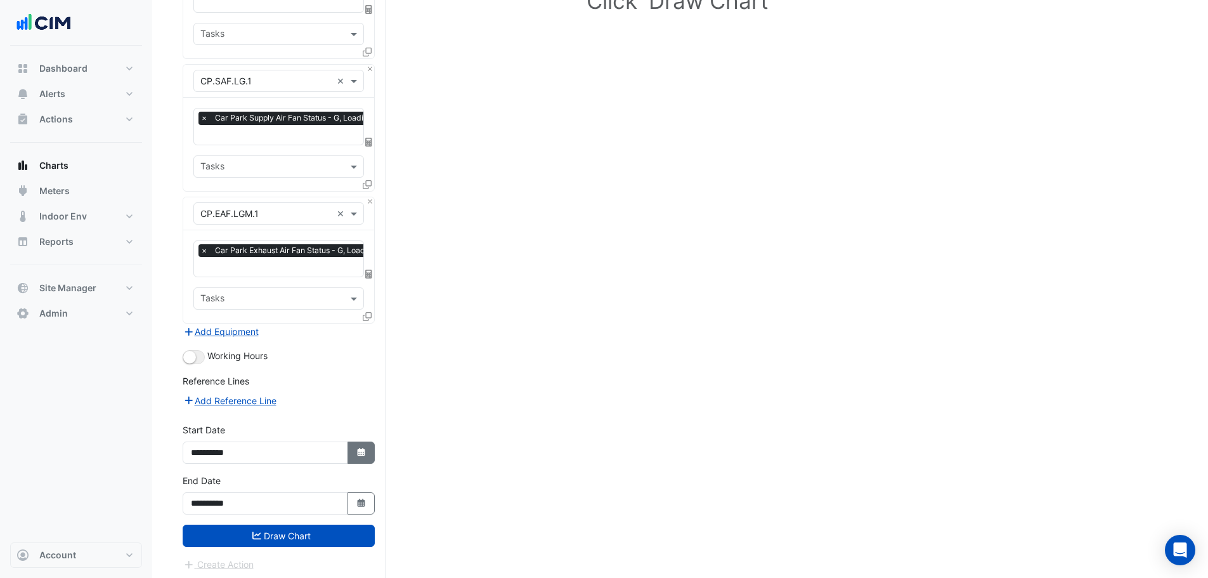
click at [367, 452] on button "Select Date" at bounding box center [362, 452] width 28 height 22
select select "*"
select select "****"
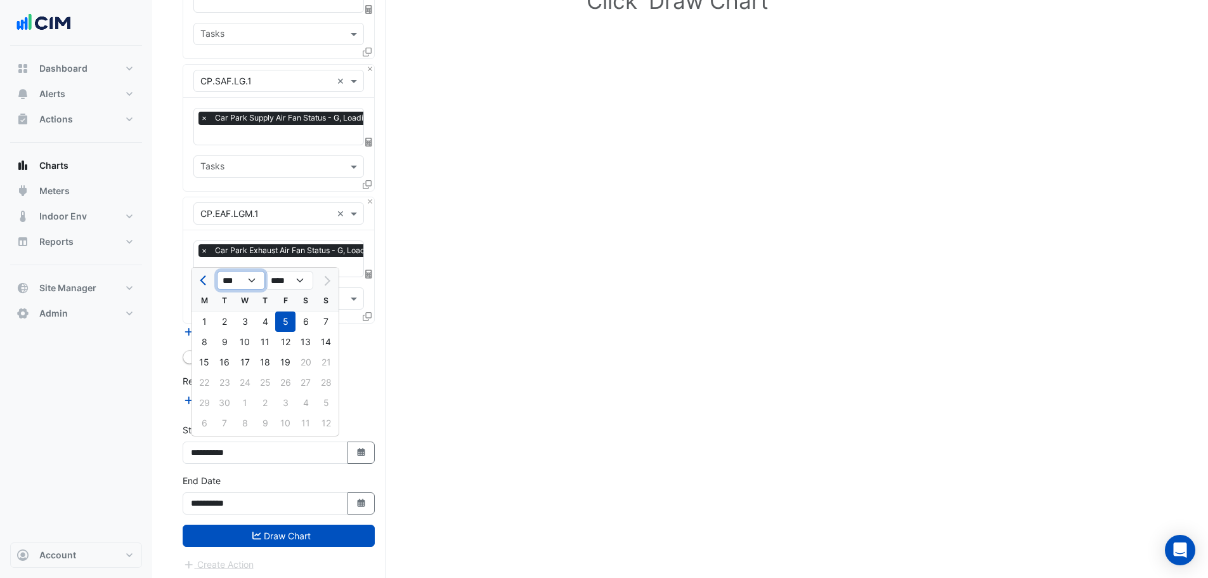
click at [235, 284] on select "*** *** *** *** *** *** *** *** ***" at bounding box center [241, 280] width 48 height 19
select select "*"
click at [217, 271] on select "*** *** *** *** *** *** *** *** ***" at bounding box center [241, 280] width 48 height 19
click at [328, 321] on div "1" at bounding box center [326, 321] width 20 height 20
type input "**********"
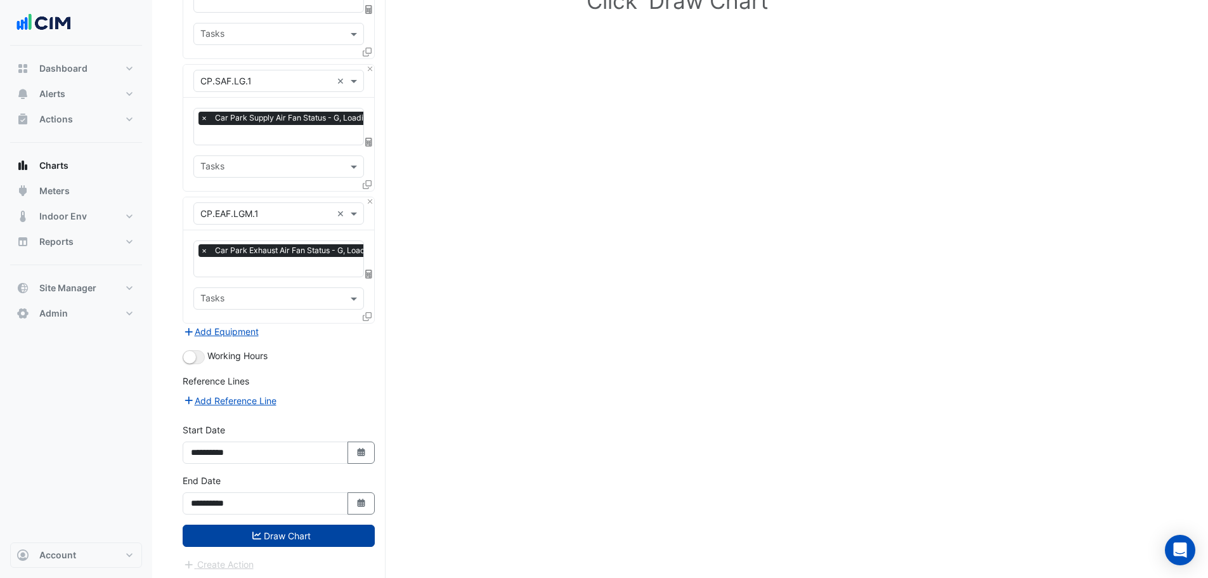
click at [282, 530] on button "Draw Chart" at bounding box center [279, 536] width 192 height 22
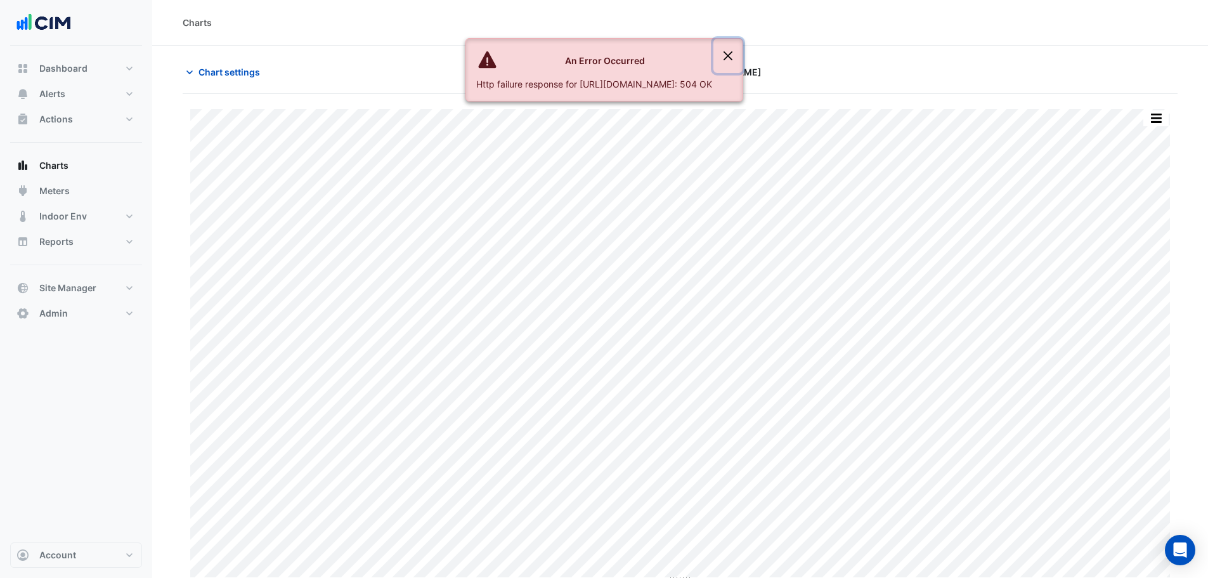
click at [743, 60] on button "Close" at bounding box center [728, 56] width 29 height 34
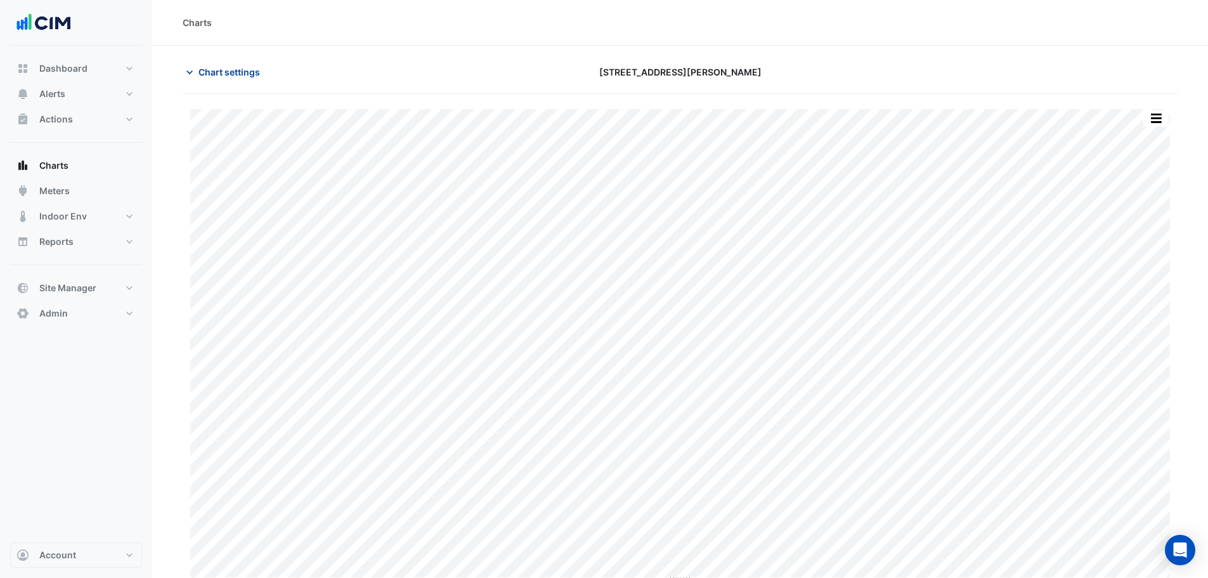
click at [213, 73] on span "Chart settings" at bounding box center [230, 71] width 62 height 13
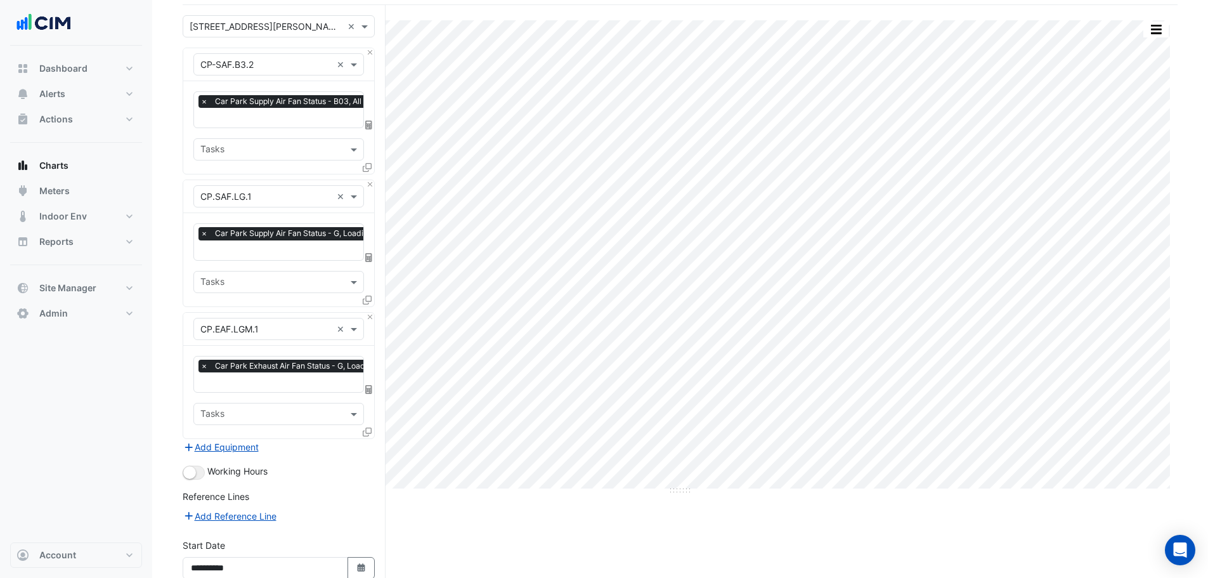
scroll to position [204, 0]
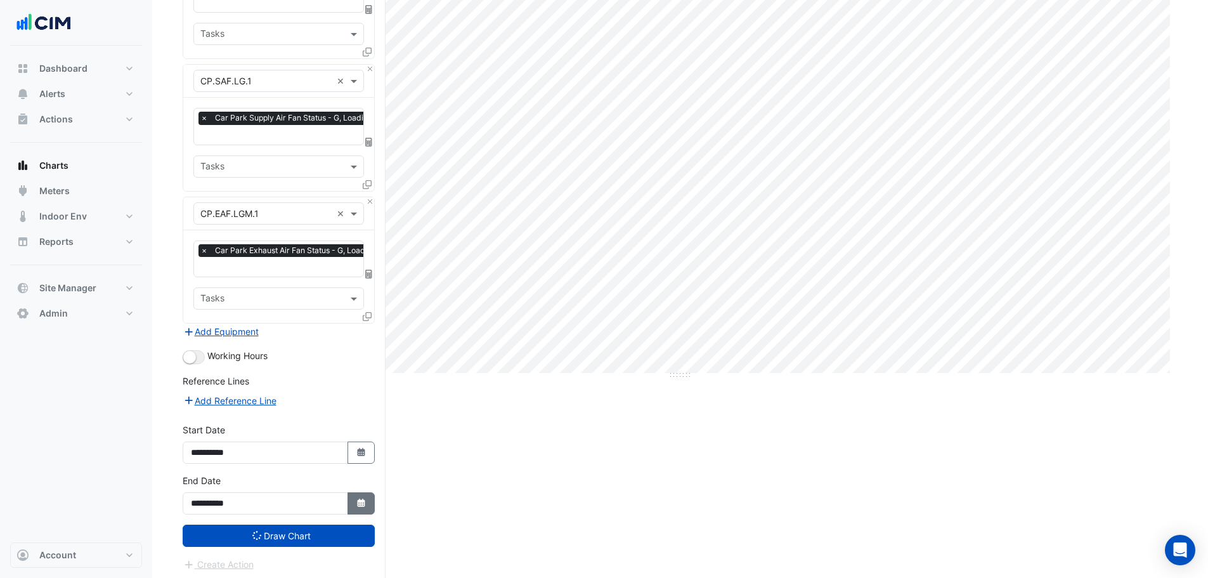
click at [363, 499] on icon "Select Date" at bounding box center [361, 503] width 11 height 9
select select "*"
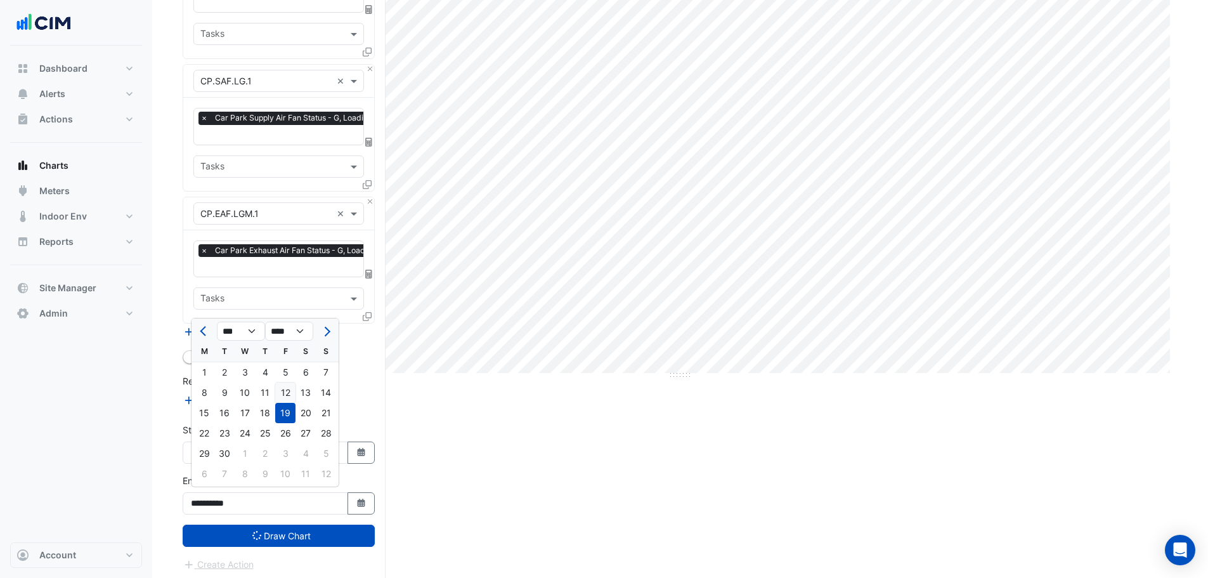
click at [282, 399] on div "12" at bounding box center [285, 392] width 20 height 20
type input "**********"
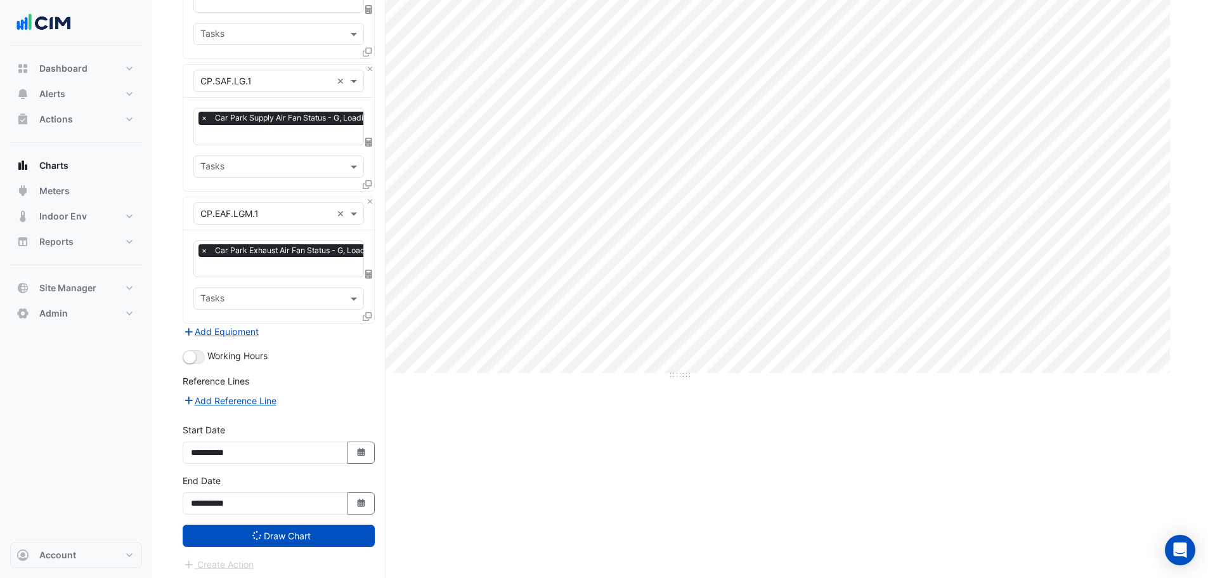
click at [296, 533] on button "Draw Chart" at bounding box center [279, 536] width 192 height 22
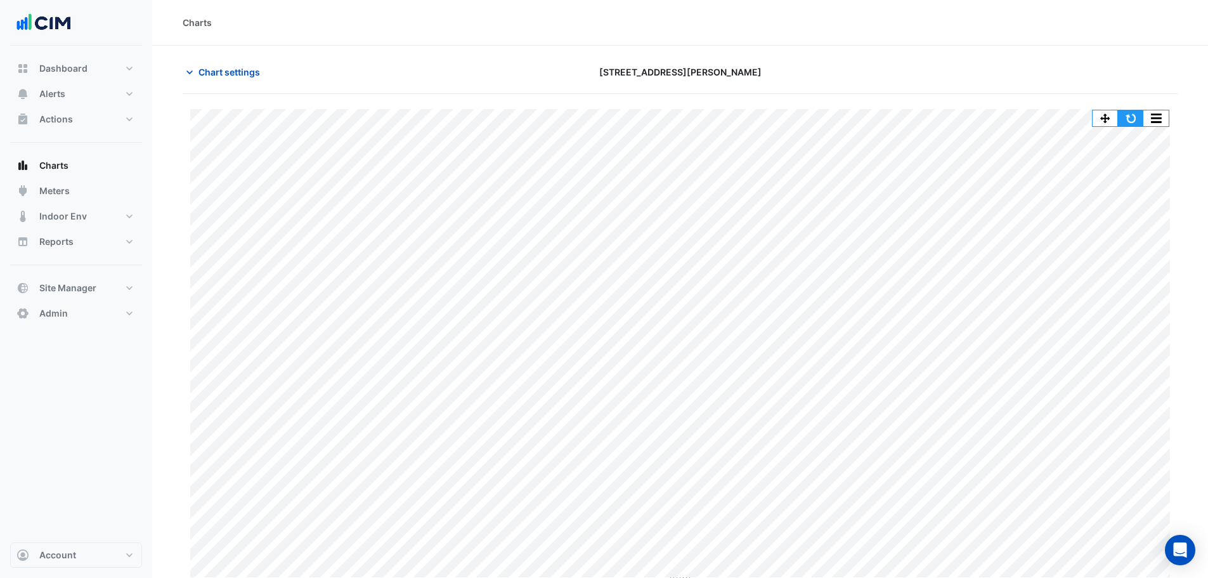
click at [1138, 112] on button "button" at bounding box center [1130, 118] width 25 height 16
click at [1126, 113] on button "button" at bounding box center [1130, 118] width 25 height 16
click at [1137, 115] on button "button" at bounding box center [1130, 118] width 25 height 16
click at [228, 79] on button "Chart settings" at bounding box center [226, 72] width 86 height 22
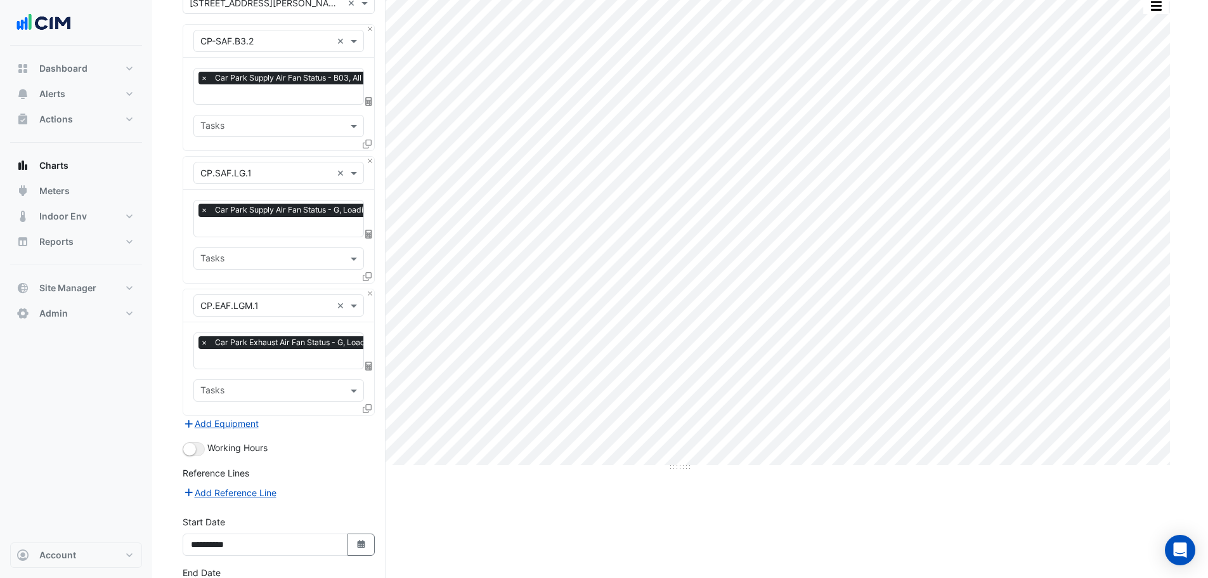
scroll to position [204, 0]
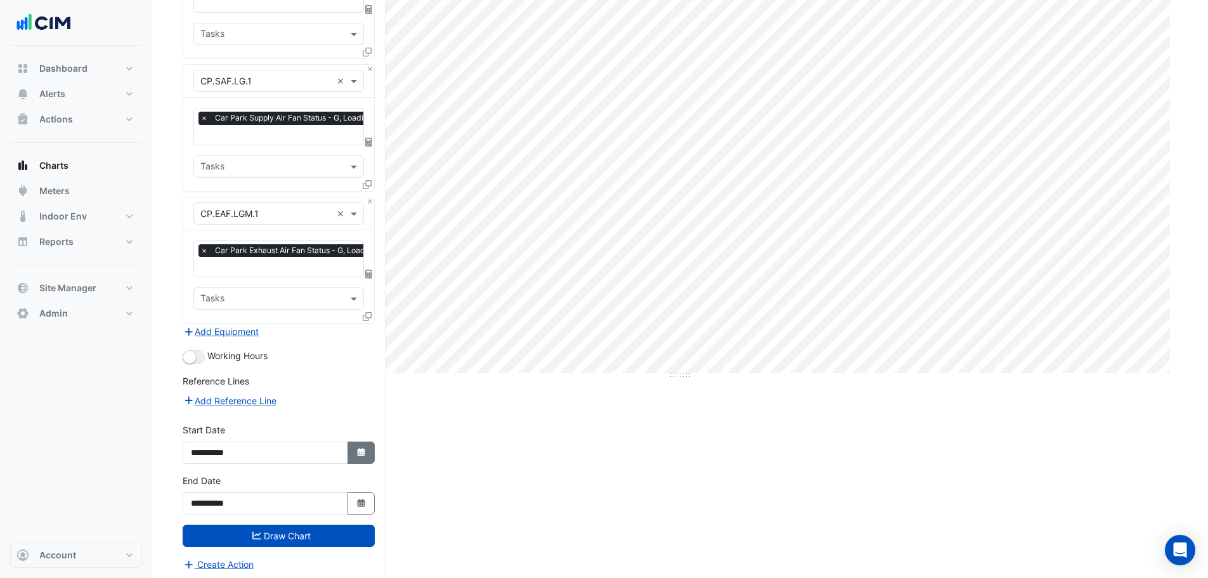
click at [369, 450] on button "Select Date" at bounding box center [362, 452] width 28 height 22
select select "*"
select select "****"
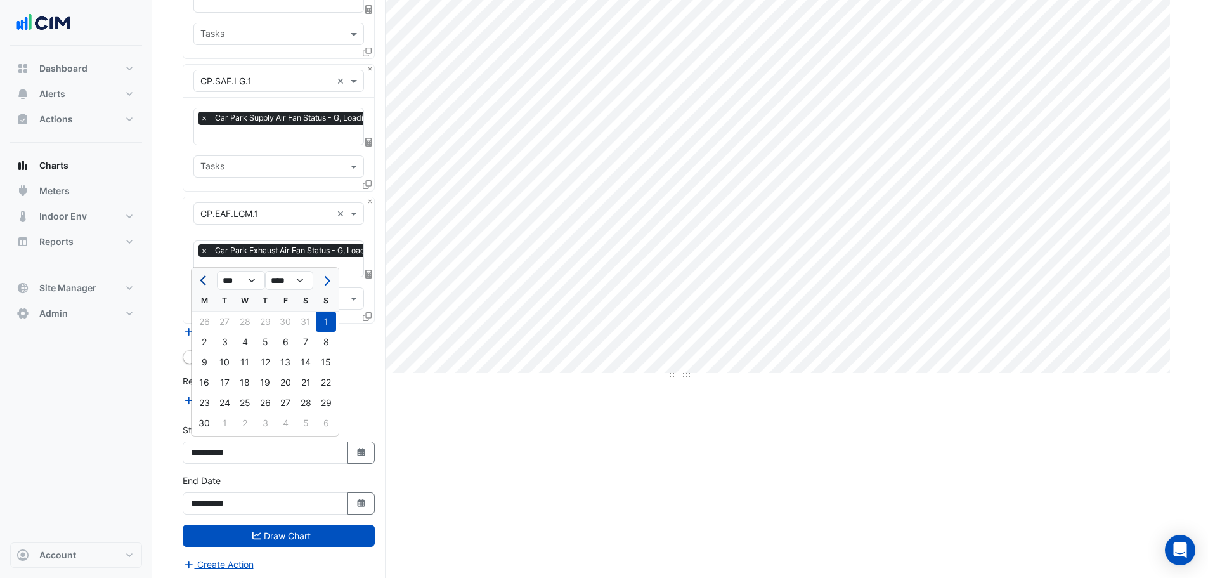
click at [197, 281] on button "Previous month" at bounding box center [204, 280] width 15 height 20
click at [199, 282] on button "Previous month" at bounding box center [204, 280] width 15 height 20
select select "*"
drag, startPoint x: 233, startPoint y: 324, endPoint x: 252, endPoint y: 361, distance: 41.4
click at [233, 323] on div "1" at bounding box center [224, 321] width 20 height 20
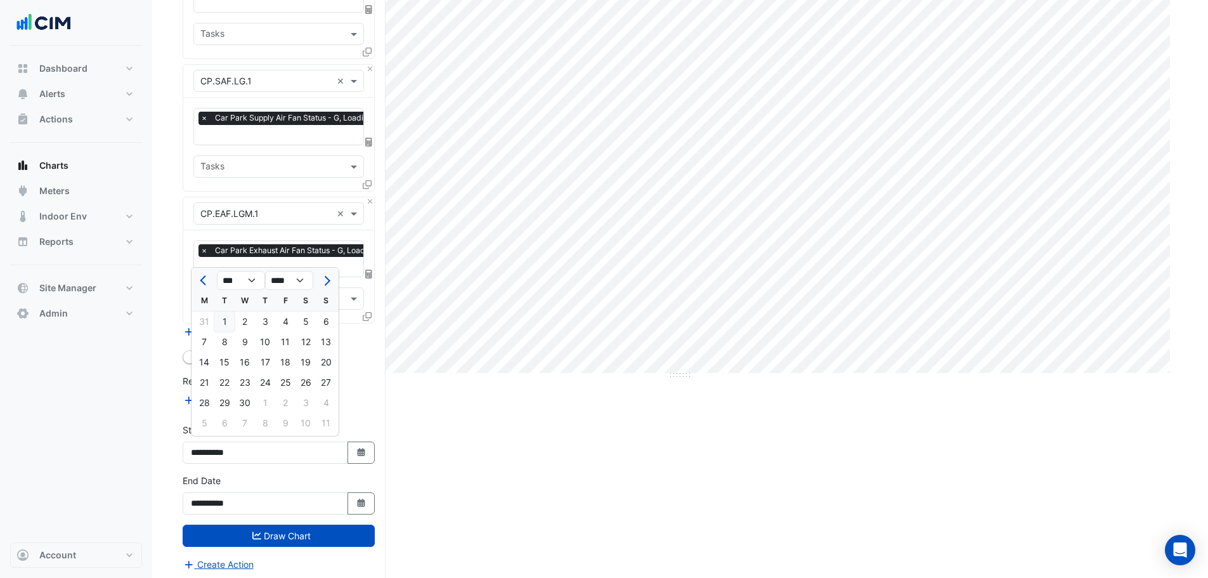
type input "**********"
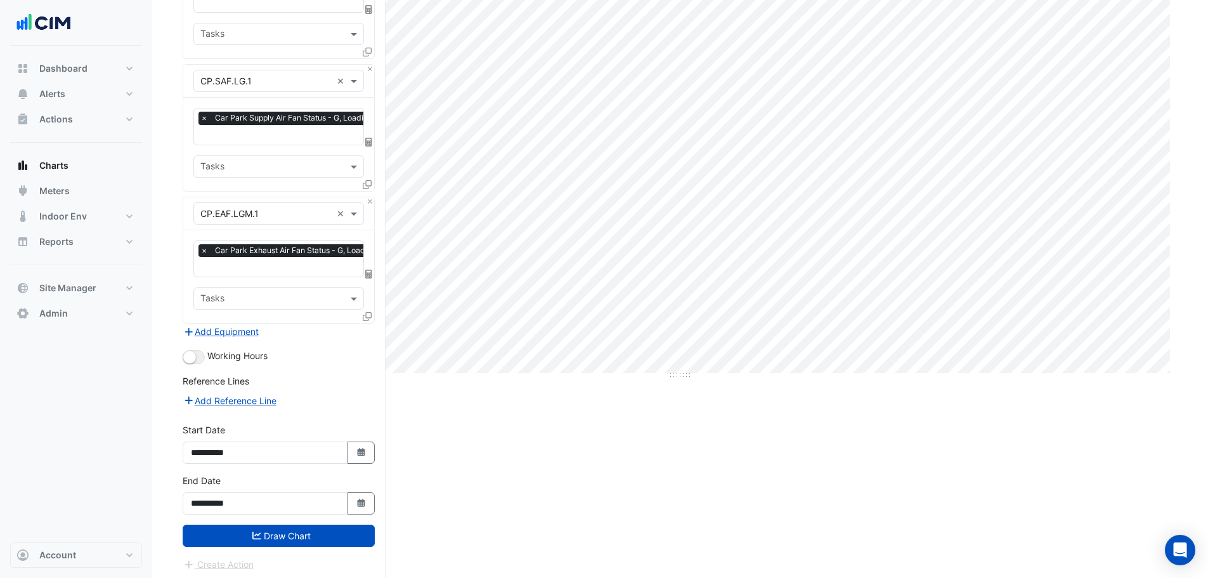
drag, startPoint x: 275, startPoint y: 533, endPoint x: 269, endPoint y: 517, distance: 17.7
click at [275, 534] on button "Draw Chart" at bounding box center [279, 536] width 192 height 22
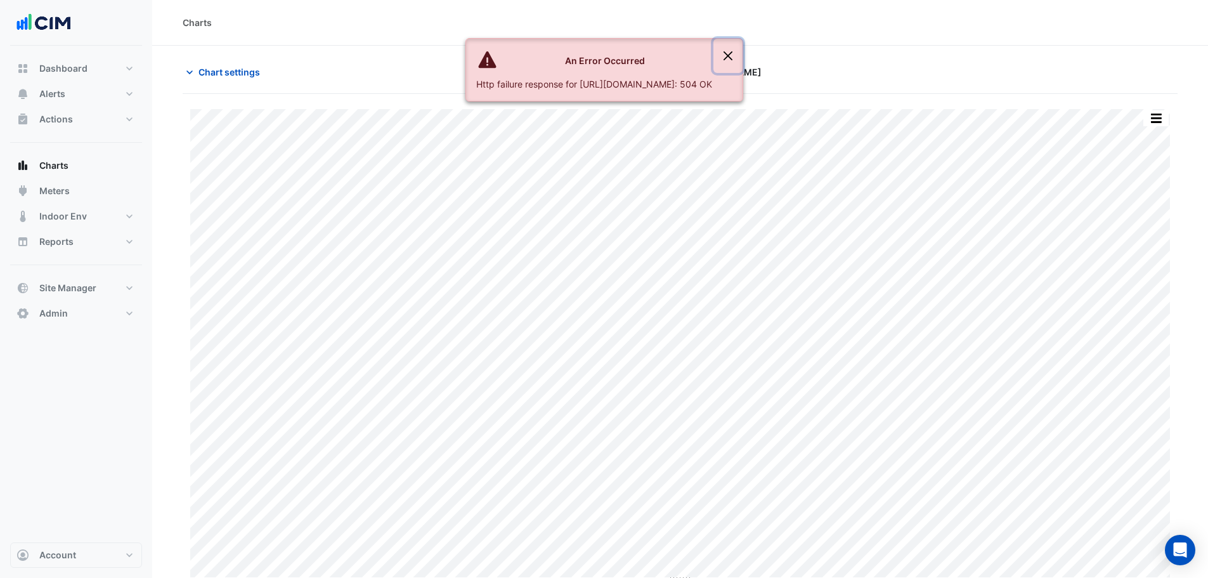
click at [743, 58] on button "Close" at bounding box center [728, 56] width 29 height 34
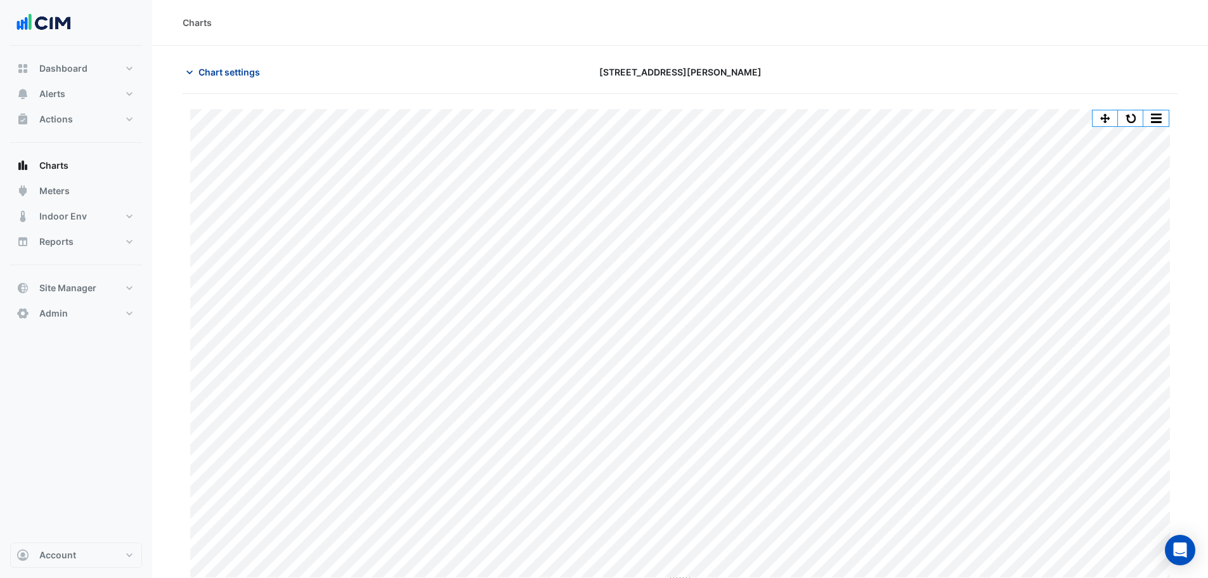
click at [242, 78] on button "Chart settings" at bounding box center [226, 72] width 86 height 22
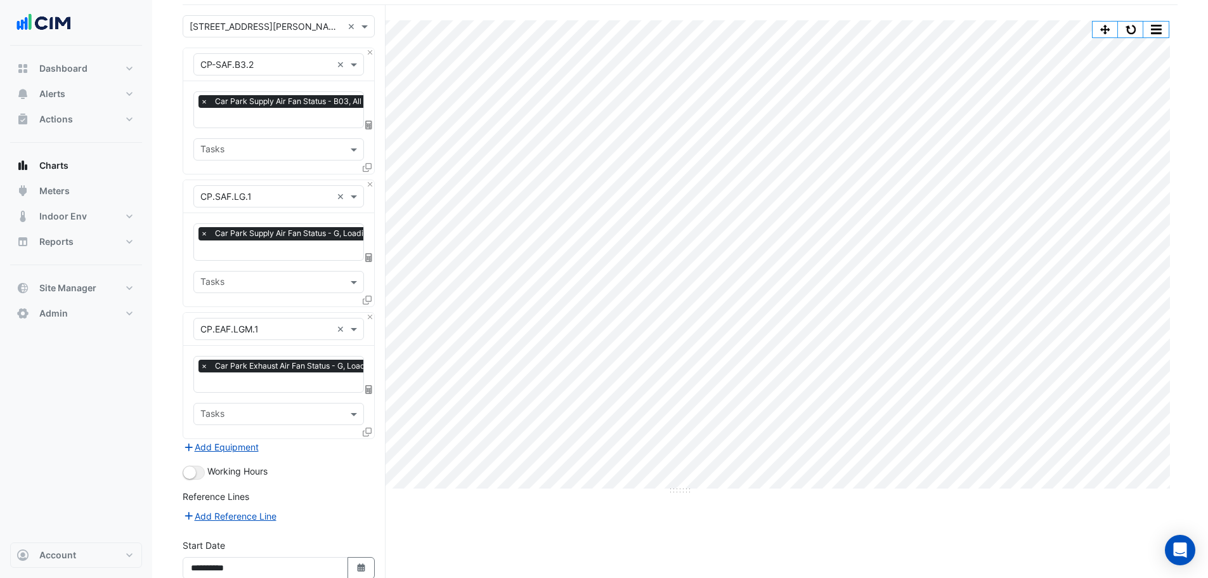
scroll to position [204, 0]
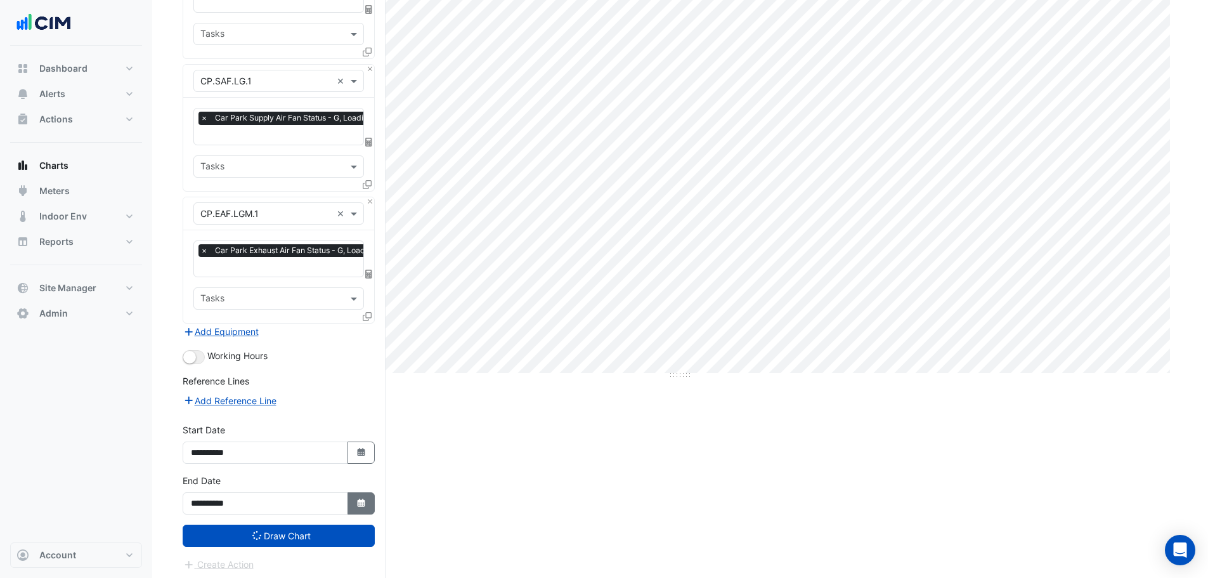
click at [358, 503] on icon "button" at bounding box center [361, 503] width 8 height 8
select select "*"
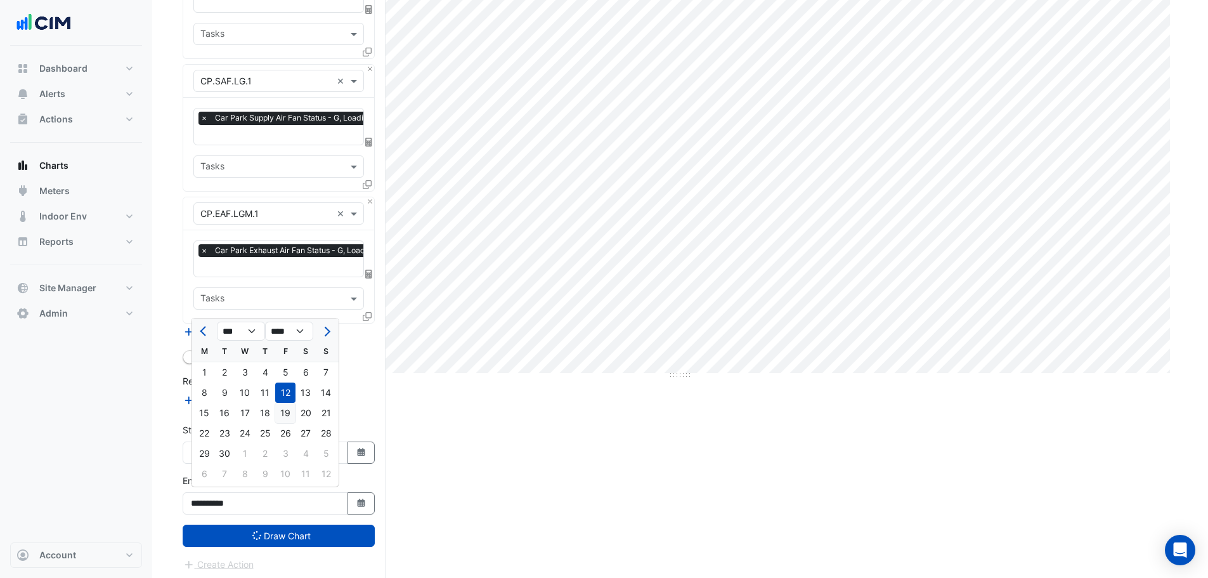
click at [290, 419] on div "19" at bounding box center [285, 413] width 20 height 20
type input "**********"
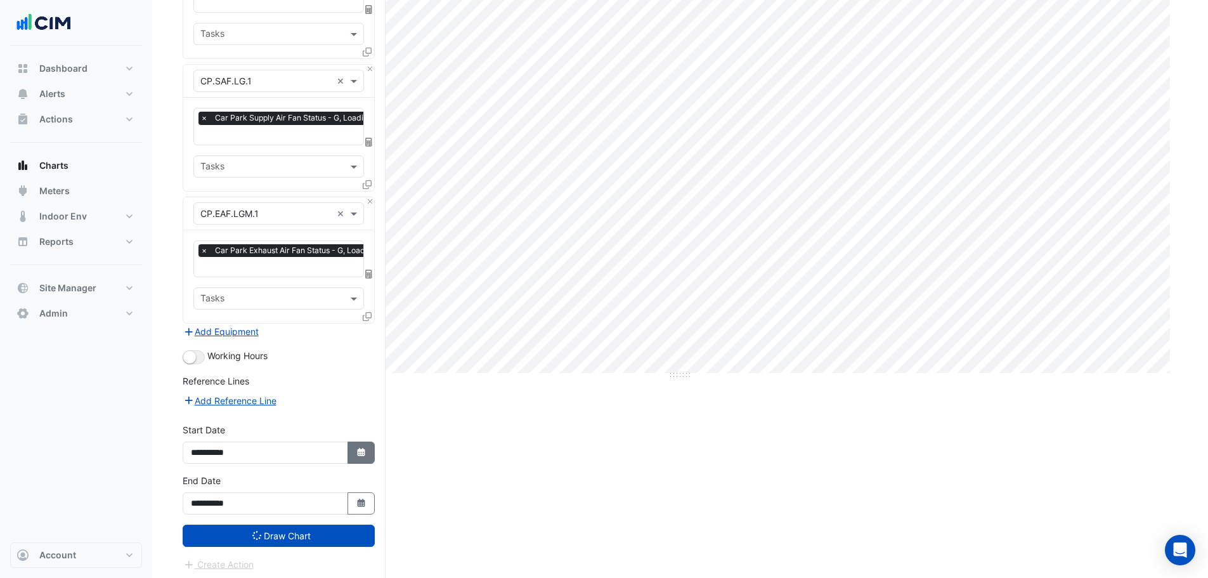
click at [358, 455] on button "Select Date" at bounding box center [362, 452] width 28 height 22
select select "*"
select select "****"
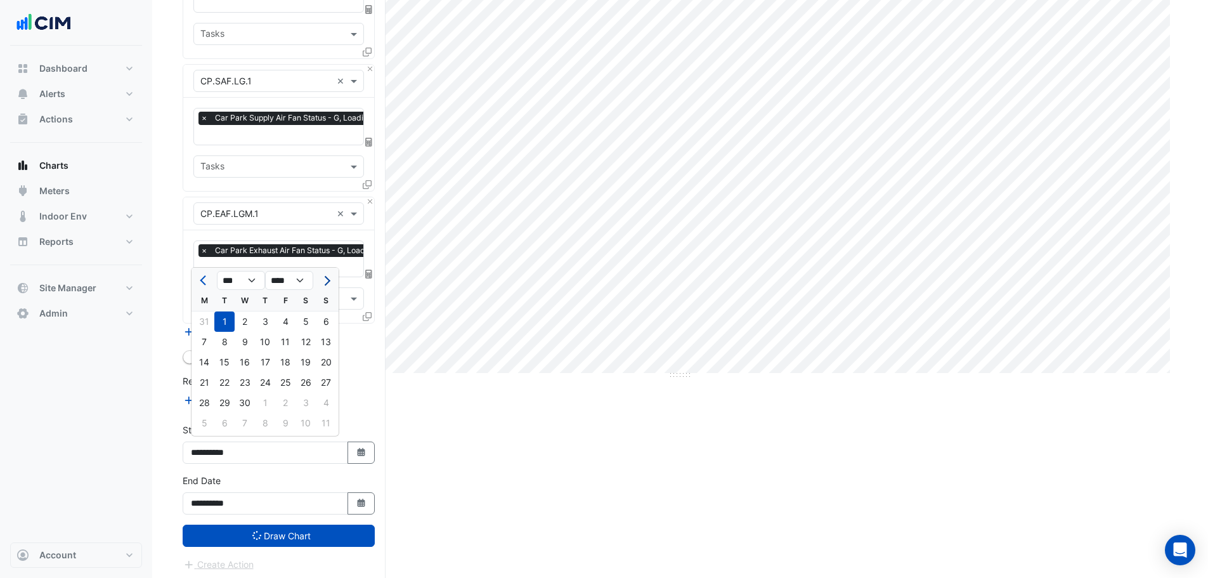
click at [324, 276] on button "Next month" at bounding box center [325, 280] width 15 height 20
click at [325, 275] on button "Next month" at bounding box center [325, 280] width 15 height 20
select select "*"
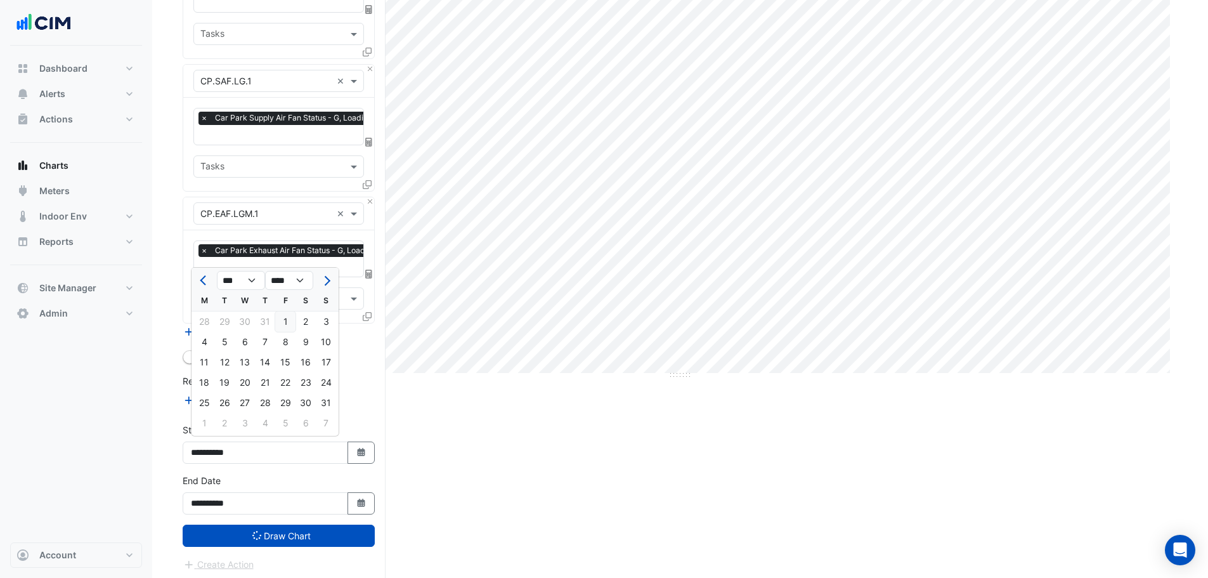
click at [280, 325] on div "1" at bounding box center [285, 321] width 20 height 20
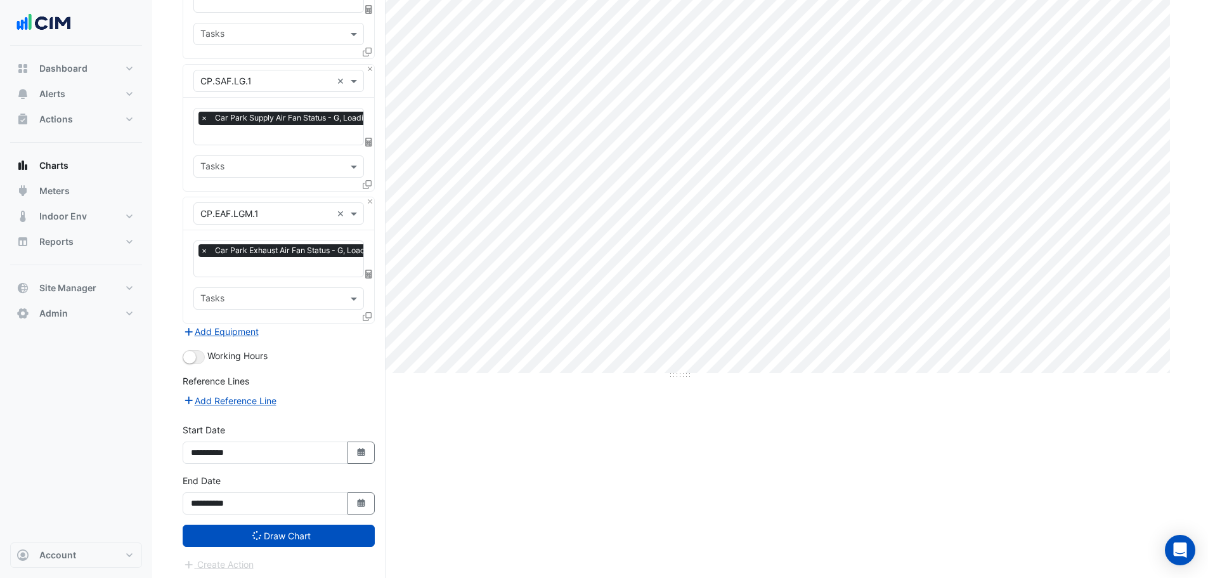
type input "**********"
click at [251, 537] on button "Draw Chart" at bounding box center [279, 536] width 192 height 22
